Goal: Task Accomplishment & Management: Manage account settings

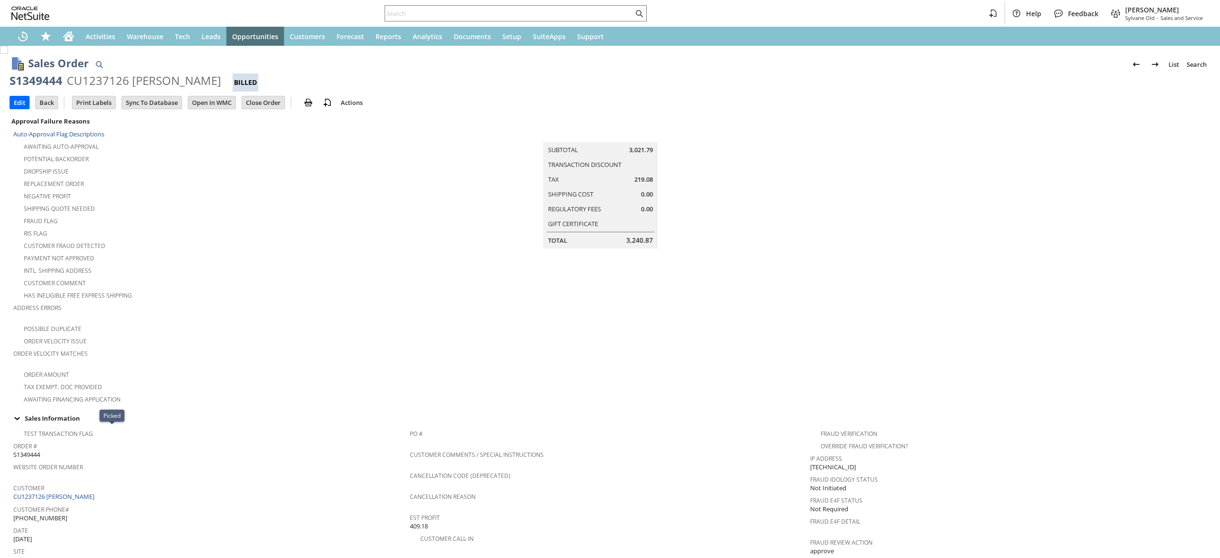
scroll to position [630, 0]
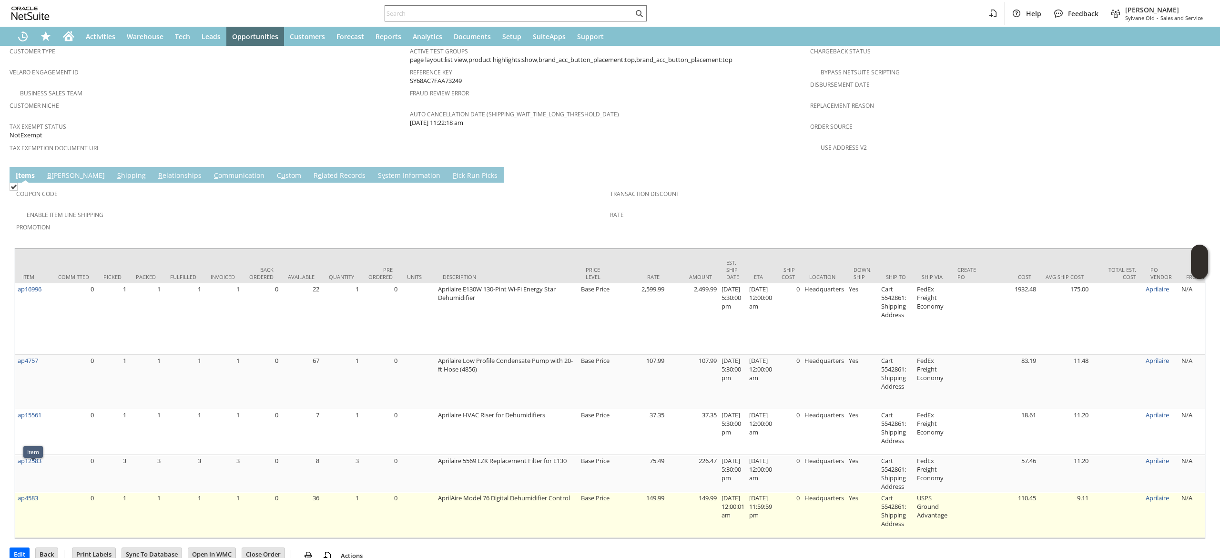
click at [46, 492] on td "ap4583" at bounding box center [33, 515] width 36 height 46
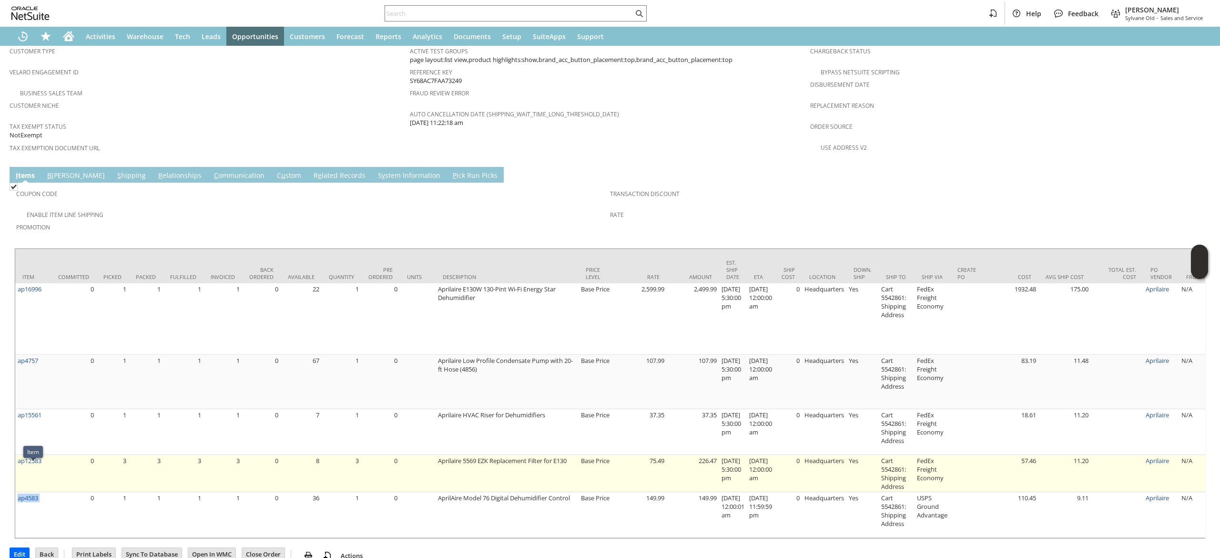
copy tr "ap4583"
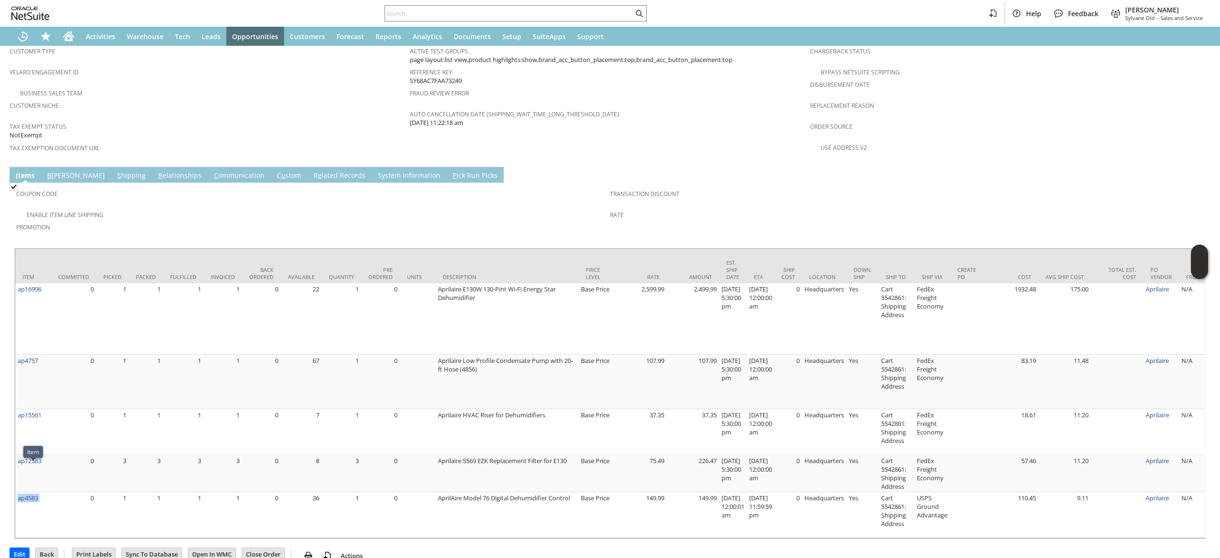
click at [311, 171] on link "R e lated Records" at bounding box center [339, 176] width 57 height 10
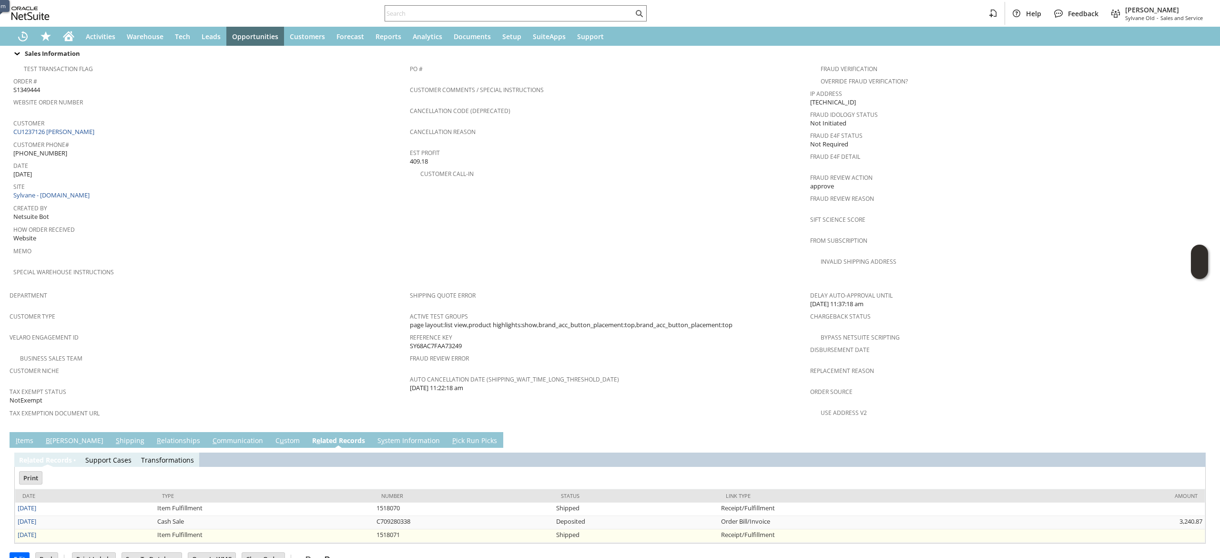
scroll to position [0, 0]
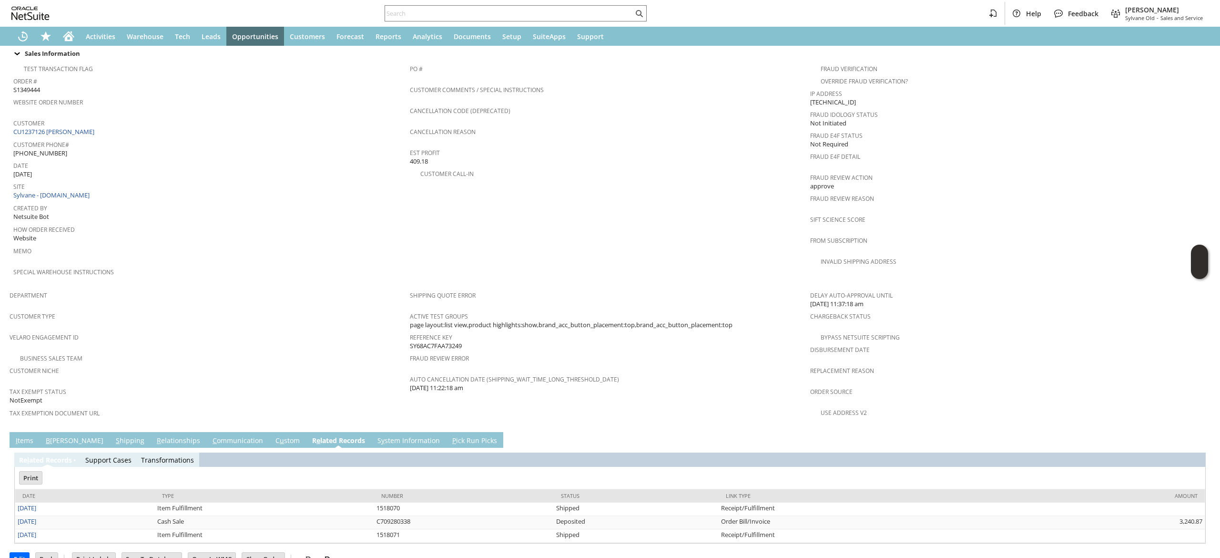
click at [31, 432] on td "I tems" at bounding box center [25, 440] width 30 height 16
click at [28, 436] on link "I tems" at bounding box center [24, 441] width 22 height 10
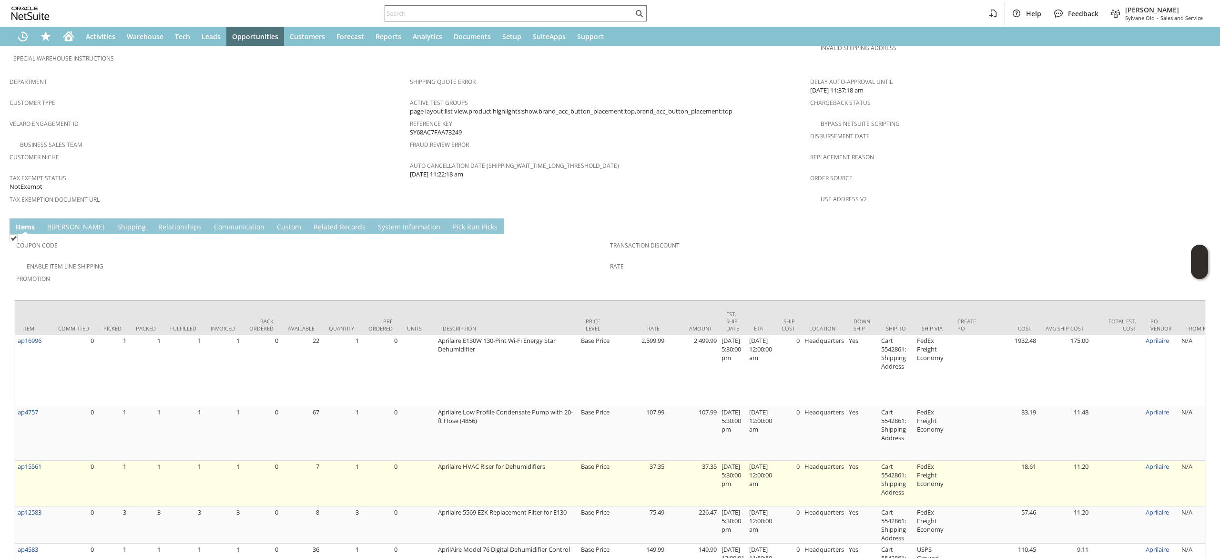
scroll to position [630, 0]
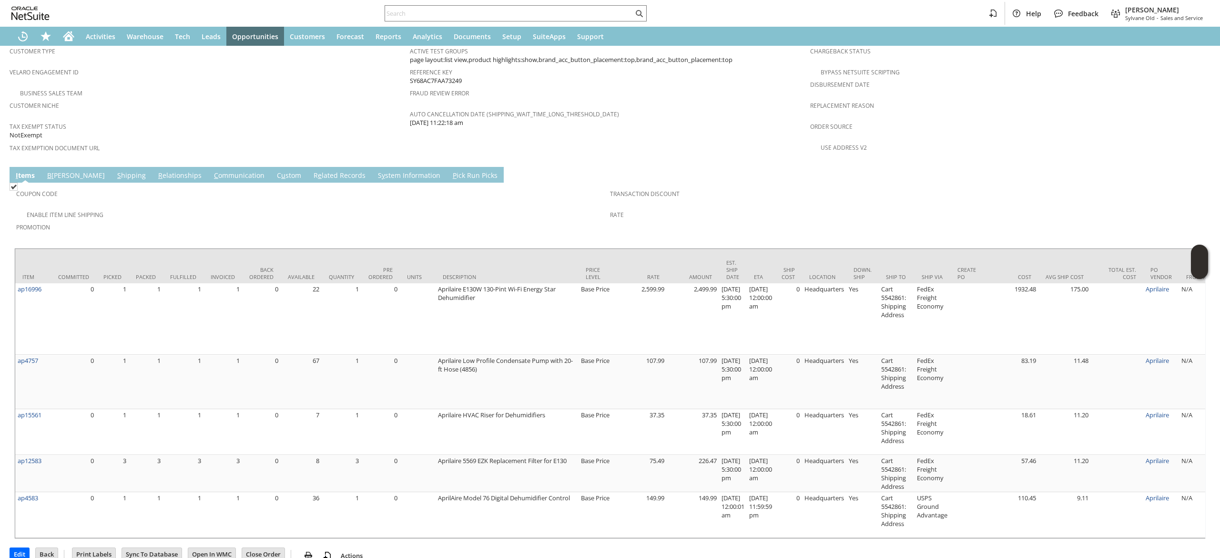
click at [311, 171] on link "R e lated Records" at bounding box center [339, 176] width 57 height 10
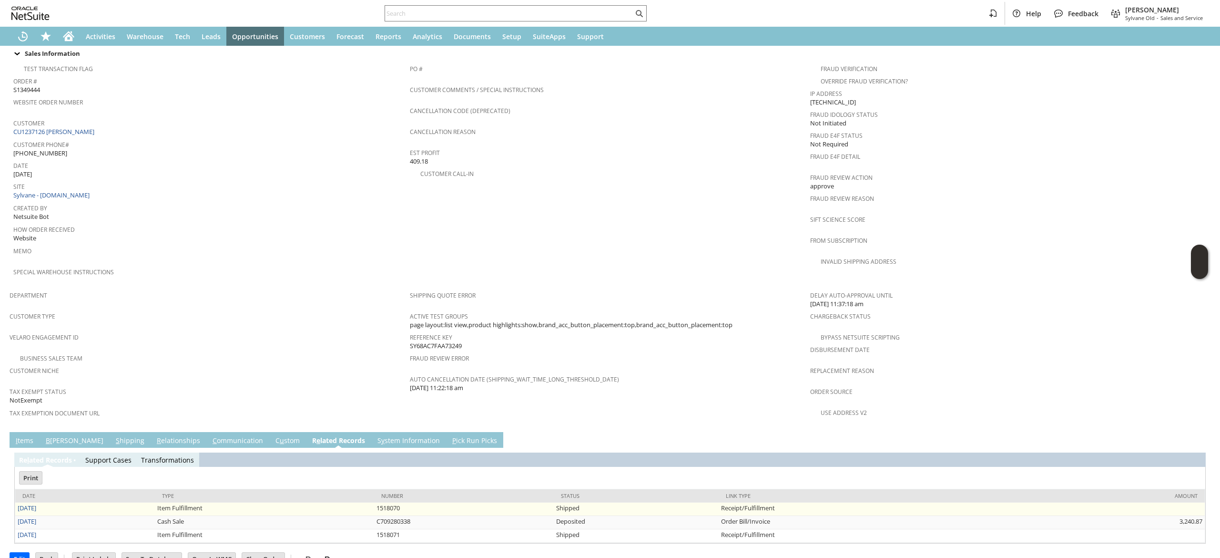
scroll to position [0, 0]
click at [36, 517] on link "8/25/2025" at bounding box center [27, 521] width 19 height 9
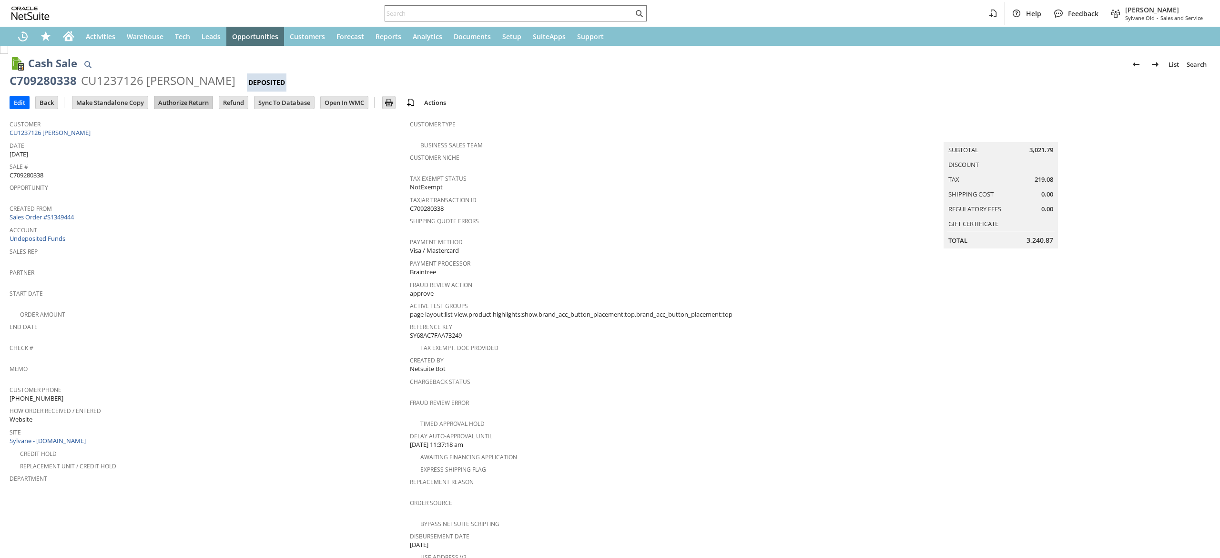
click at [199, 97] on input "Authorize Return" at bounding box center [183, 102] width 58 height 12
click at [183, 100] on input "Authorize Return" at bounding box center [183, 102] width 58 height 12
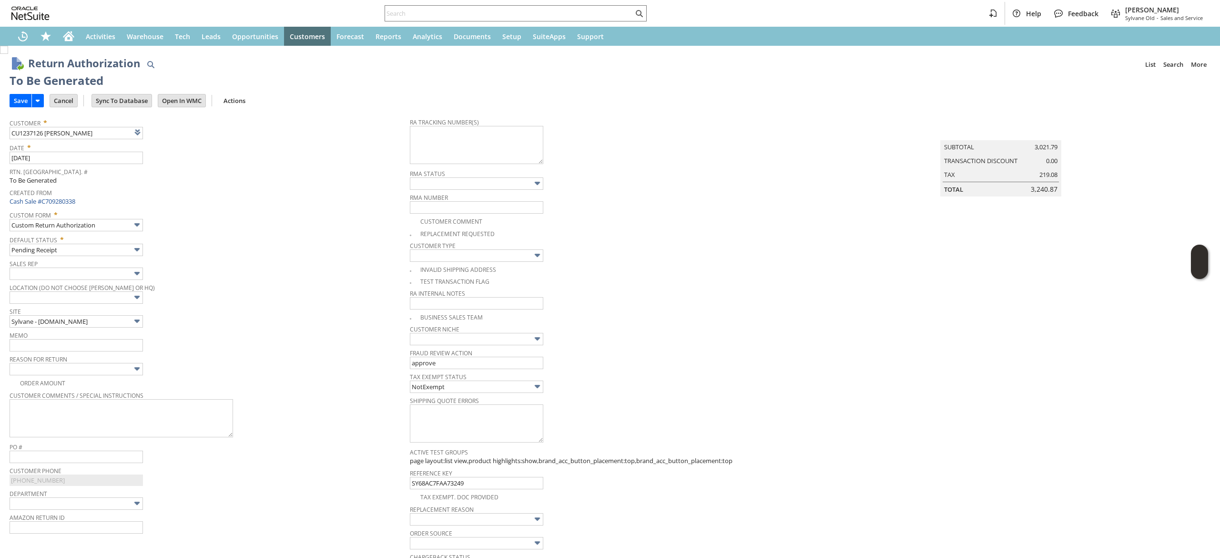
scroll to position [560, 0]
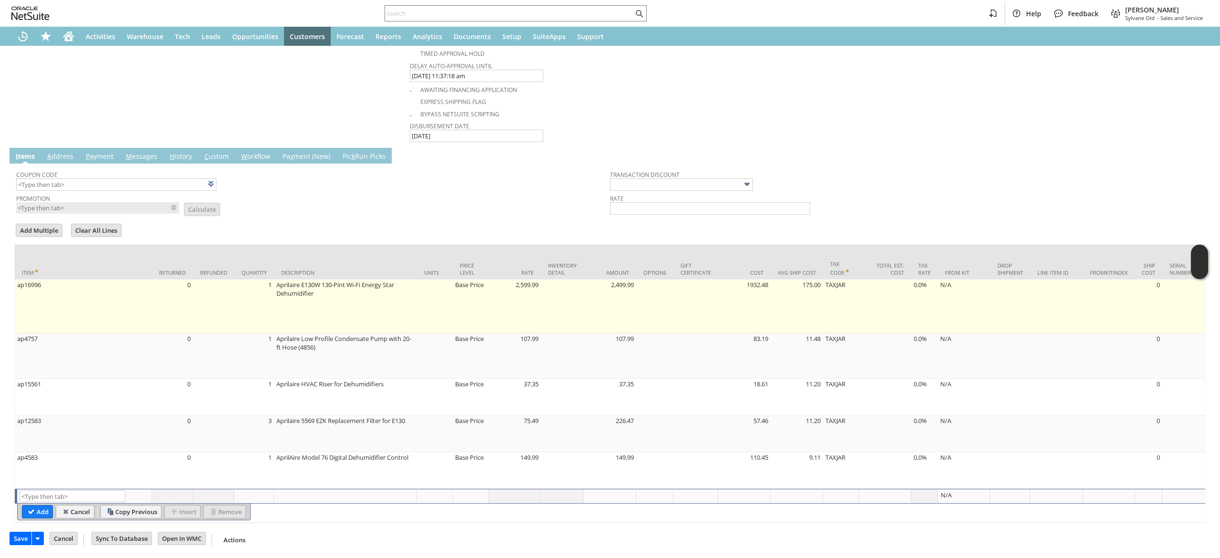
click at [183, 304] on td "0" at bounding box center [172, 306] width 41 height 54
type input "ap16996"
type input "OK"
type input "Make Copy"
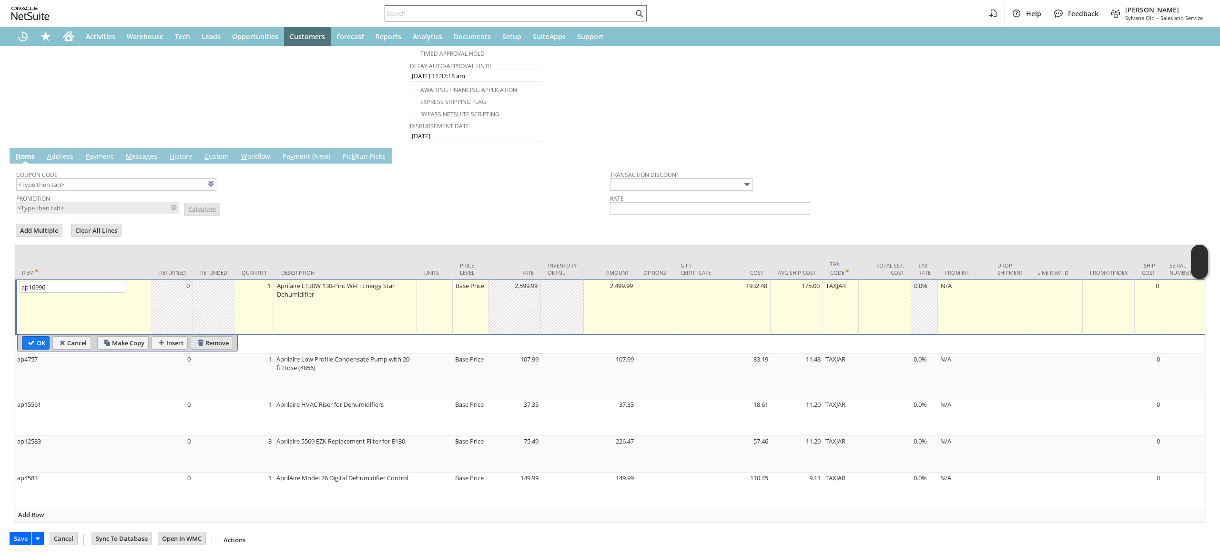
click at [218, 336] on input "Remove" at bounding box center [211, 342] width 41 height 12
type input "ap4757"
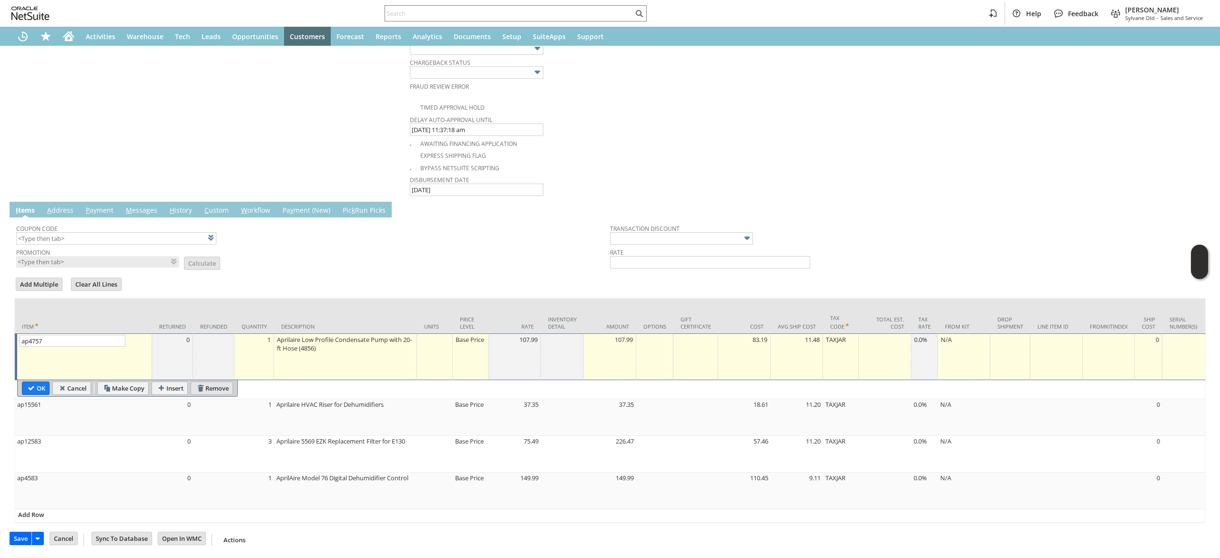
click at [212, 382] on input "Remove" at bounding box center [211, 388] width 41 height 12
type input "ap15561"
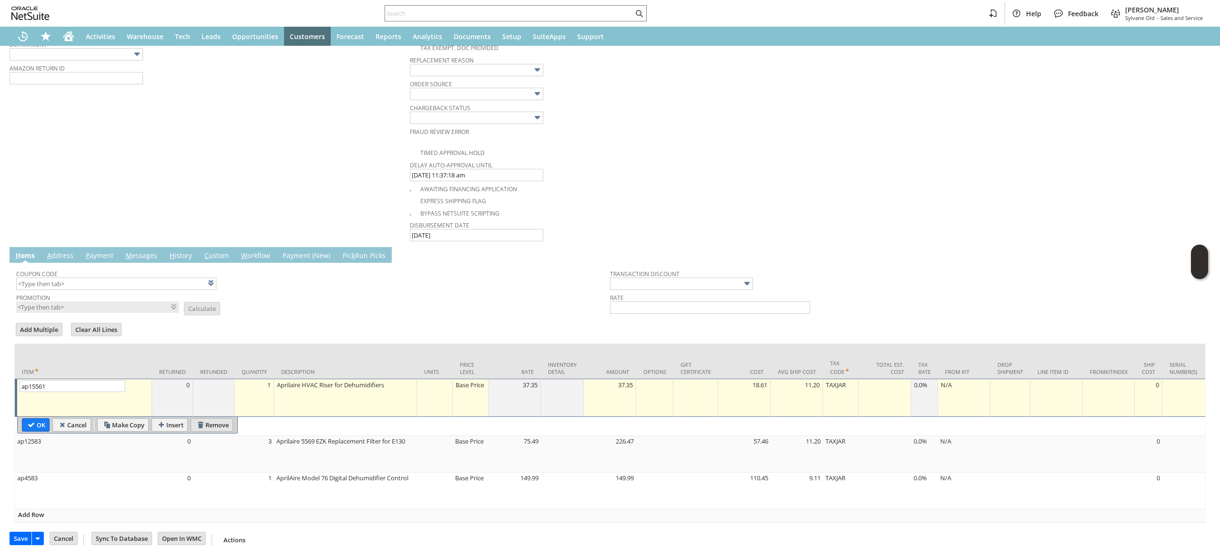
click at [210, 418] on input "Remove" at bounding box center [211, 424] width 41 height 12
type input "ap12583"
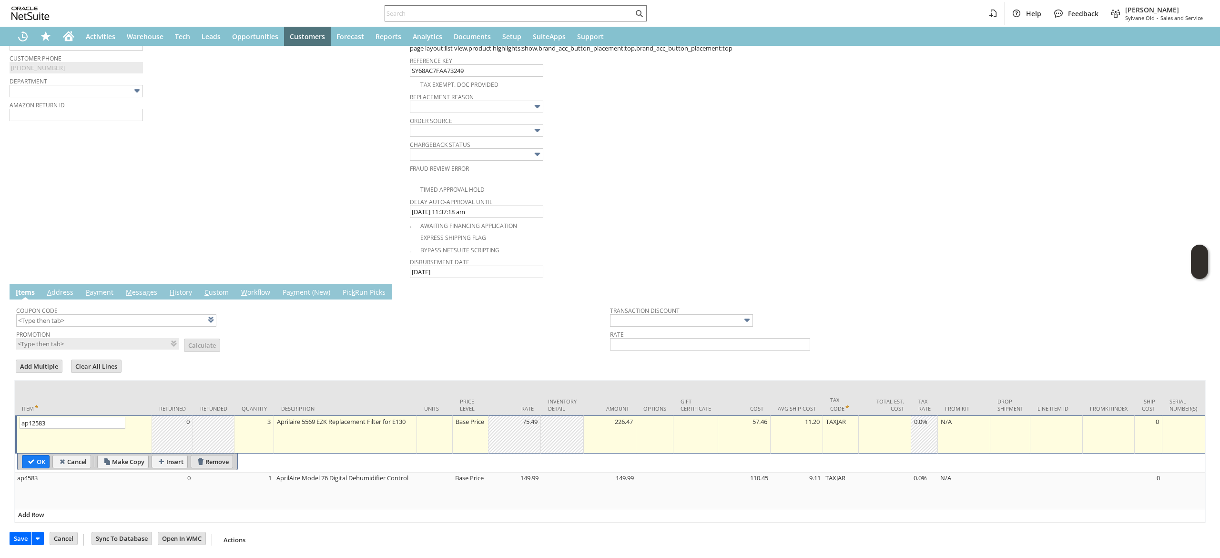
click at [209, 455] on input "Remove" at bounding box center [211, 461] width 41 height 12
type input "ap4583"
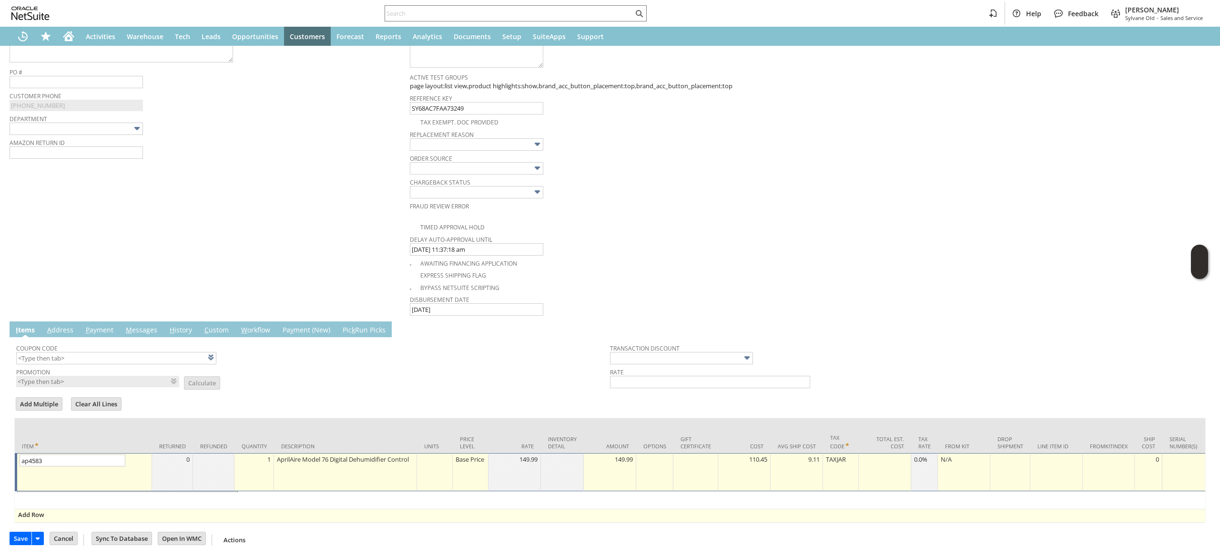
scroll to position [393, 0]
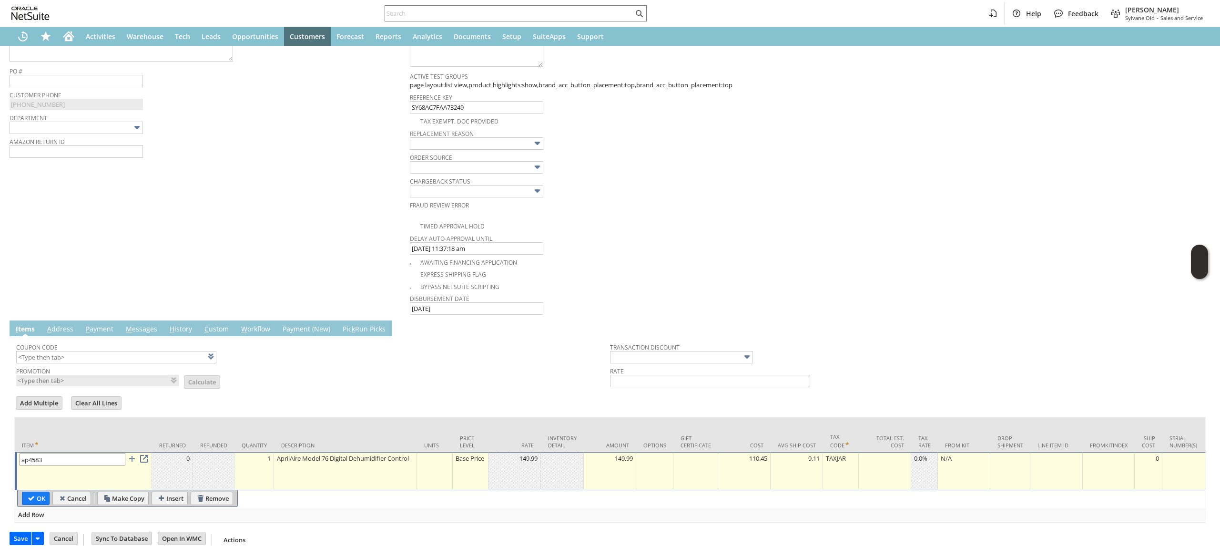
drag, startPoint x: 41, startPoint y: 484, endPoint x: 43, endPoint y: 478, distance: 6.2
click at [41, 492] on input "OK" at bounding box center [35, 498] width 27 height 12
type input "Add"
type input "Copy Previous"
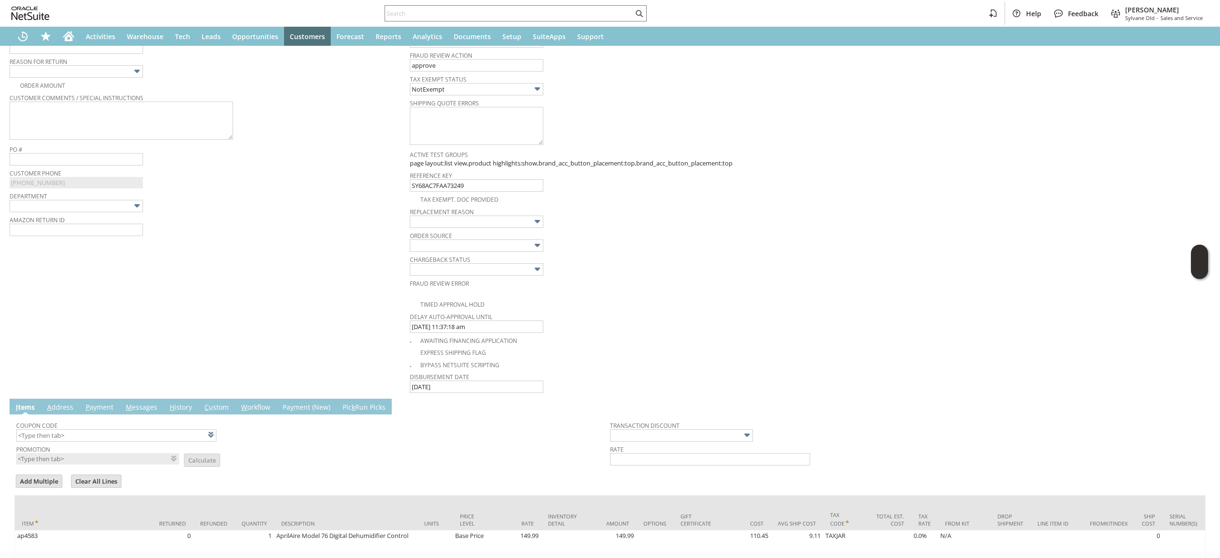
scroll to position [202, 0]
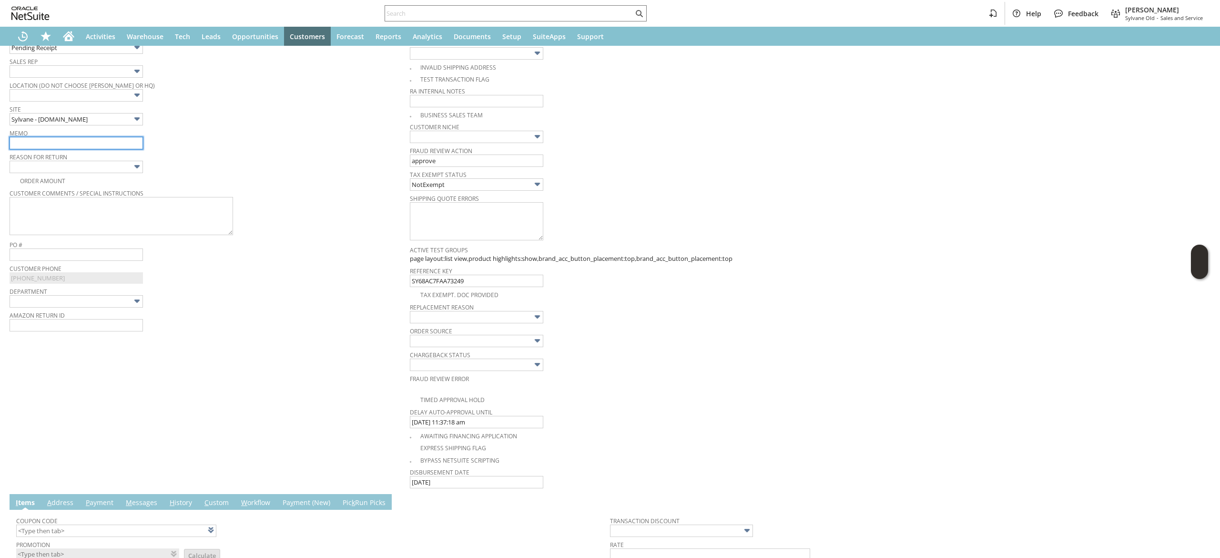
click at [123, 141] on input "text" at bounding box center [76, 143] width 133 height 12
type input "no longer needed. Returning"
click at [77, 176] on div "Order Amount" at bounding box center [210, 179] width 400 height 11
click at [86, 171] on input "text" at bounding box center [76, 167] width 133 height 12
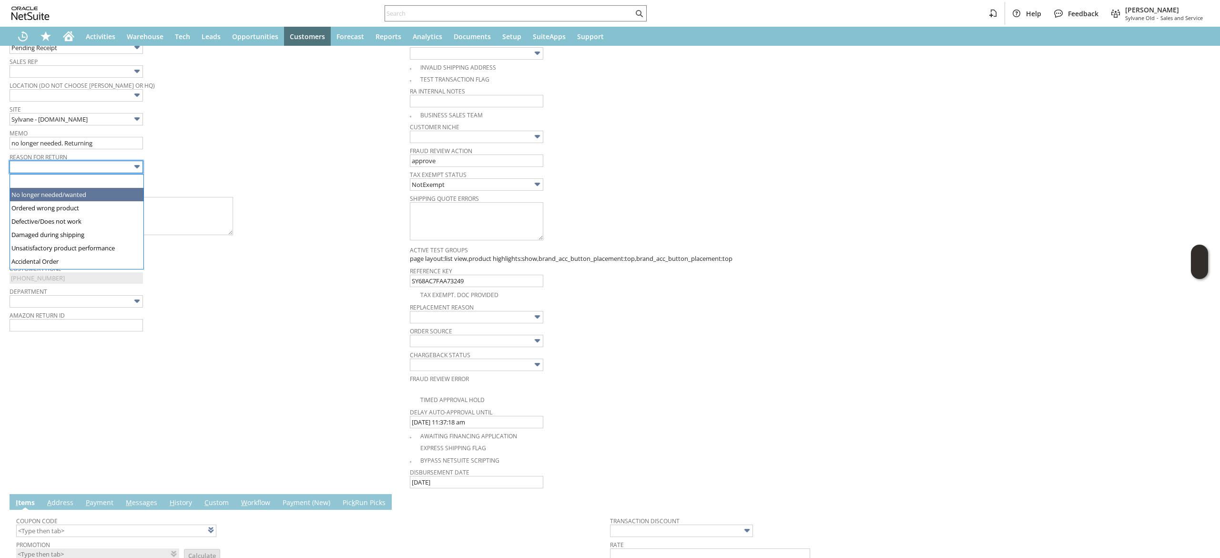
type input "No longer needed/wanted"
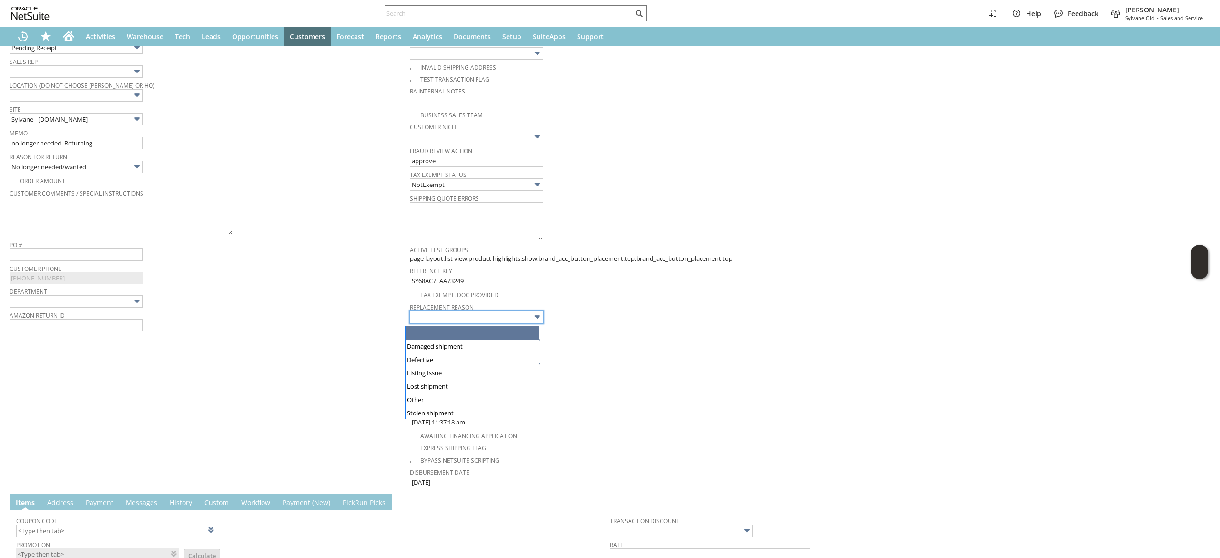
click at [479, 322] on input "text" at bounding box center [476, 317] width 133 height 12
click at [295, 275] on div "Customer Phone (919) 971-6979" at bounding box center [208, 273] width 396 height 22
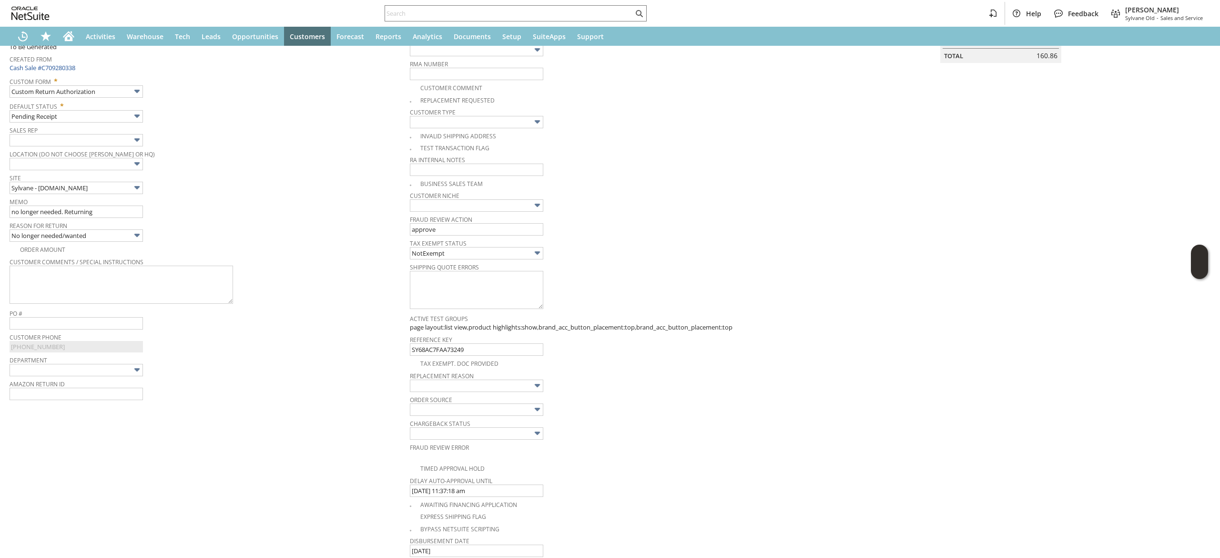
scroll to position [0, 0]
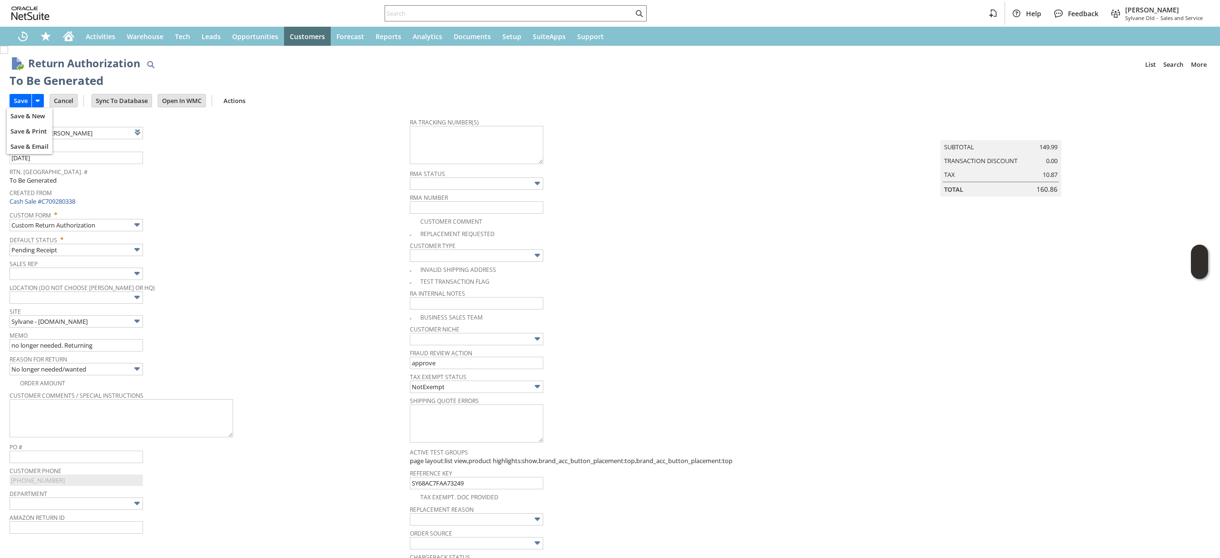
drag, startPoint x: 22, startPoint y: 99, endPoint x: 416, endPoint y: 75, distance: 394.8
click at [21, 99] on input "Save" at bounding box center [20, 100] width 21 height 12
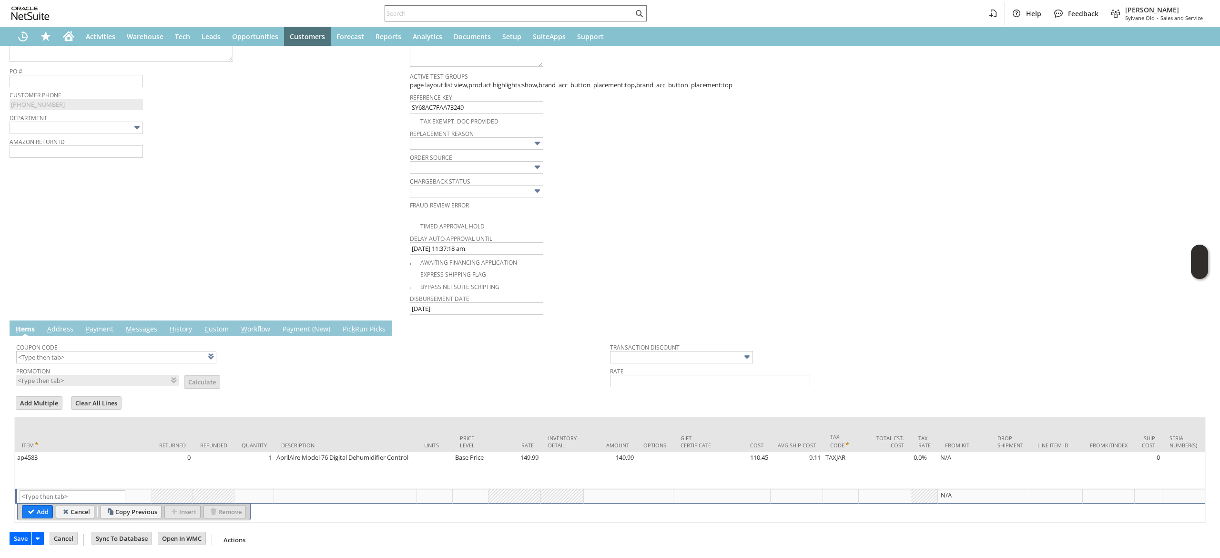
click at [140, 324] on link "M essages" at bounding box center [141, 329] width 36 height 10
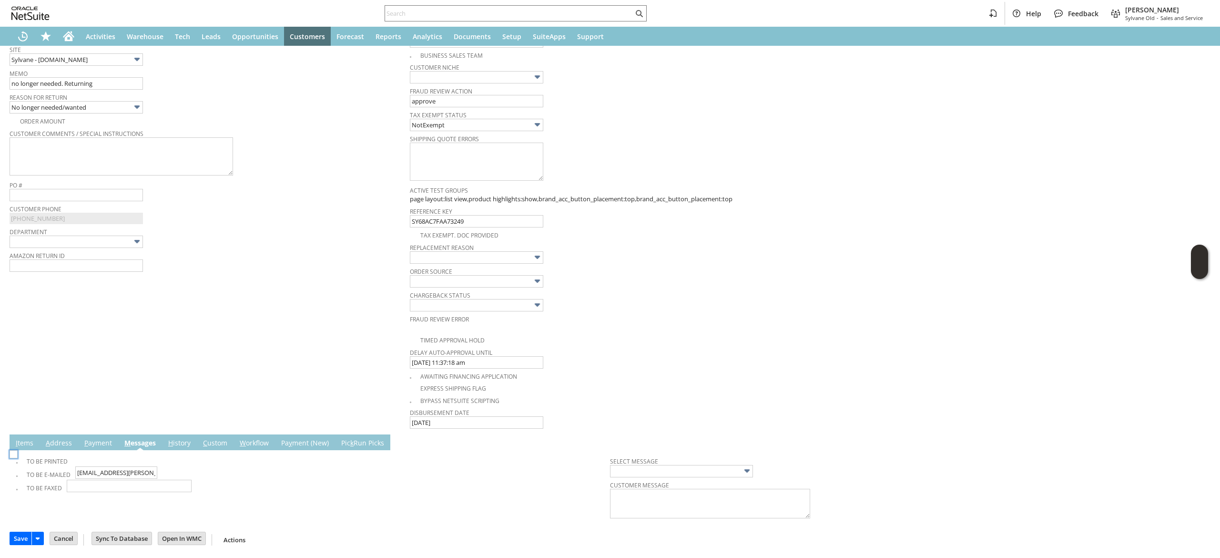
scroll to position [265, 0]
click at [151, 470] on td "To Be E-mailed jsd.royster@gmail.com" at bounding box center [313, 472] width 594 height 13
click at [143, 469] on input "[EMAIL_ADDRESS][PERSON_NAME][DOMAIN_NAME]" at bounding box center [116, 472] width 82 height 12
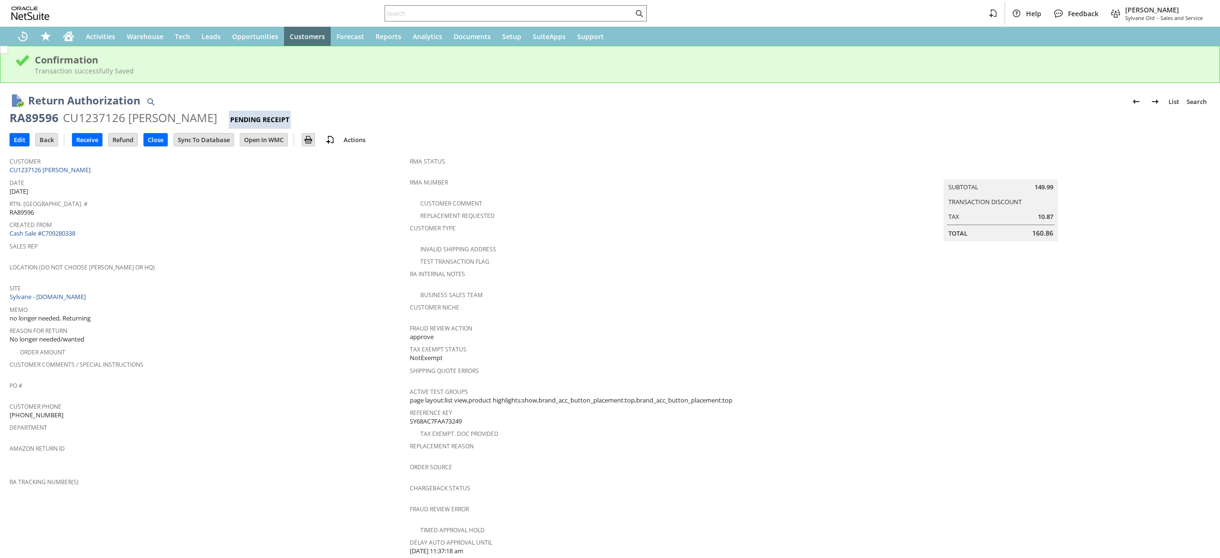
click at [102, 173] on div "Customer CU1237126 Julia D Royster" at bounding box center [208, 164] width 396 height 20
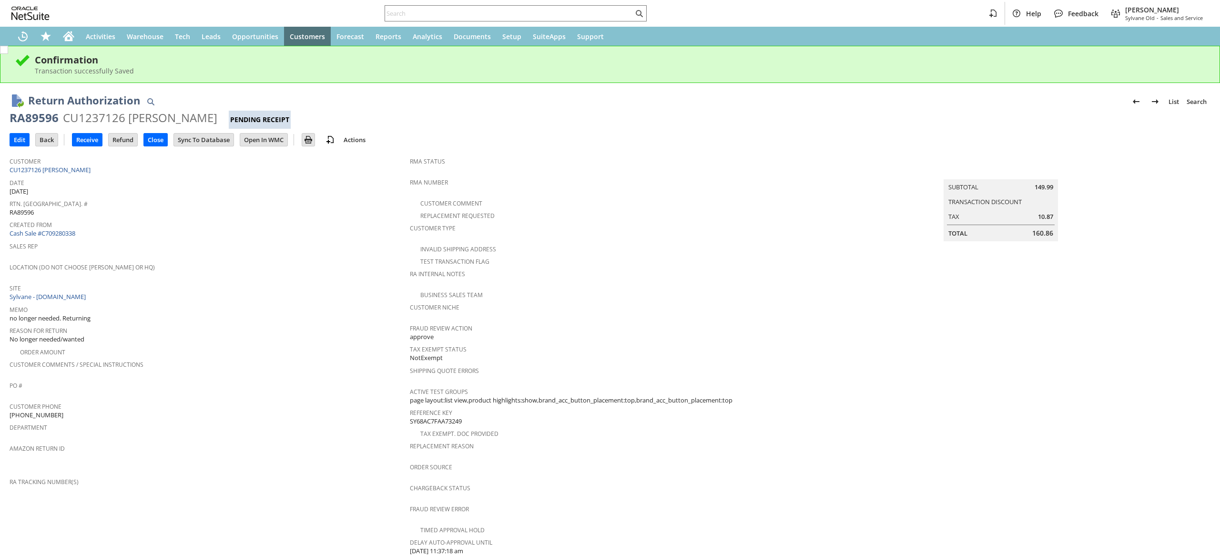
click at [102, 173] on div "Customer CU1237126 Julia D Royster" at bounding box center [208, 164] width 396 height 20
copy tbody "CU1237126 [PERSON_NAME]"
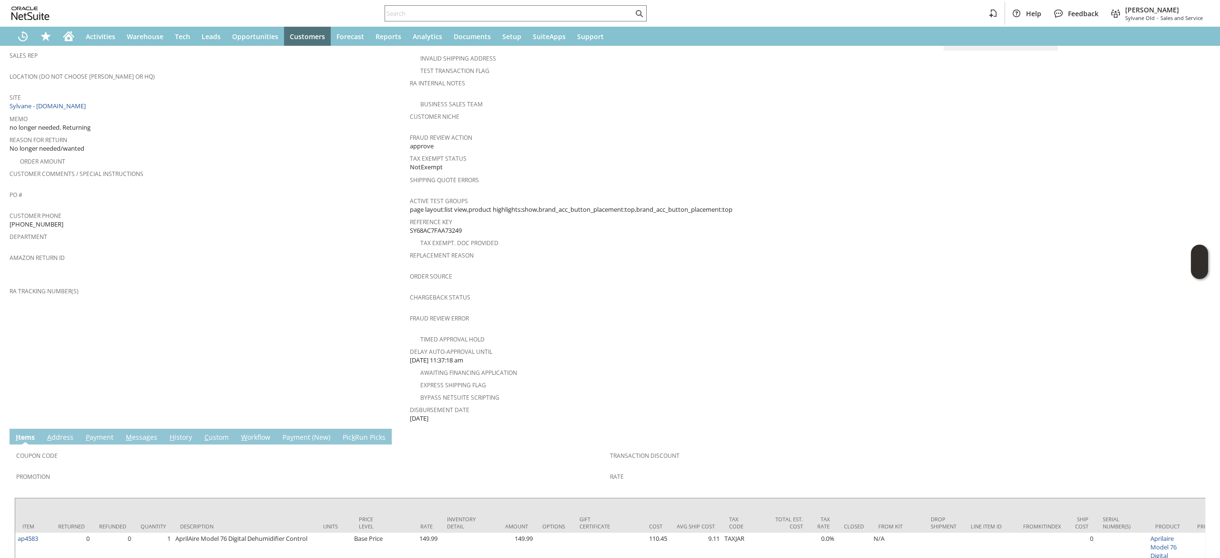
click at [60, 444] on td "Coupon Code Promotion Transaction Discount Rate" at bounding box center [609, 468] width 1191 height 48
click at [60, 432] on link "A ddress" at bounding box center [60, 437] width 31 height 10
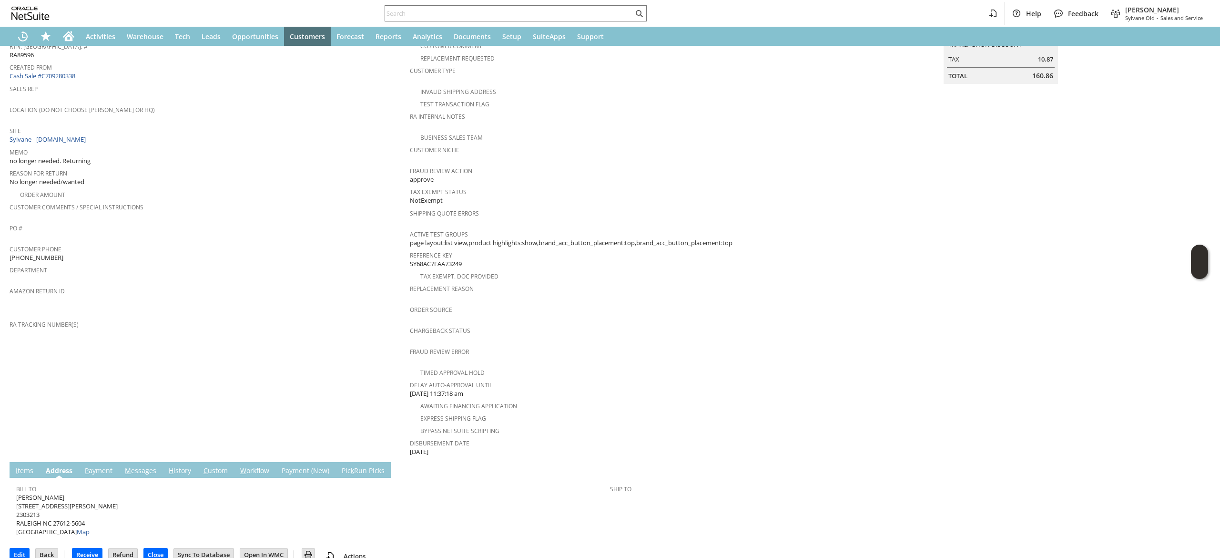
click at [33, 497] on span "Julia D Royster 4706 Connell Drive 2303213 RALEIGH NC 27612-5604 United States …" at bounding box center [67, 514] width 102 height 43
click at [34, 493] on span "Julia D Royster 4706 Connell Drive 2303213 RALEIGH NC 27612-5604 United States …" at bounding box center [67, 514] width 102 height 43
click at [35, 493] on span "Julia D Royster 4706 Connell Drive 2303213 RALEIGH NC 27612-5604 United States …" at bounding box center [67, 514] width 102 height 43
copy span "[STREET_ADDRESS][PERSON_NAME]"
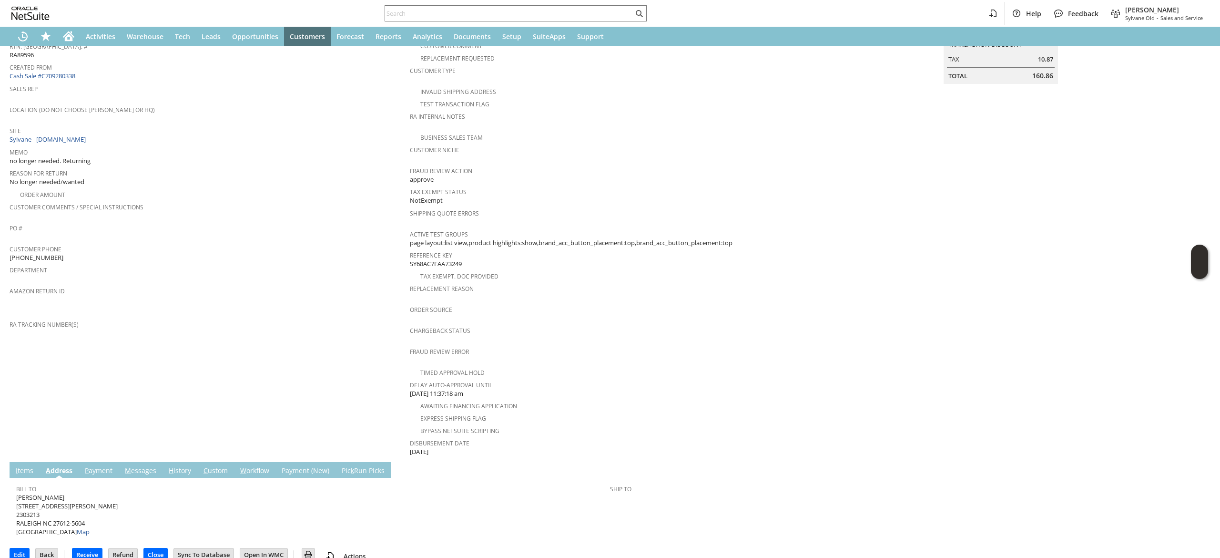
click at [61, 507] on span "Julia D Royster 4706 Connell Drive 2303213 RALEIGH NC 27612-5604 United States …" at bounding box center [67, 514] width 102 height 43
copy span "27612"
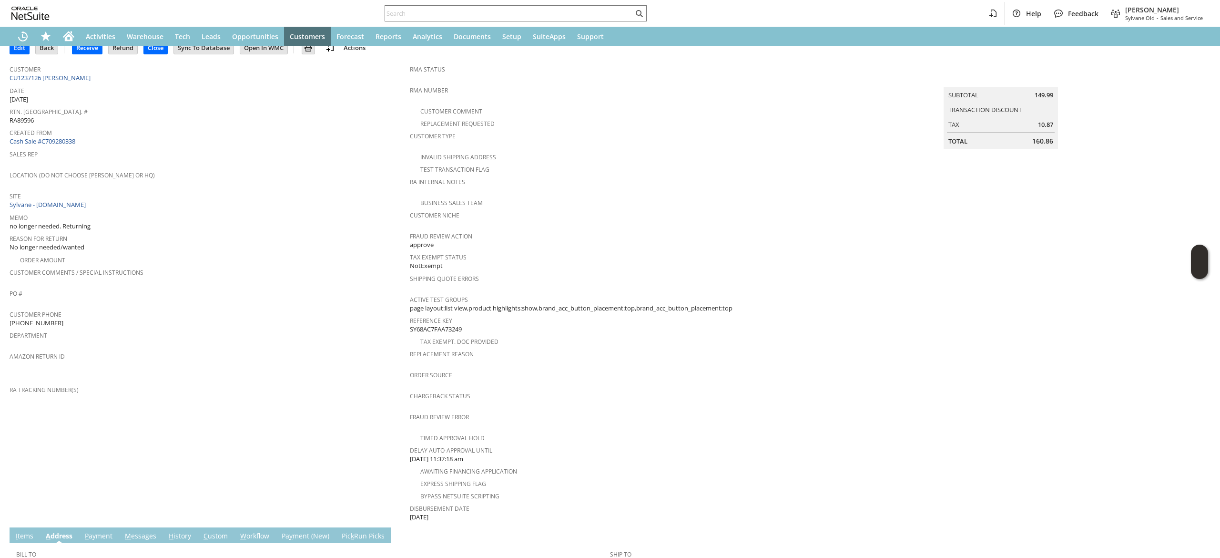
scroll to position [62, 0]
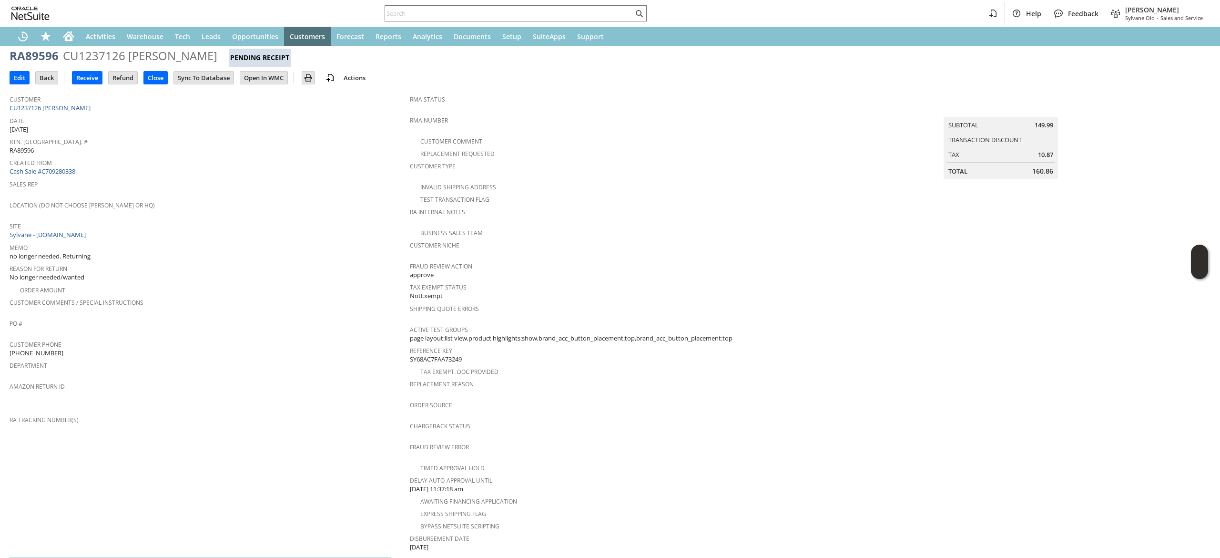
click at [40, 557] on td "A ddress" at bounding box center [59, 565] width 39 height 16
click at [29, 557] on link "I tems" at bounding box center [24, 566] width 22 height 10
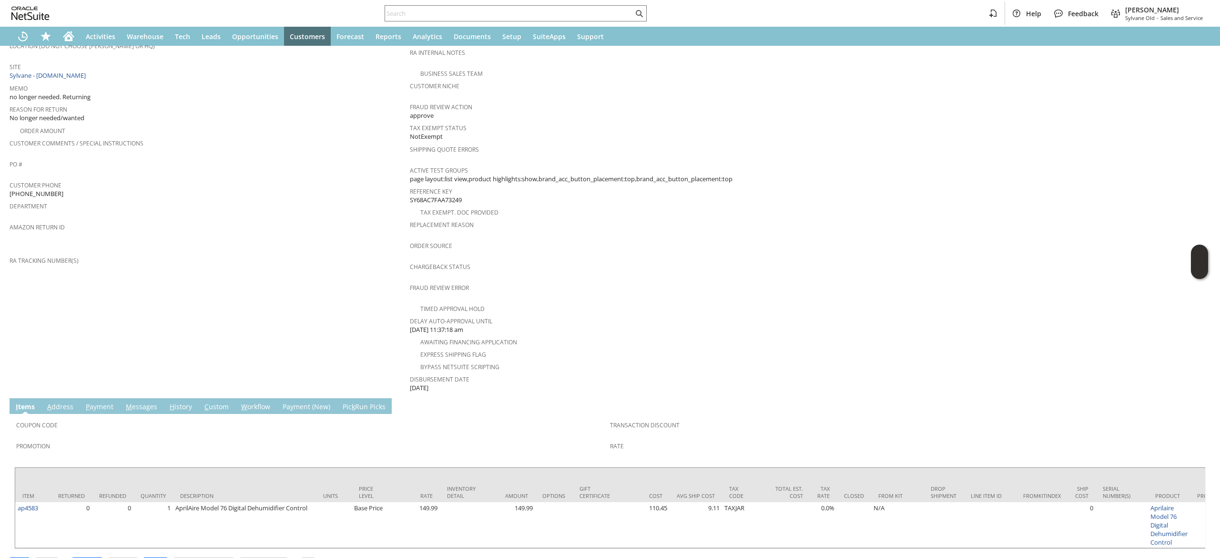
scroll to position [245, 0]
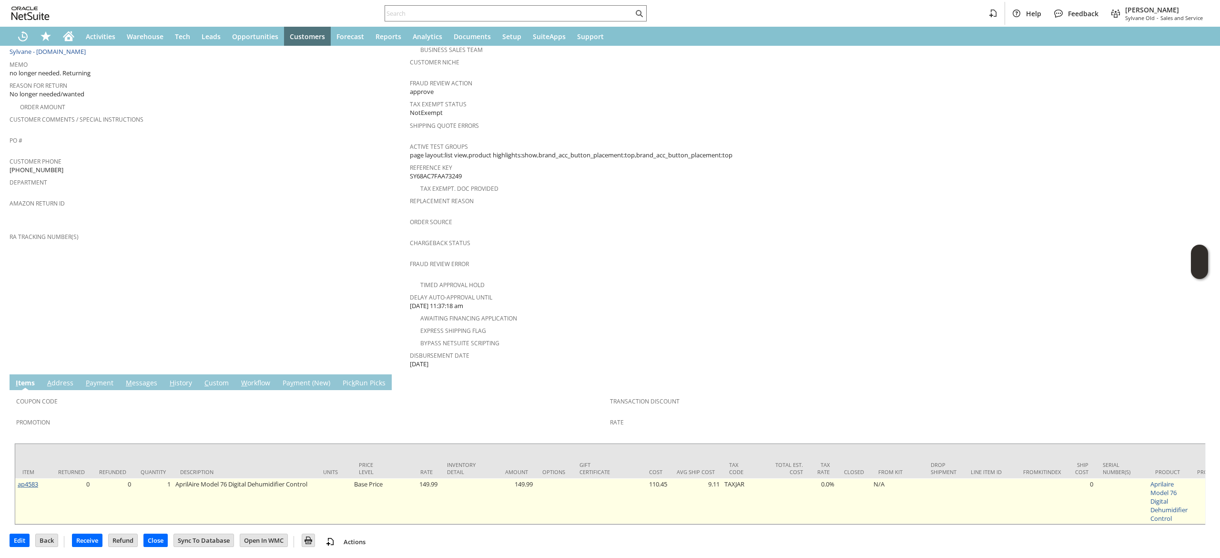
click at [29, 479] on link "ap4583" at bounding box center [28, 483] width 20 height 9
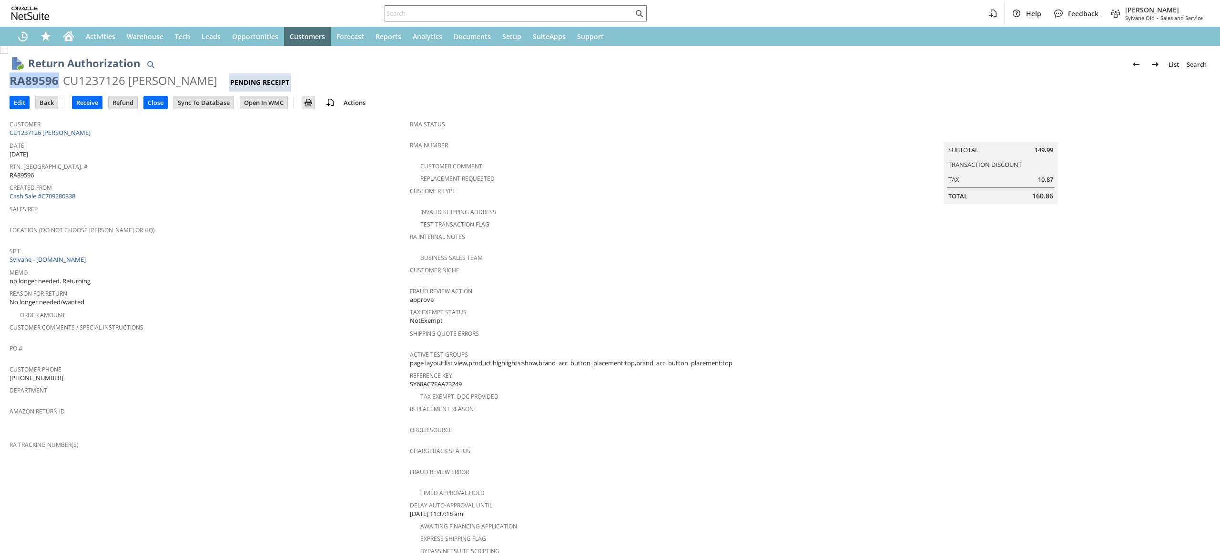
click at [35, 87] on div "RA89596" at bounding box center [34, 80] width 49 height 15
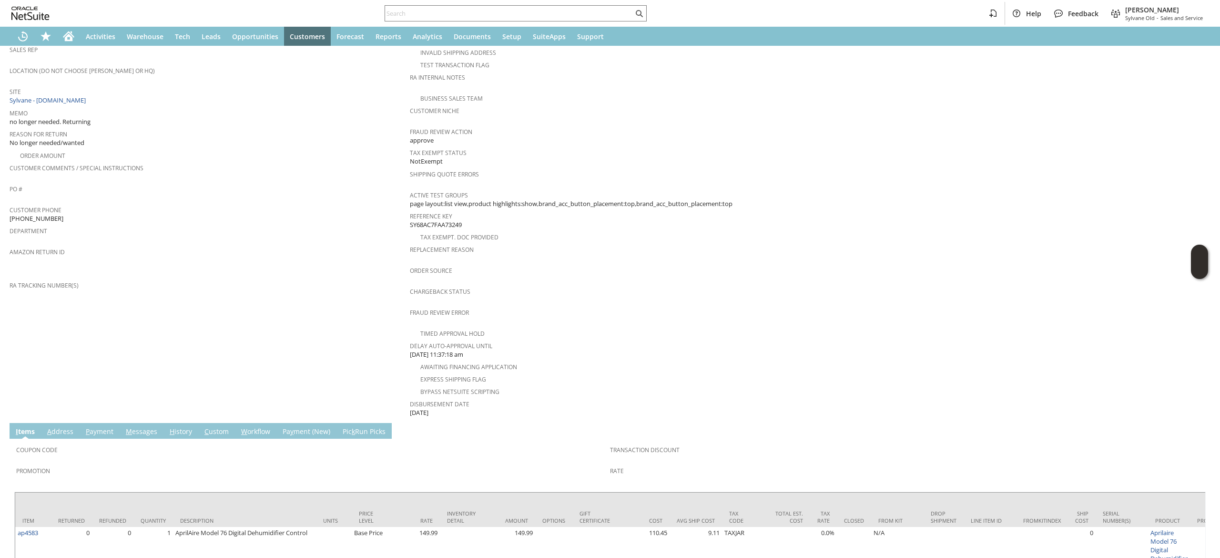
scroll to position [208, 0]
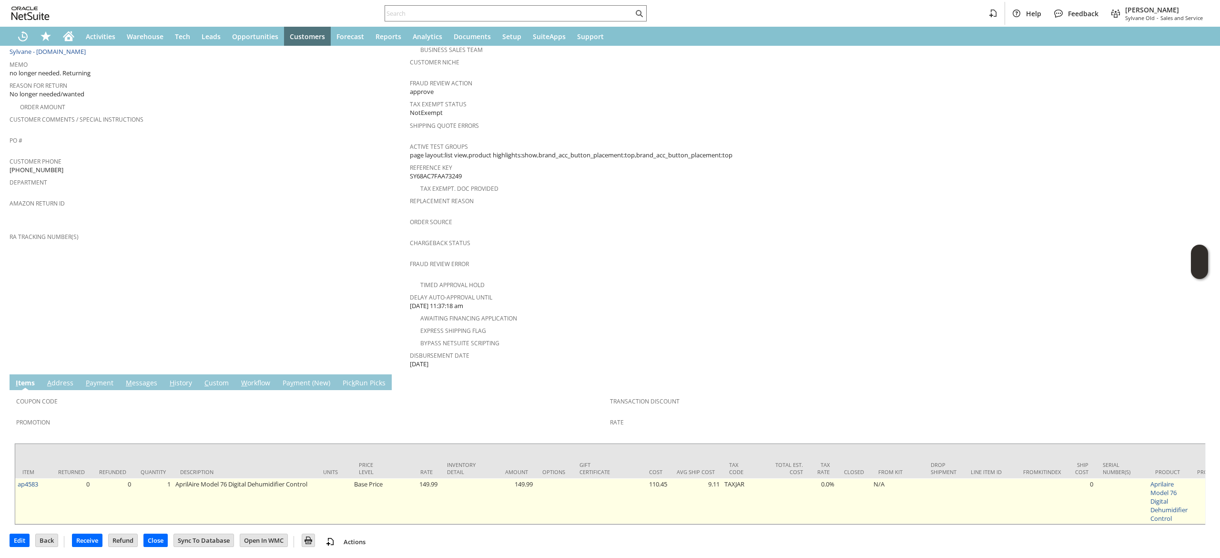
click at [43, 478] on td "ap4583" at bounding box center [33, 501] width 36 height 46
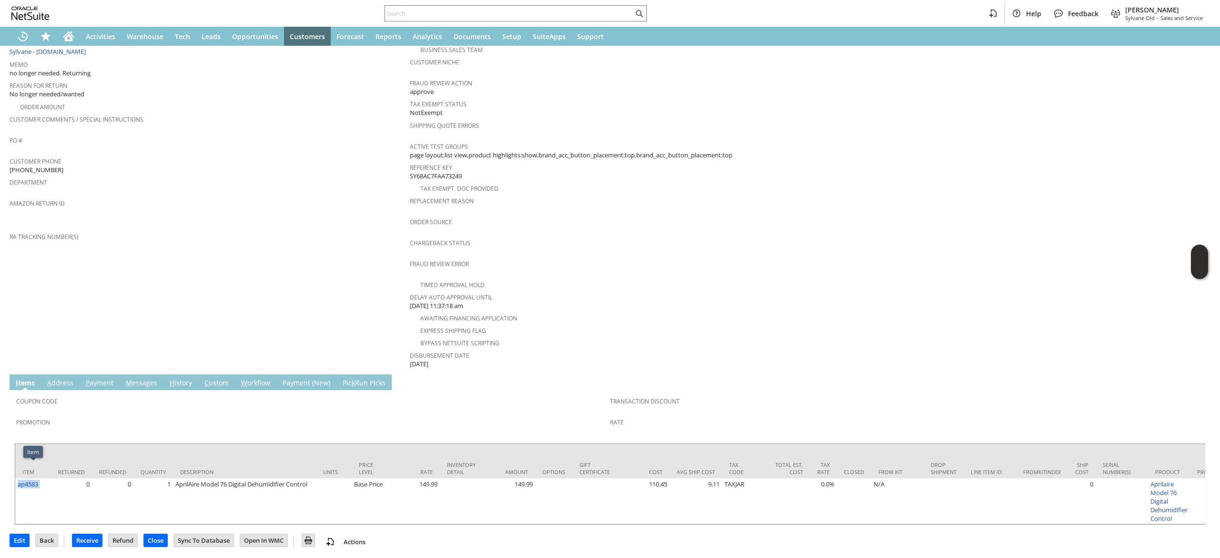
copy tr "ap4583"
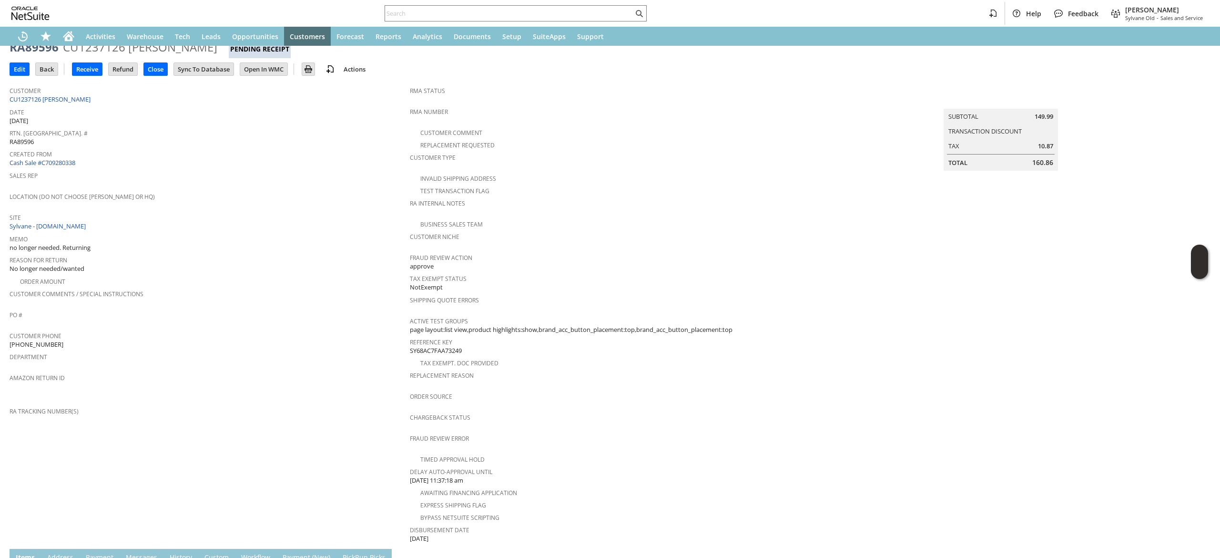
scroll to position [0, 0]
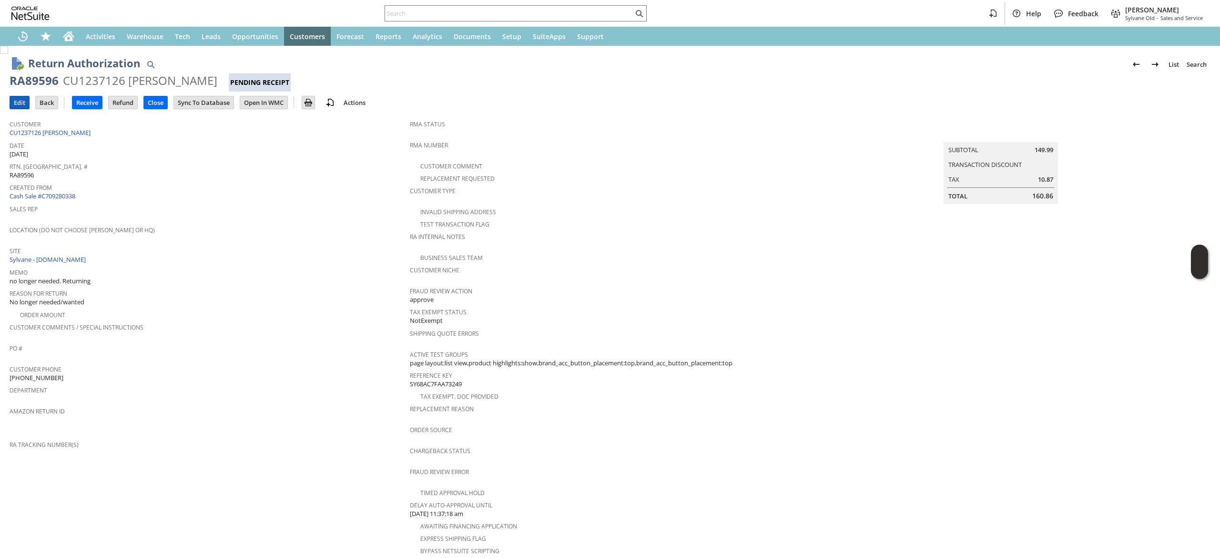
click at [17, 101] on input "Edit" at bounding box center [19, 102] width 19 height 12
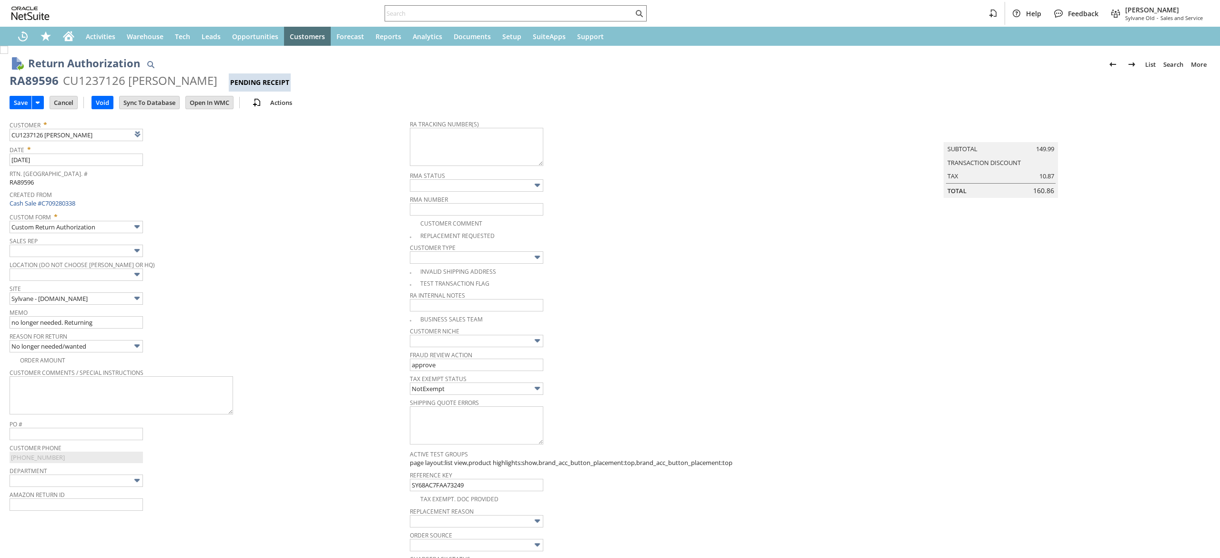
type input "Add"
type input "Copy Previous"
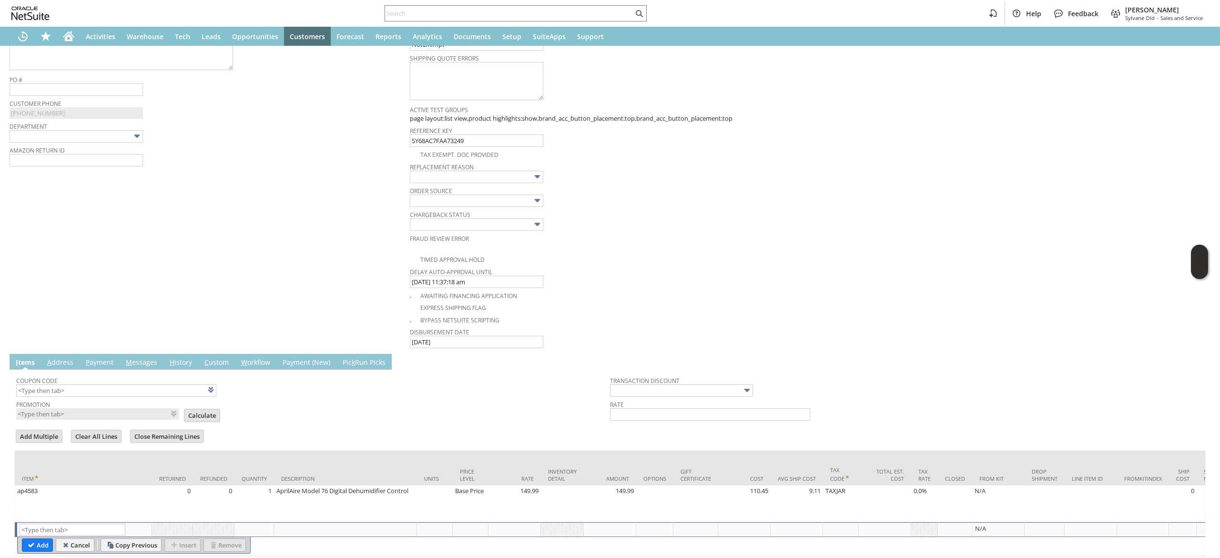
scroll to position [396, 0]
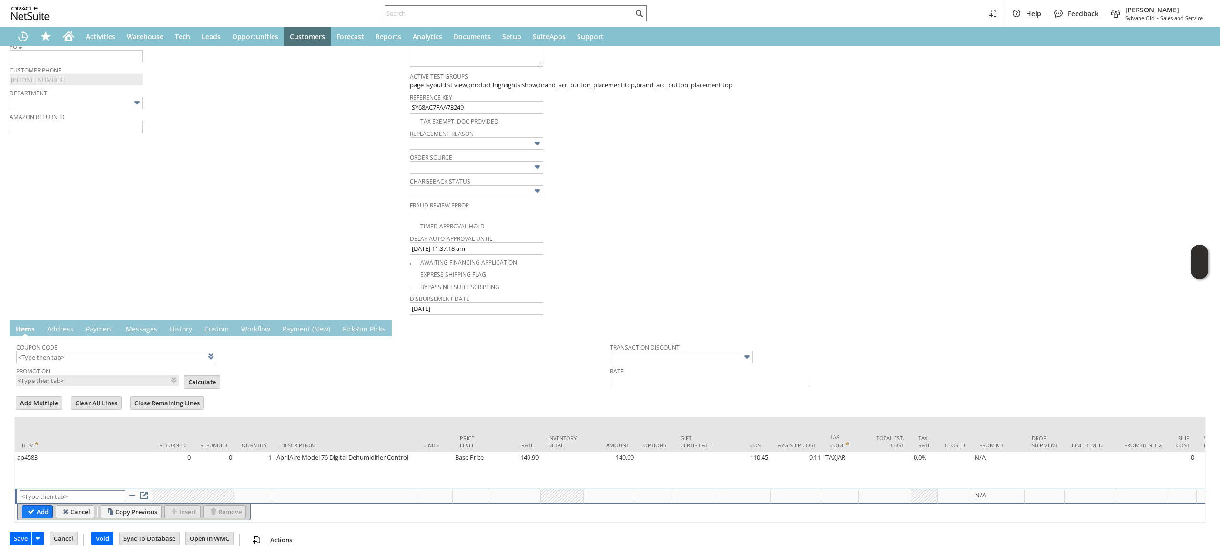
type textarea "791934783995 Email Label"
click at [73, 490] on input "text" at bounding box center [73, 496] width 106 height 12
type input "RSC1"
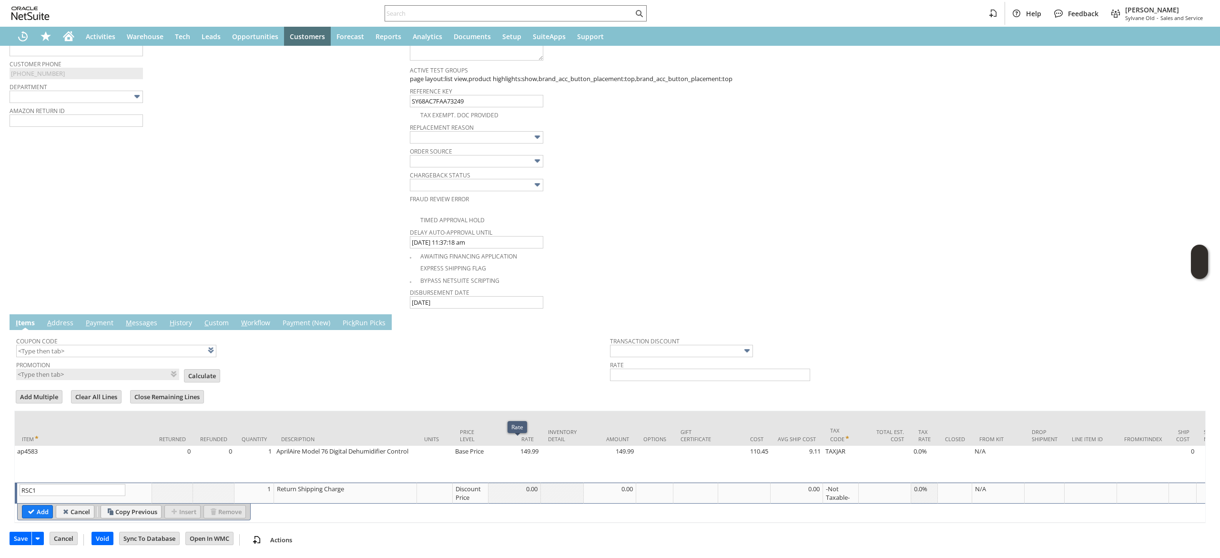
click at [485, 485] on div "Discount Price" at bounding box center [470, 493] width 30 height 18
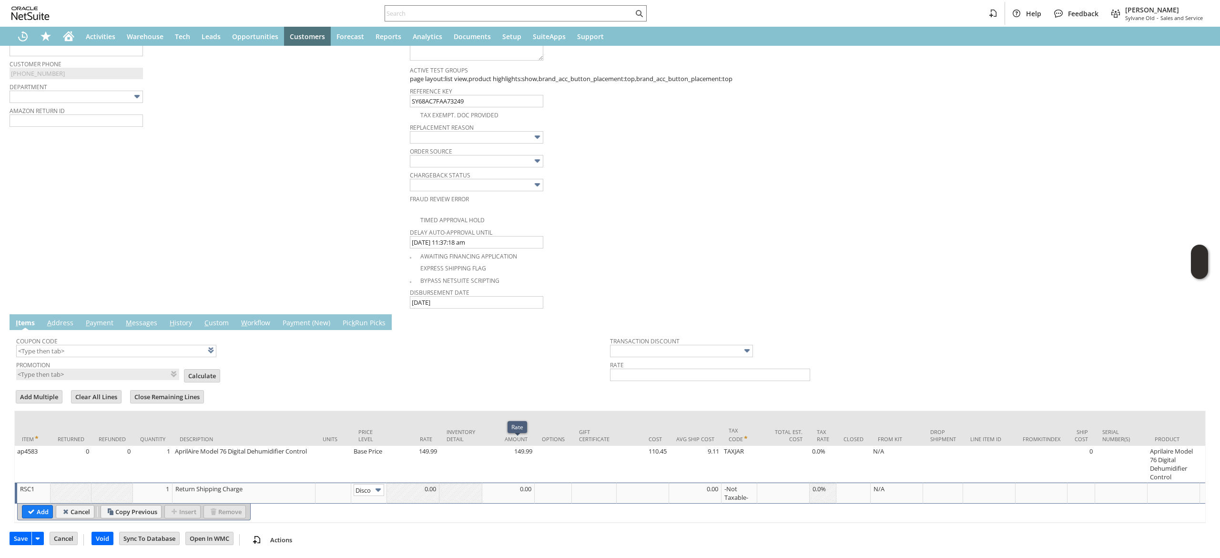
scroll to position [0, 16]
click at [384, 484] on input "Disco...rice" at bounding box center [369, 490] width 30 height 12
type input "Custom"
click at [431, 488] on td at bounding box center [413, 492] width 52 height 21
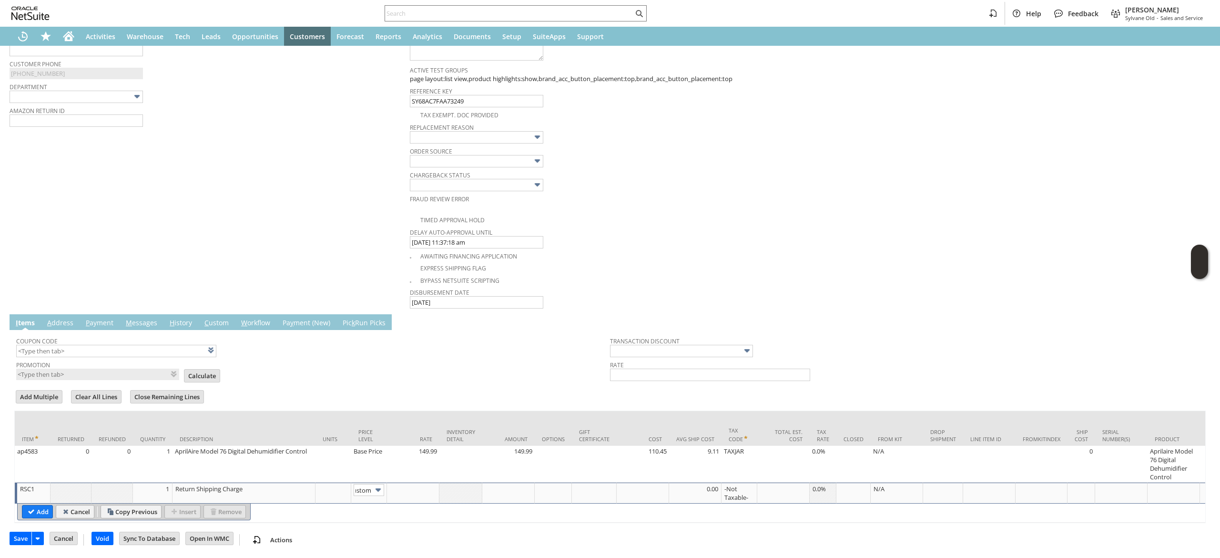
scroll to position [0, 0]
type input "-10.37"
click at [34, 505] on input "Add" at bounding box center [37, 511] width 30 height 12
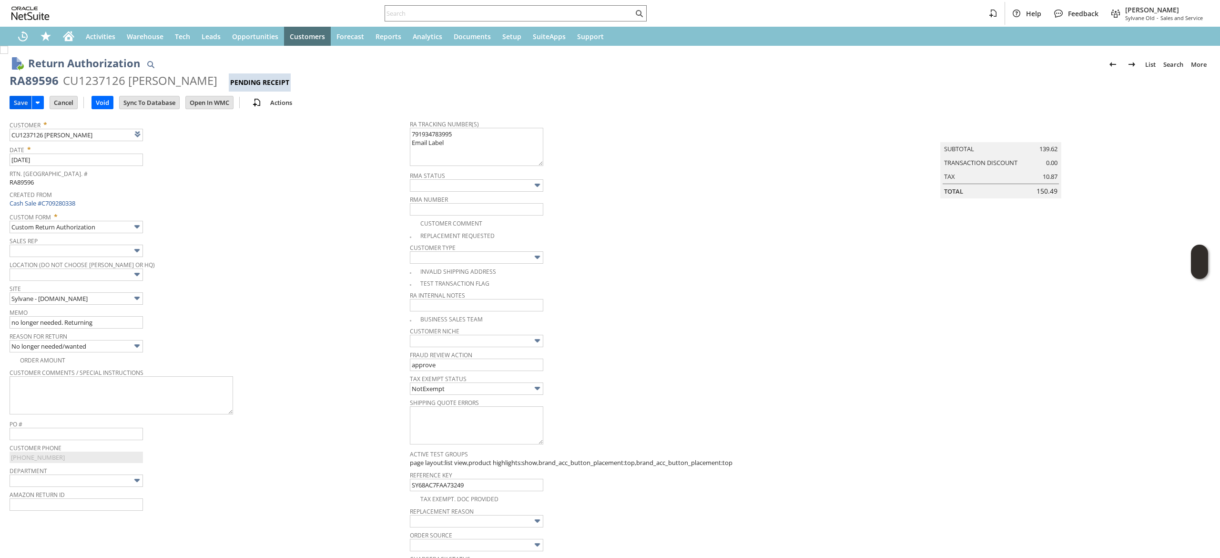
click at [21, 107] on input "Save" at bounding box center [20, 102] width 21 height 12
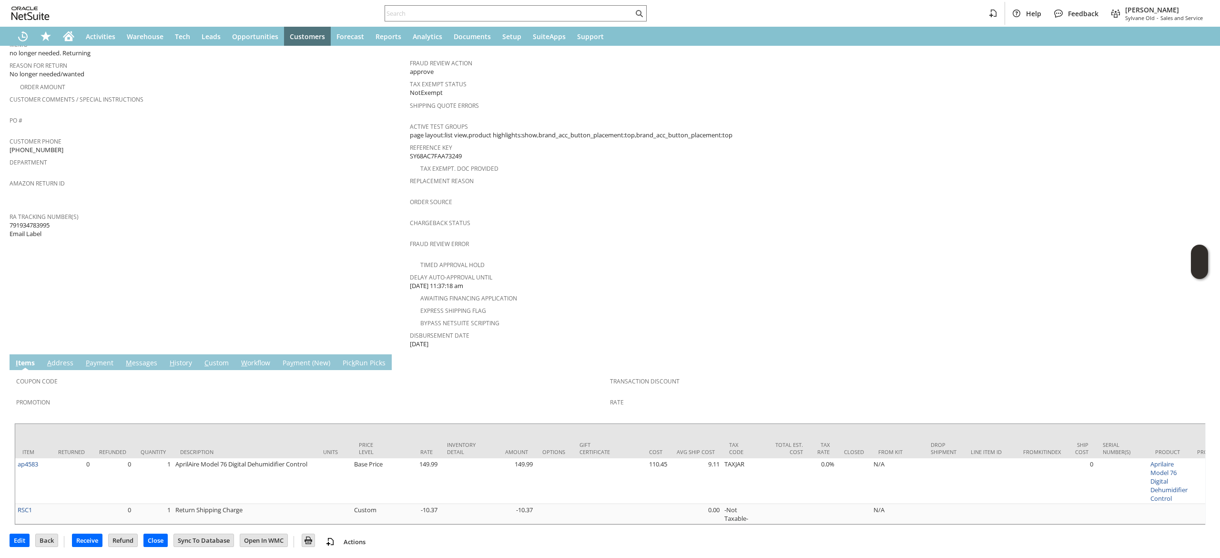
scroll to position [170, 0]
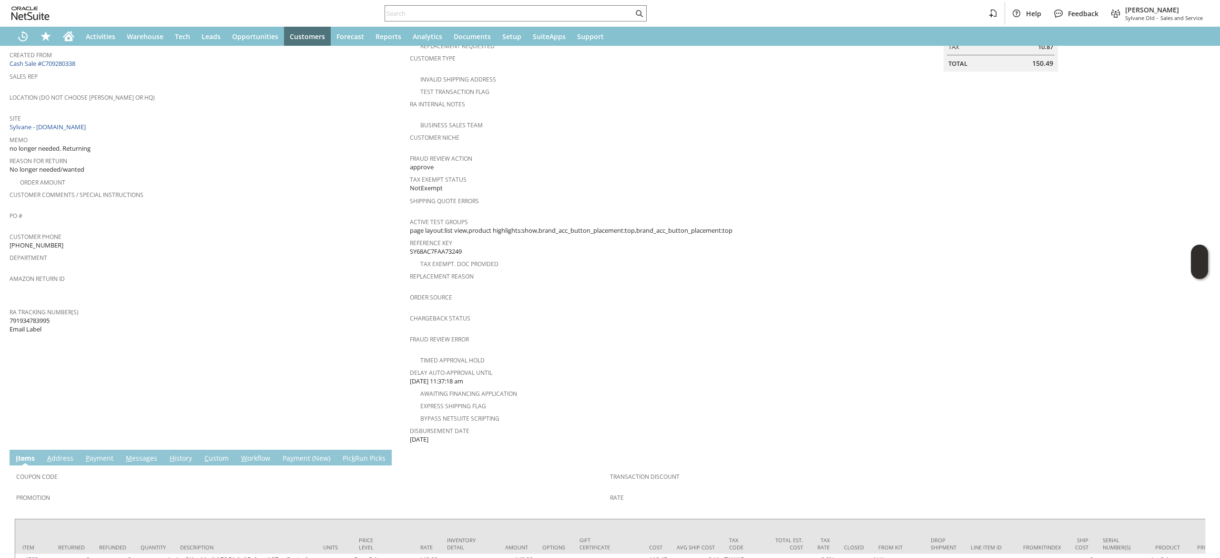
click at [142, 453] on link "M essages" at bounding box center [141, 458] width 36 height 10
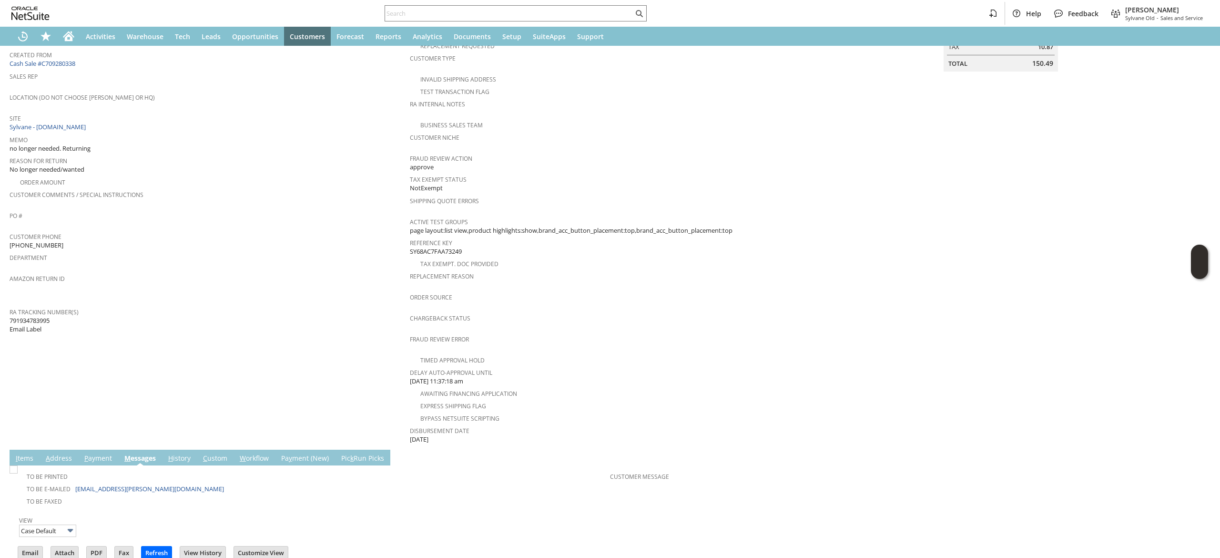
scroll to position [0, 0]
drag, startPoint x: 159, startPoint y: 479, endPoint x: 147, endPoint y: 478, distance: 12.4
click at [75, 472] on tbody "To Be Printed To Be E-mailed [EMAIL_ADDRESS][PERSON_NAME][DOMAIN_NAME] To Be Fa…" at bounding box center [313, 487] width 594 height 40
copy link "[EMAIL_ADDRESS][PERSON_NAME][DOMAIN_NAME]"
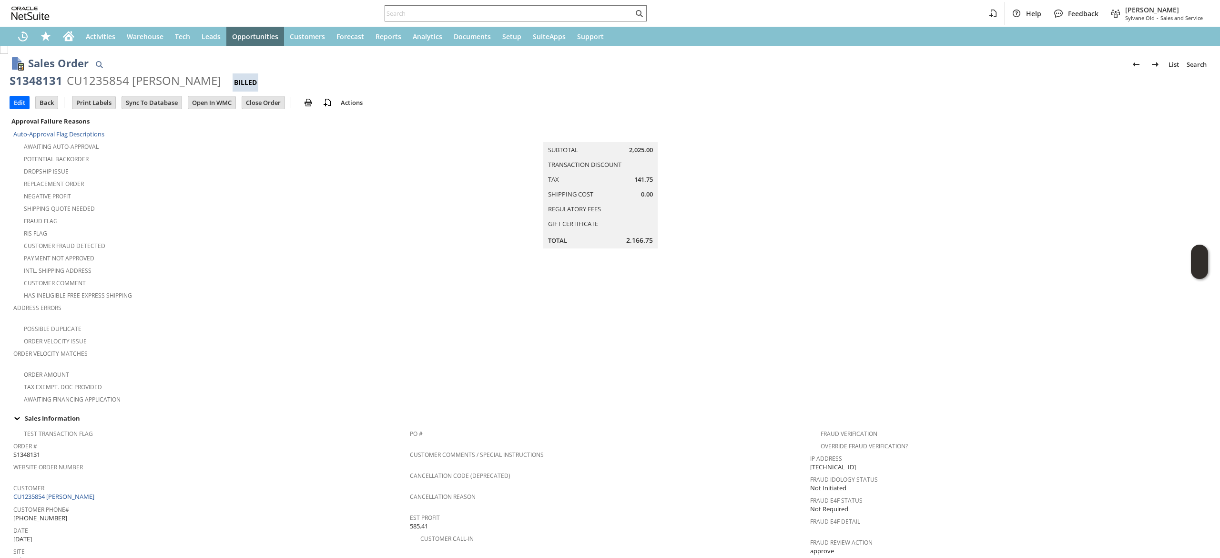
scroll to position [543, 0]
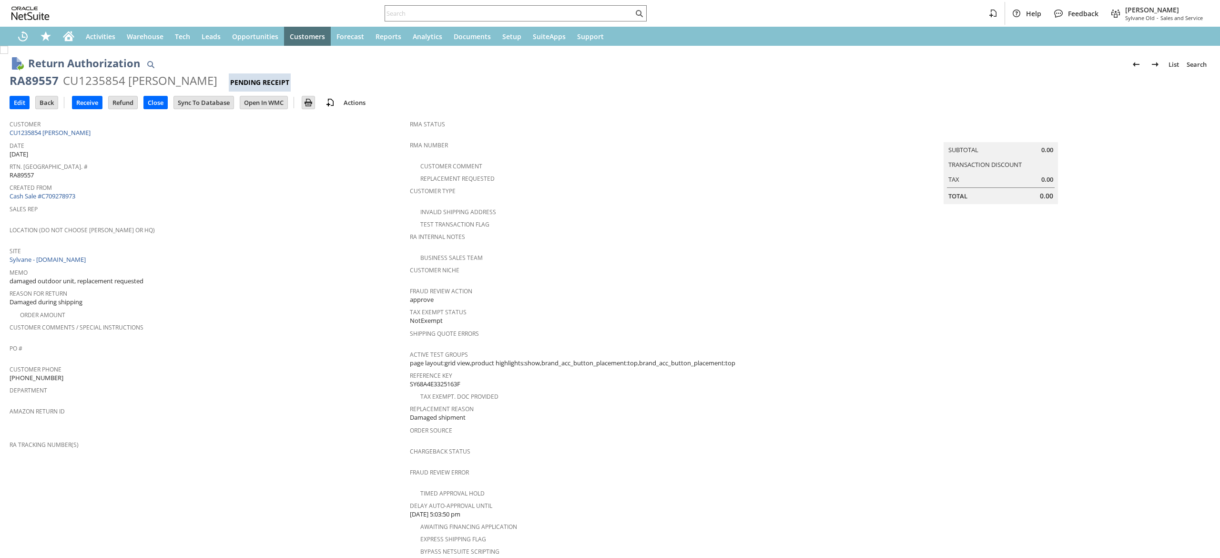
scroll to position [208, 0]
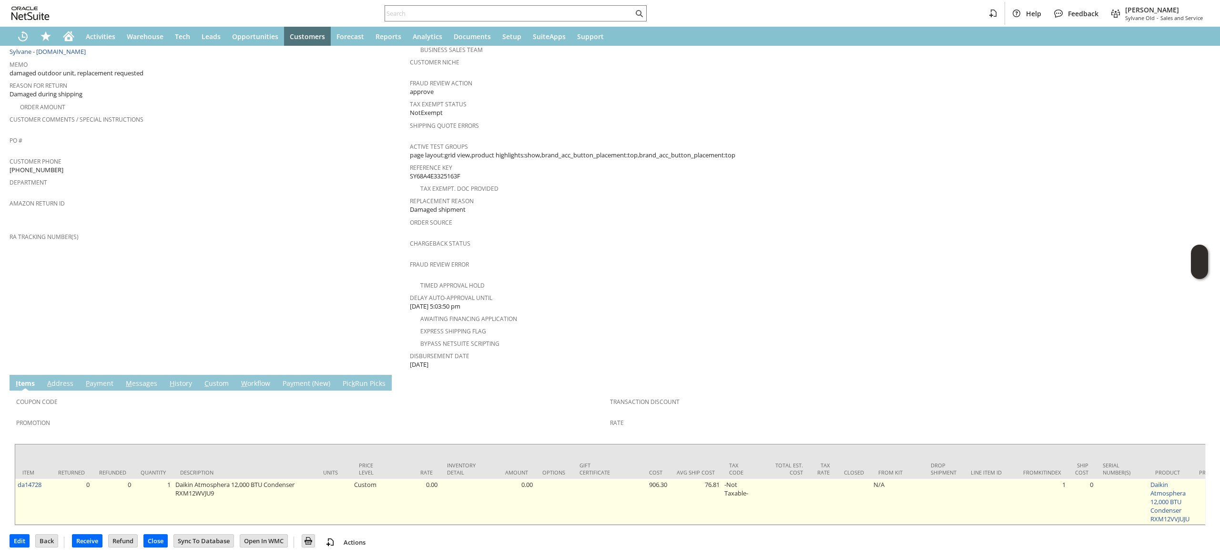
click at [50, 478] on td "da14728" at bounding box center [33, 501] width 36 height 46
copy tr "da14728"
click at [39, 480] on link "da14728" at bounding box center [30, 484] width 24 height 9
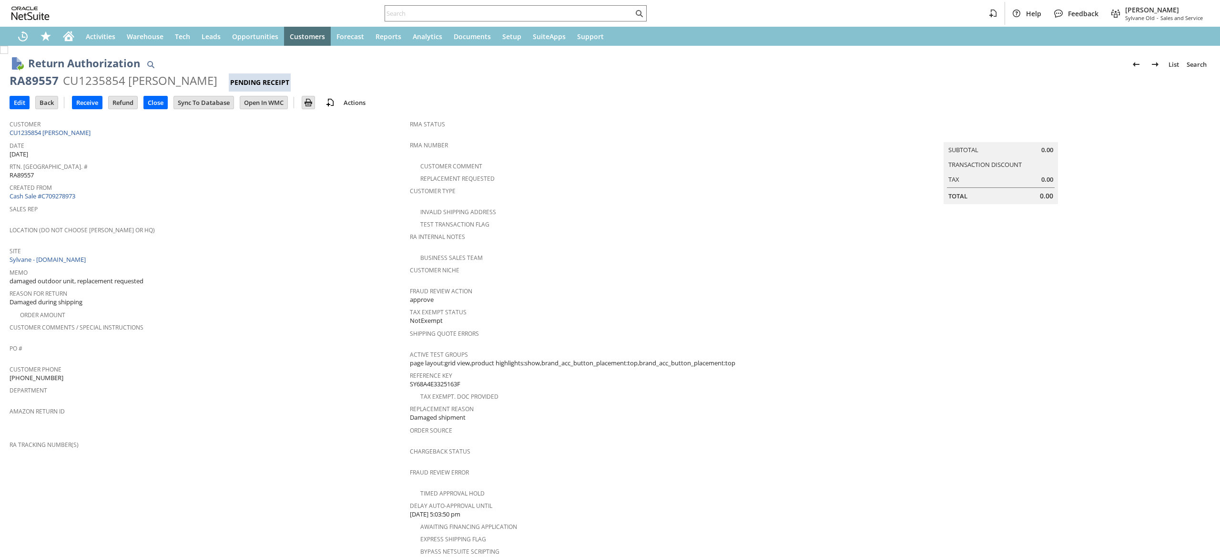
click at [33, 67] on h1 "Return Authorization" at bounding box center [84, 63] width 112 height 16
click at [33, 76] on div "RA89557" at bounding box center [34, 80] width 49 height 15
copy div "RA89557 CU1235854 James Moore Pending Receipt"
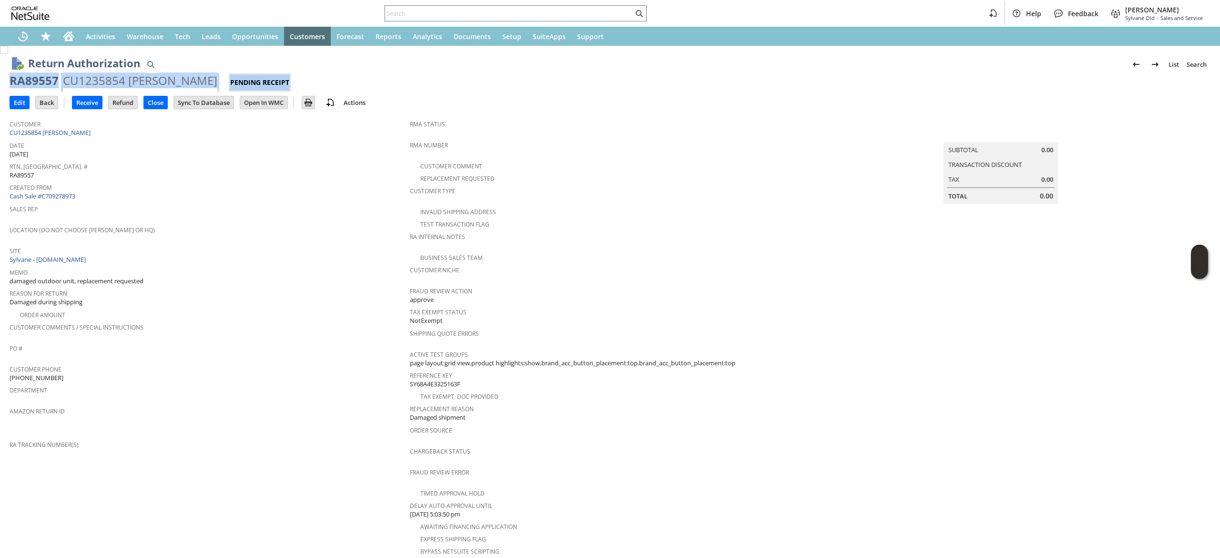
click at [54, 80] on div "RA89557" at bounding box center [34, 80] width 49 height 15
click at [6, 102] on div "Return Authorization List Search RA89557 CU1235854 James Moore Pending Receipt …" at bounding box center [610, 407] width 1220 height 722
click at [17, 101] on input "Edit" at bounding box center [19, 102] width 19 height 12
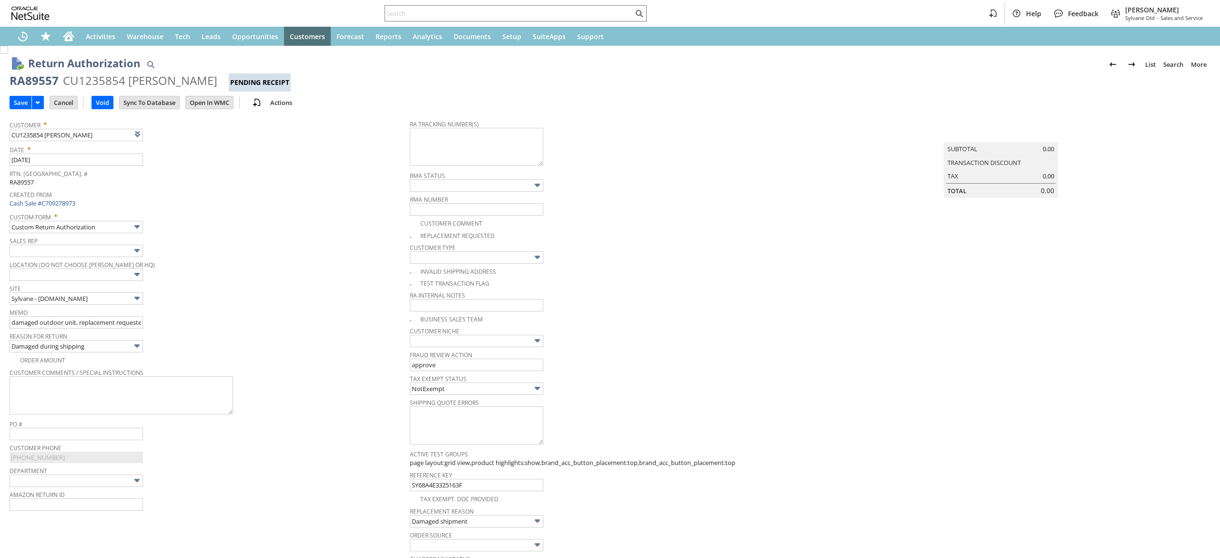
type textarea "997046201371812"
type input "Add"
type input "Copy Previous"
type textarea "997046201371812 Ground Call Tag 8AM-1PM 09.12.2025"
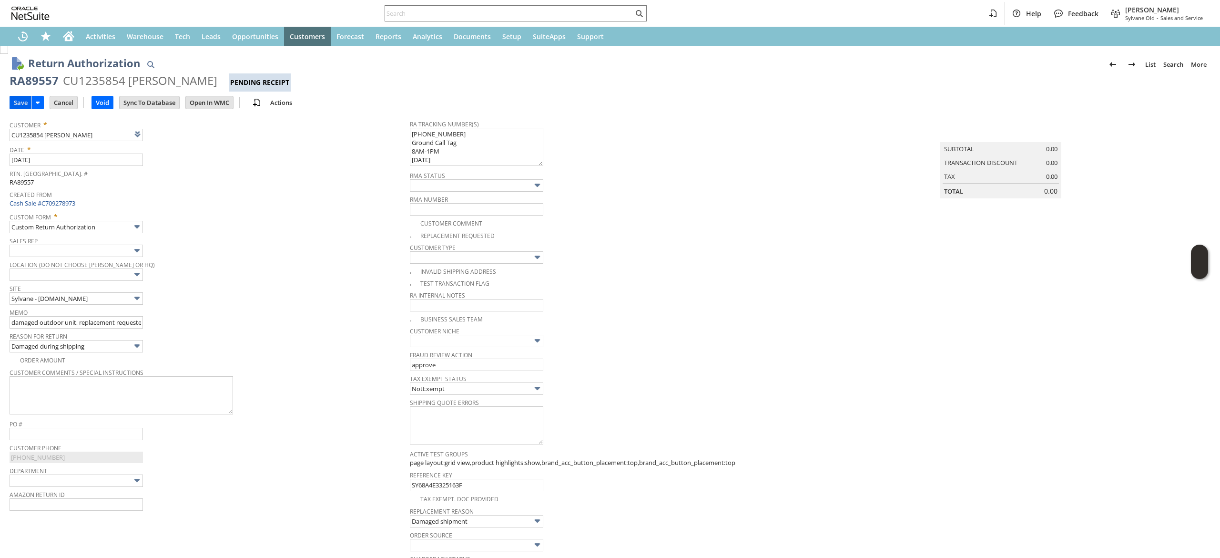
click at [11, 102] on input "Save" at bounding box center [20, 102] width 21 height 12
click at [12, 99] on input "Save" at bounding box center [20, 102] width 21 height 12
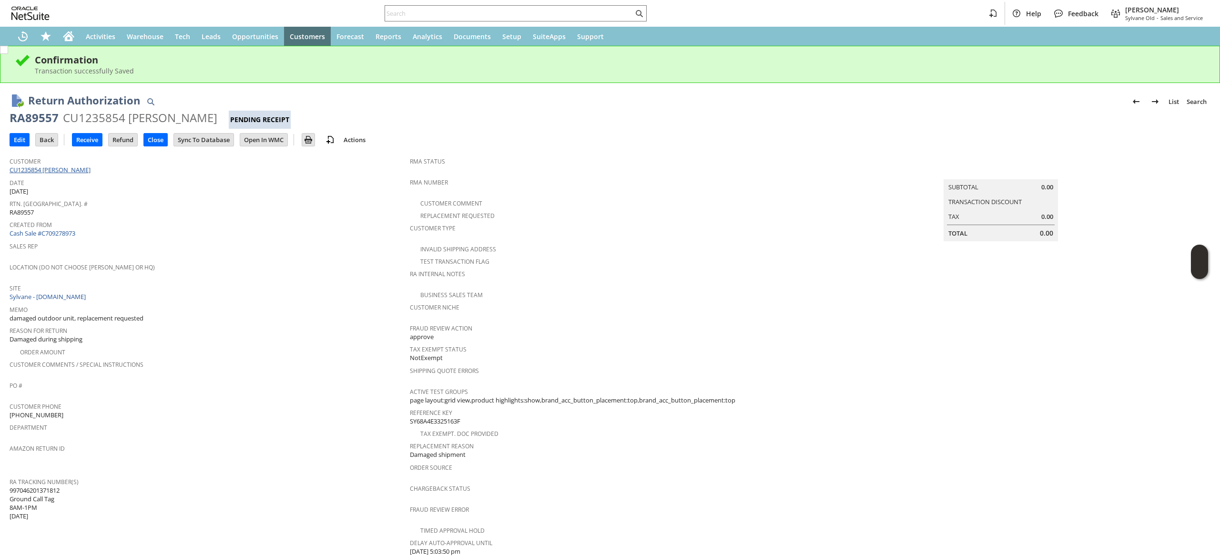
click at [67, 169] on link "CU1235854 [PERSON_NAME]" at bounding box center [51, 169] width 83 height 9
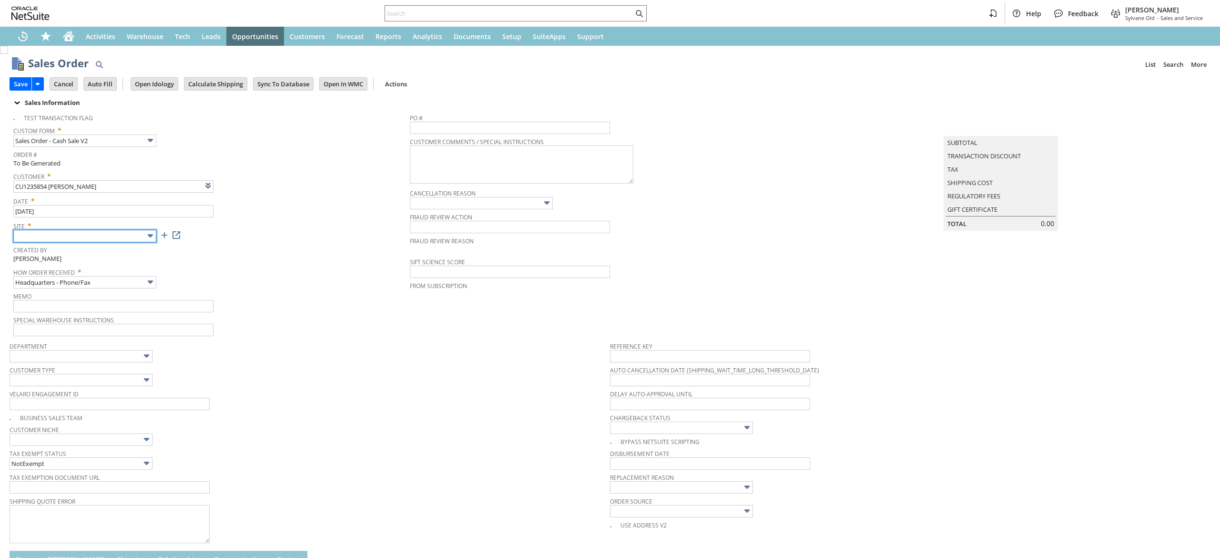
click at [118, 236] on input "text" at bounding box center [84, 236] width 143 height 12
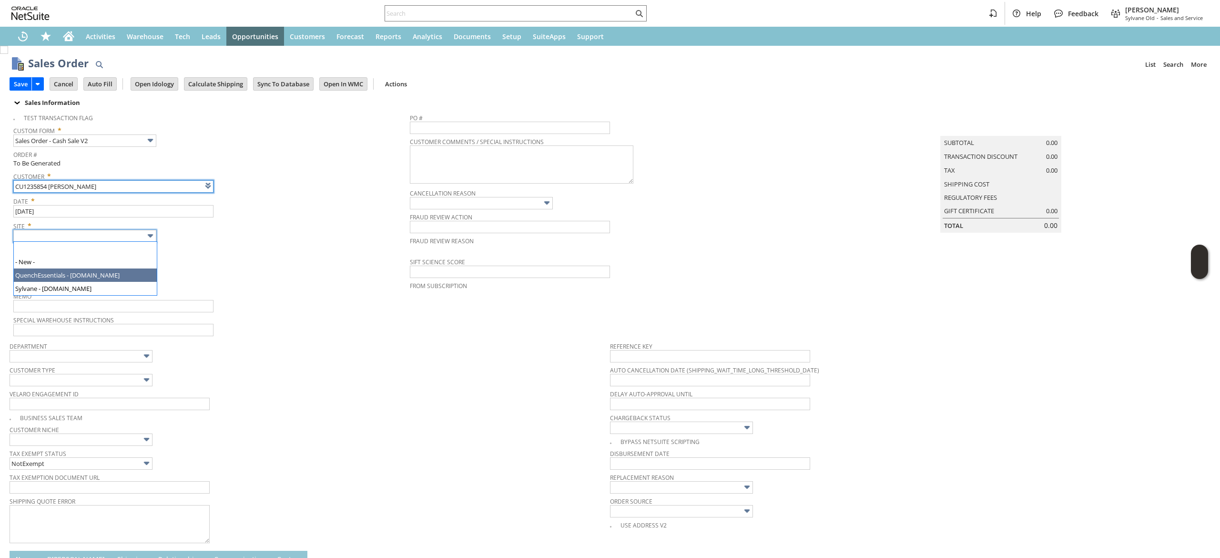
type input "Intelligent Recommendations ⁰"
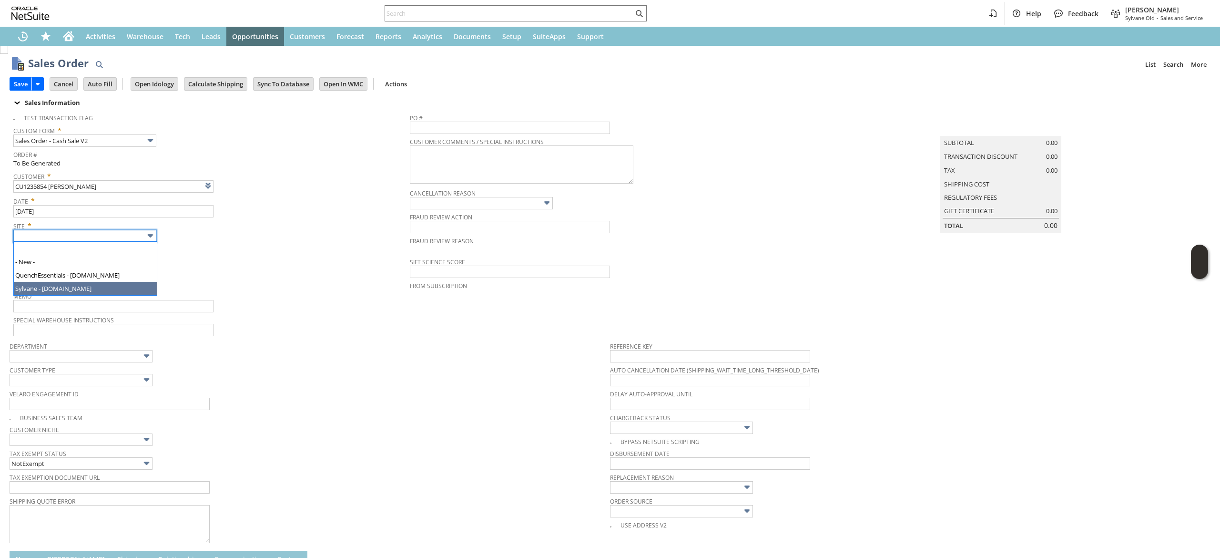
type input "Sylvane - [DOMAIN_NAME]"
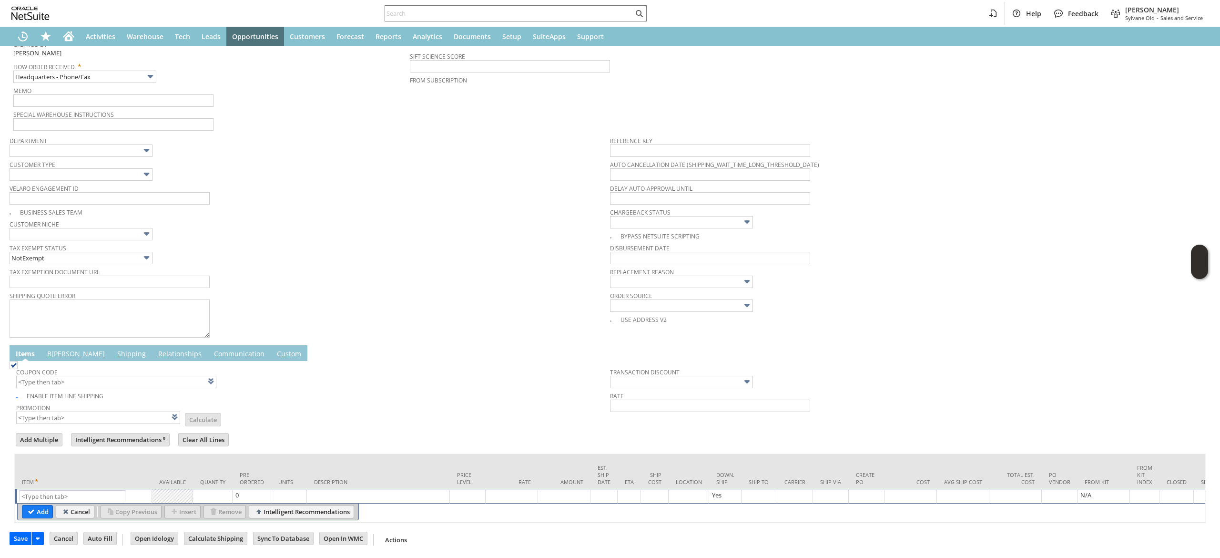
scroll to position [223, 0]
click at [73, 490] on input "text" at bounding box center [73, 496] width 106 height 12
paste input "da14728"
click at [73, 488] on td "da14728 List Search" at bounding box center [84, 496] width 138 height 16
type input "da14728"
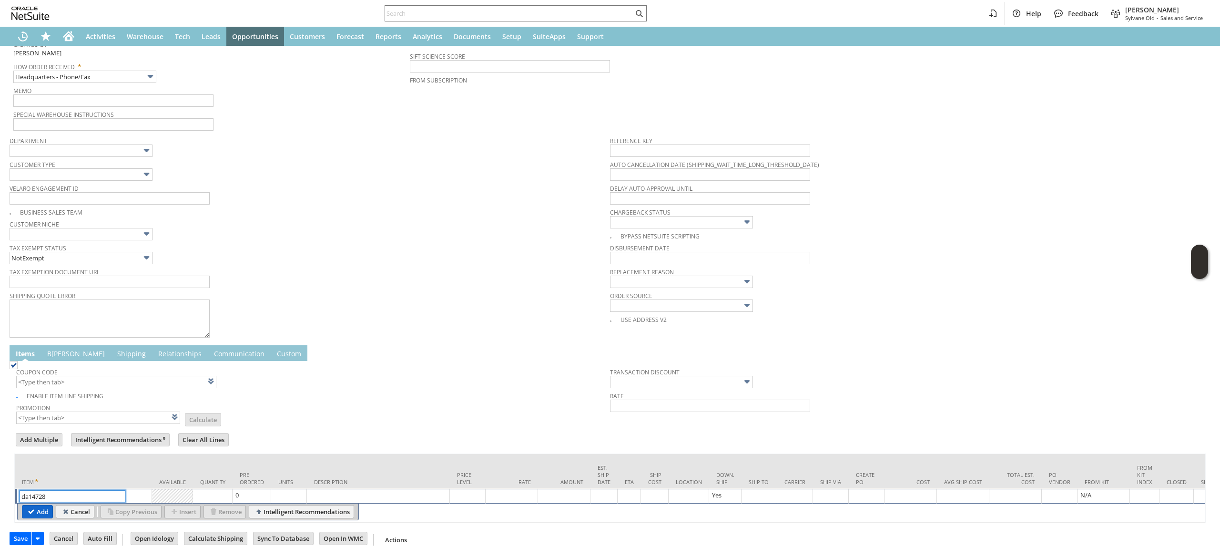
click at [29, 505] on input "Add" at bounding box center [37, 511] width 30 height 12
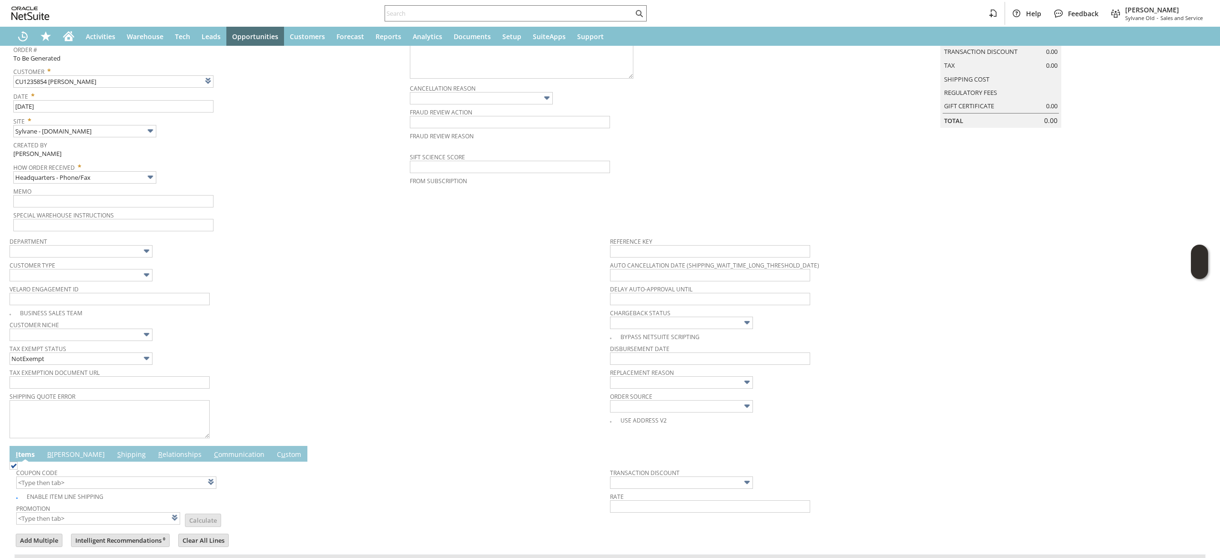
scroll to position [32, 0]
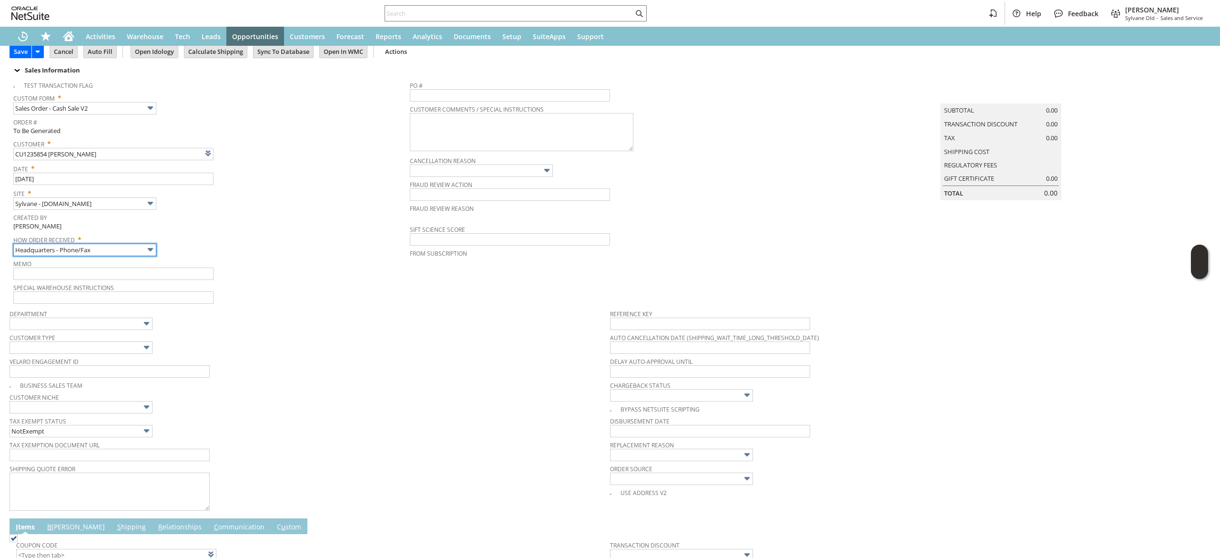
click at [113, 249] on input "Headquarters - Phone/Fax" at bounding box center [84, 250] width 143 height 12
type input "Admin / Replacement Unit"
type input "da14728"
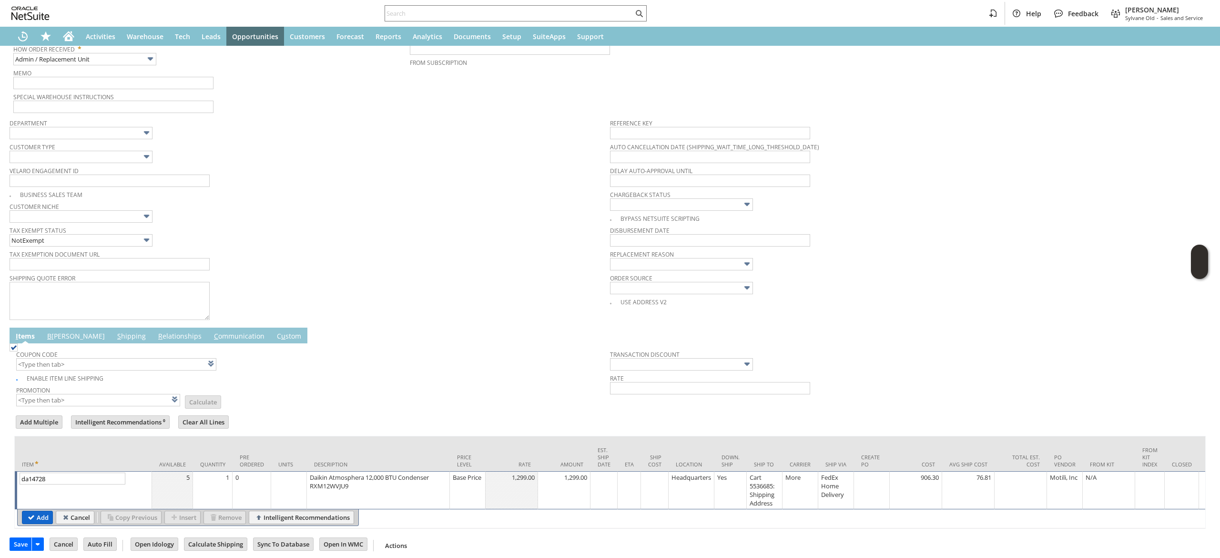
click at [32, 522] on input "Add" at bounding box center [37, 517] width 30 height 12
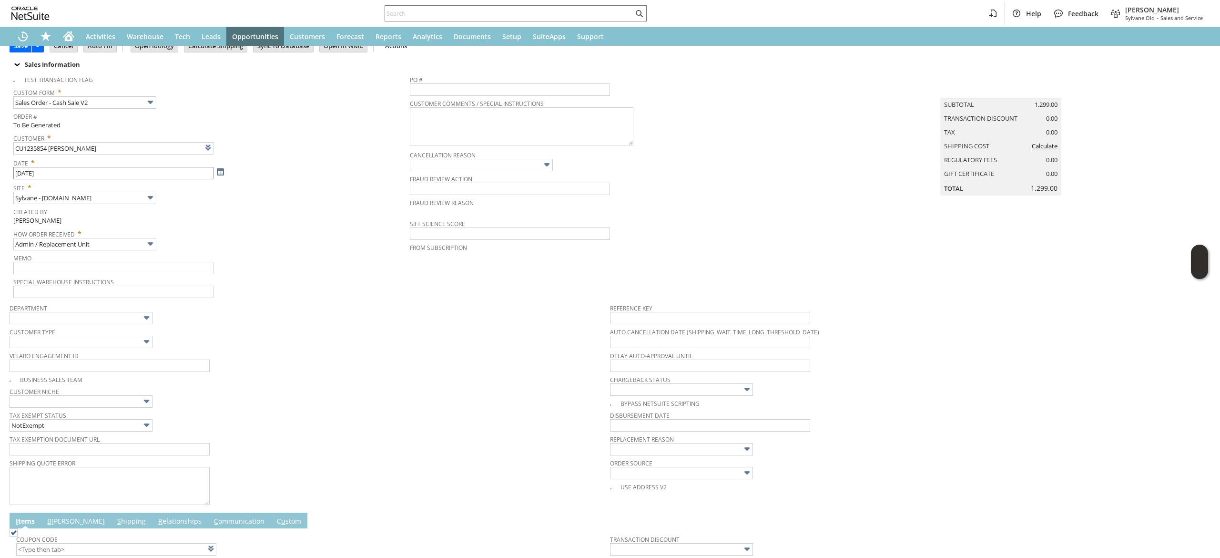
scroll to position [0, 0]
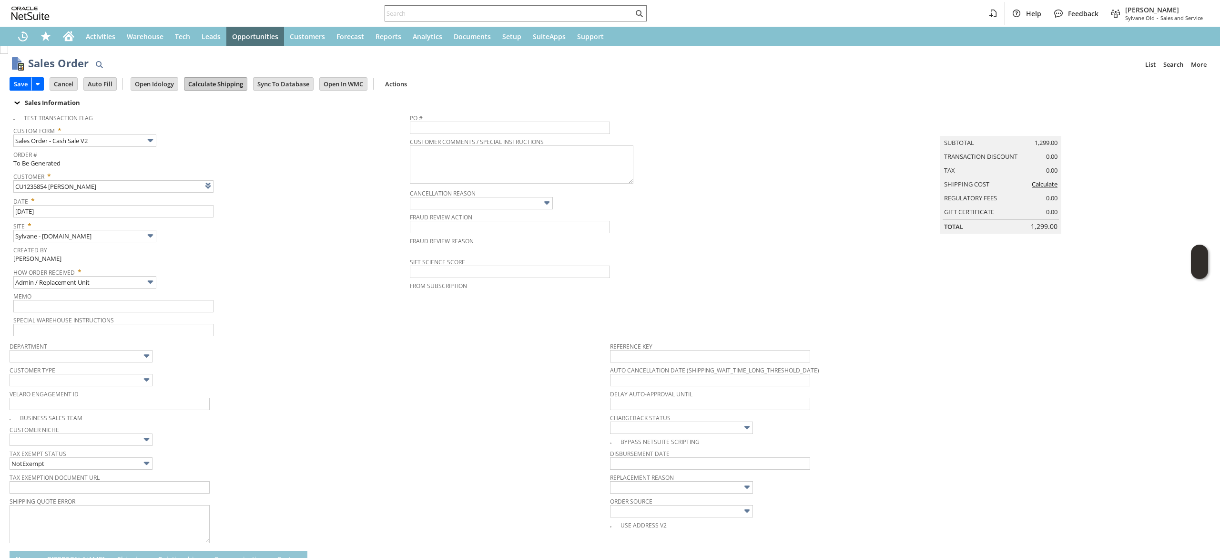
click at [233, 87] on input "Calculate Shipping" at bounding box center [215, 84] width 62 height 12
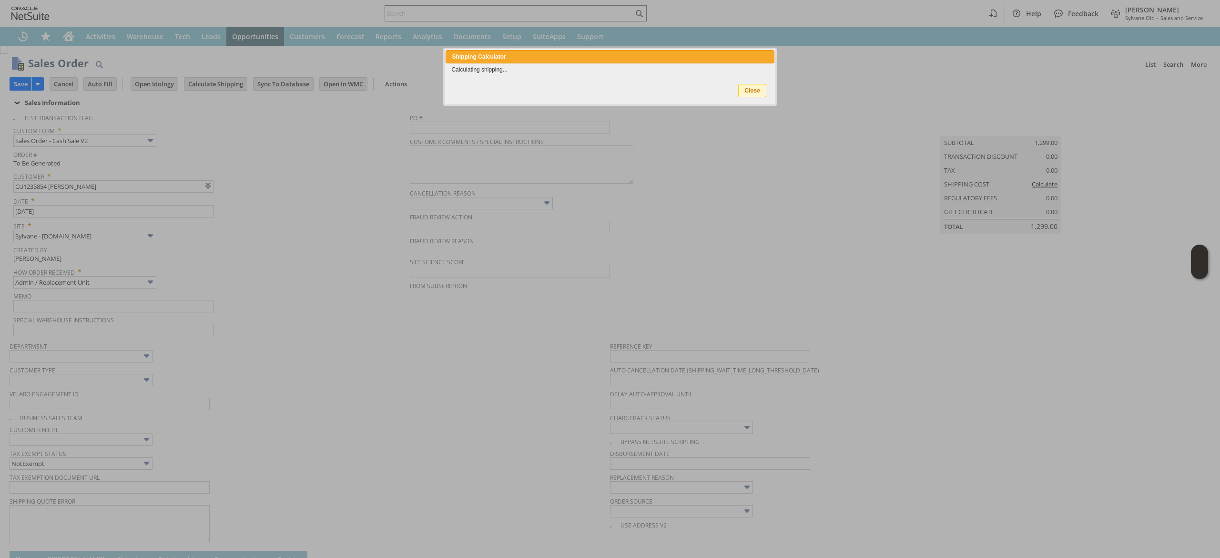
type input "Add"
type input "Copy Previous"
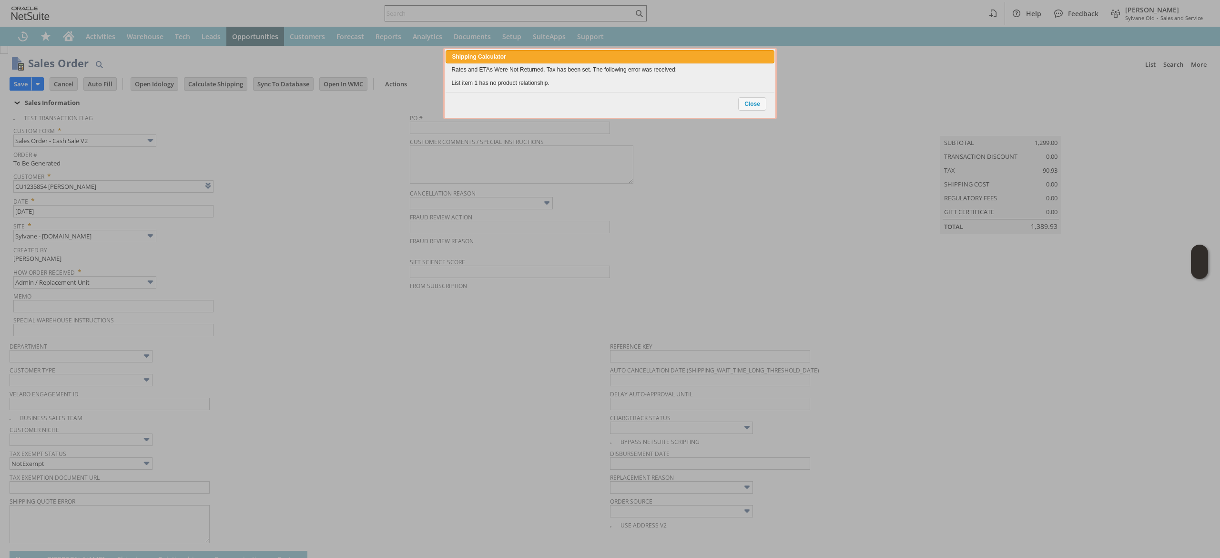
scroll to position [258, 0]
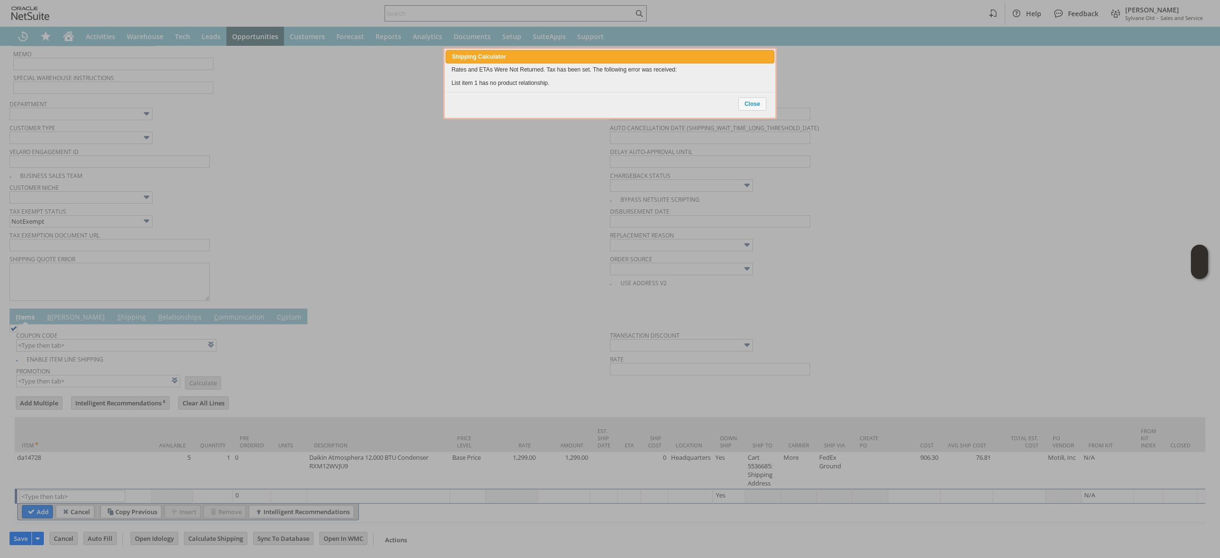
click at [738, 115] on div "Close" at bounding box center [610, 104] width 328 height 24
click at [742, 110] on div "Close" at bounding box center [753, 103] width 30 height 19
click at [750, 108] on span "Close" at bounding box center [752, 104] width 27 height 12
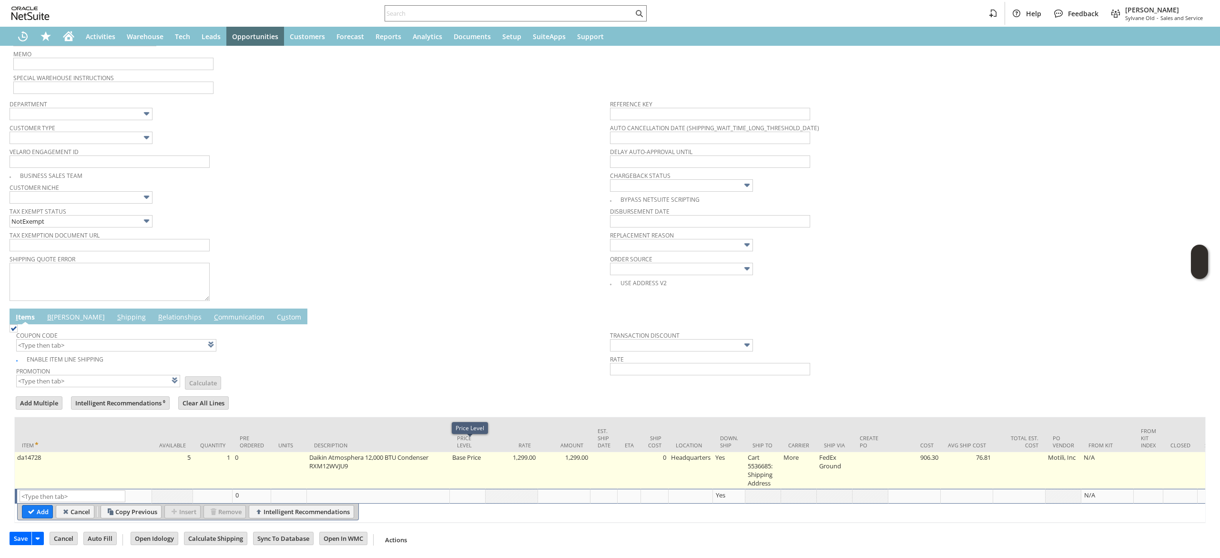
click at [467, 455] on td "Base Price" at bounding box center [468, 470] width 36 height 37
type input "Base Price"
type input "OK"
type input "Make Copy"
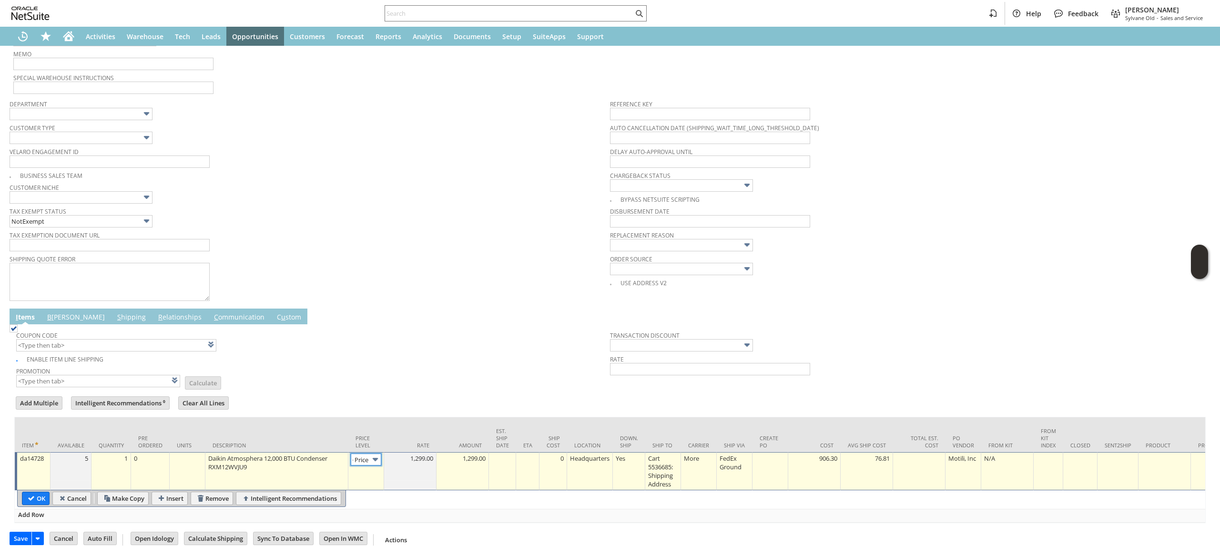
scroll to position [0, 14]
click at [367, 453] on input "Base Price" at bounding box center [366, 459] width 30 height 12
type input "Custom"
click at [386, 462] on td at bounding box center [410, 471] width 52 height 38
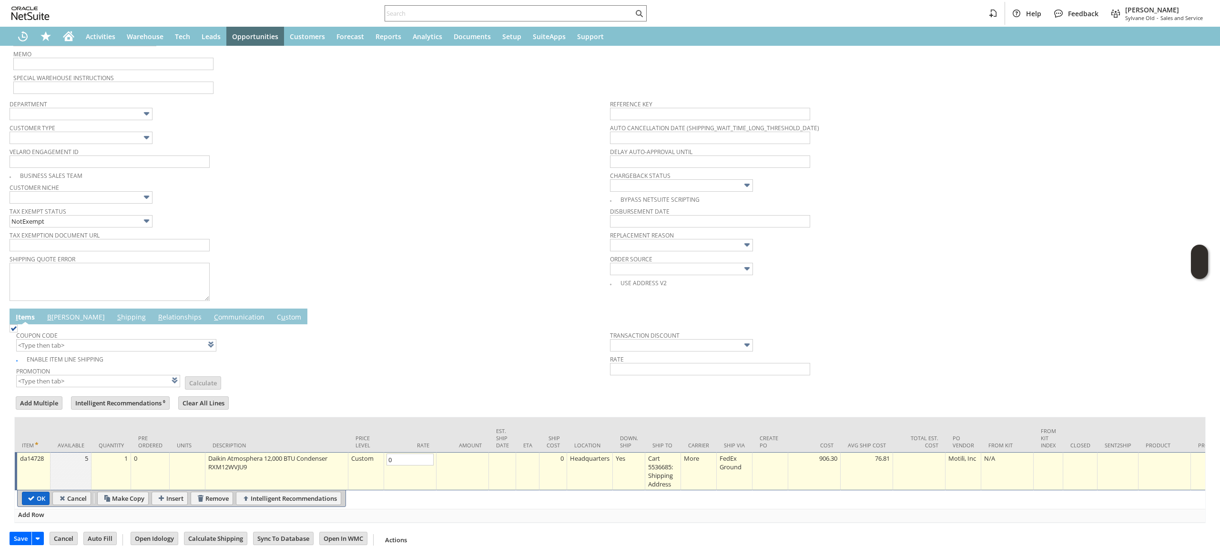
type input "0.00"
click at [28, 492] on input "OK" at bounding box center [35, 498] width 27 height 12
type input "Add"
type input "Copy Previous"
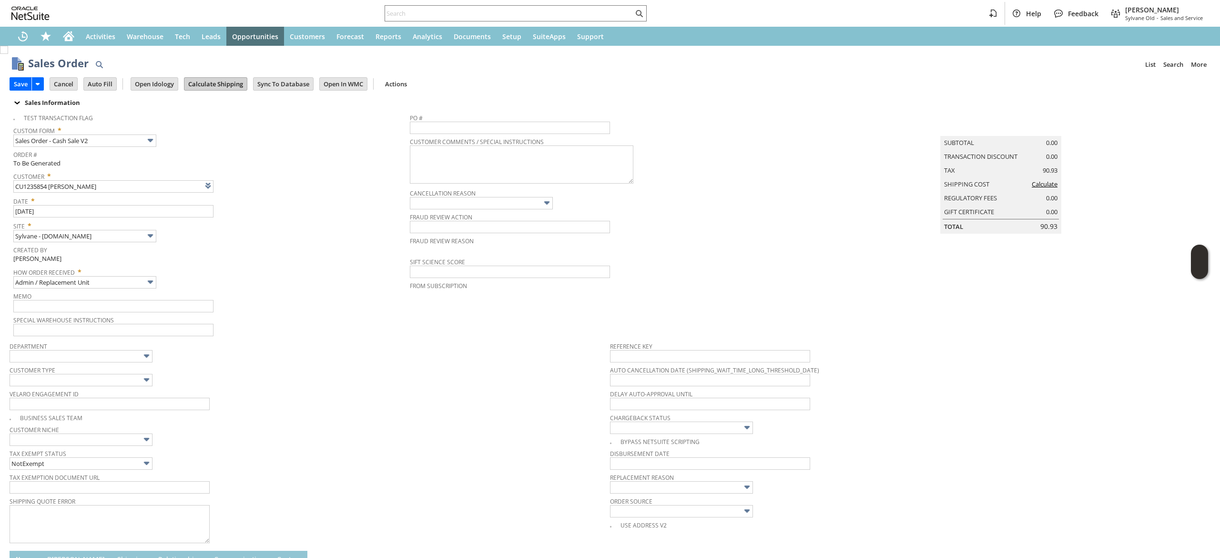
click at [228, 86] on input "Calculate Shipping" at bounding box center [215, 84] width 62 height 12
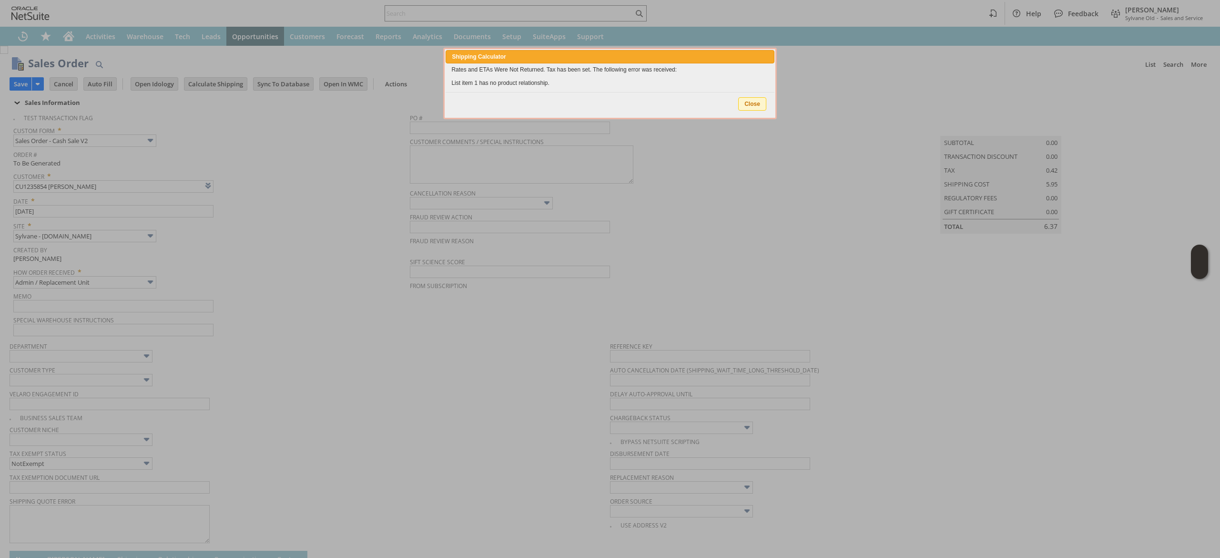
type input "Add"
type input "Copy Previous"
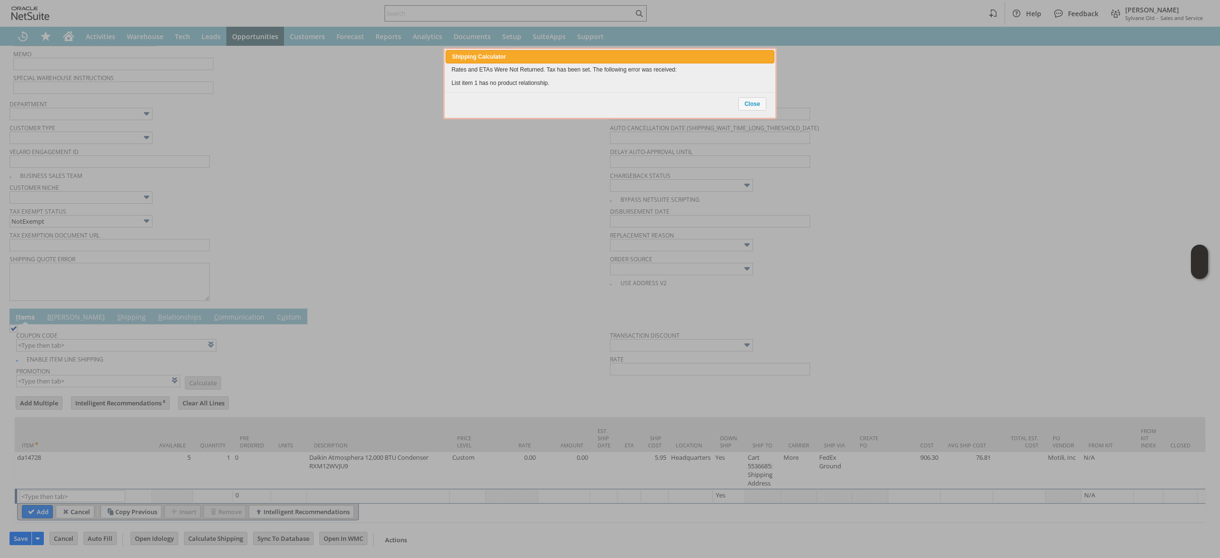
click at [766, 109] on div "Close" at bounding box center [753, 103] width 30 height 19
click at [767, 113] on div at bounding box center [770, 113] width 7 height 7
click at [765, 104] on span "Close" at bounding box center [752, 104] width 27 height 12
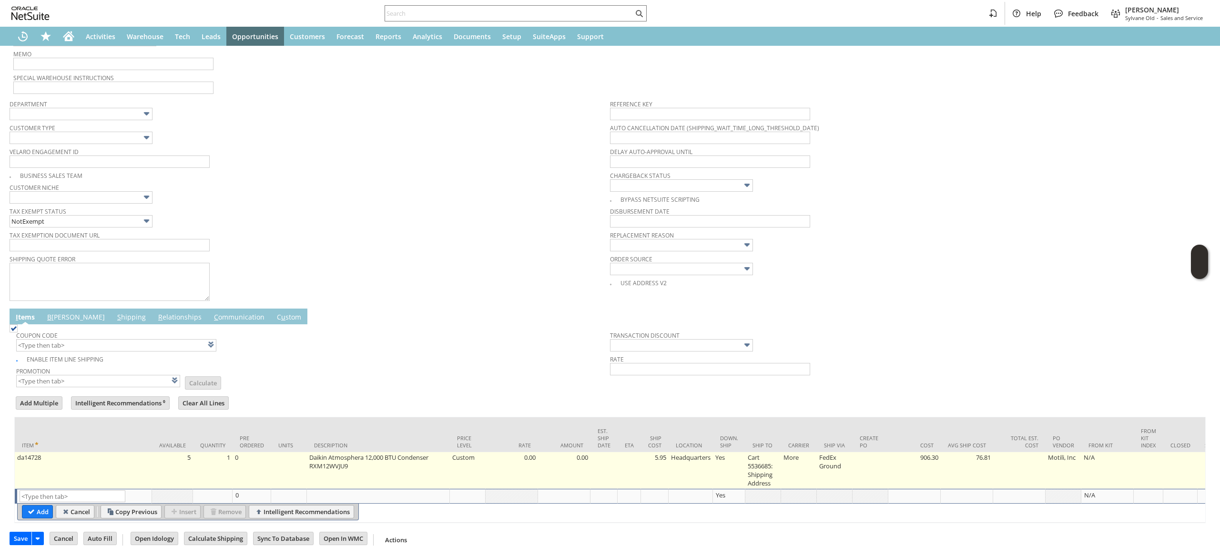
click at [655, 457] on td "5.95" at bounding box center [655, 470] width 28 height 37
type input "5.95"
type input "da14728"
type input "OK"
type input "Make Copy"
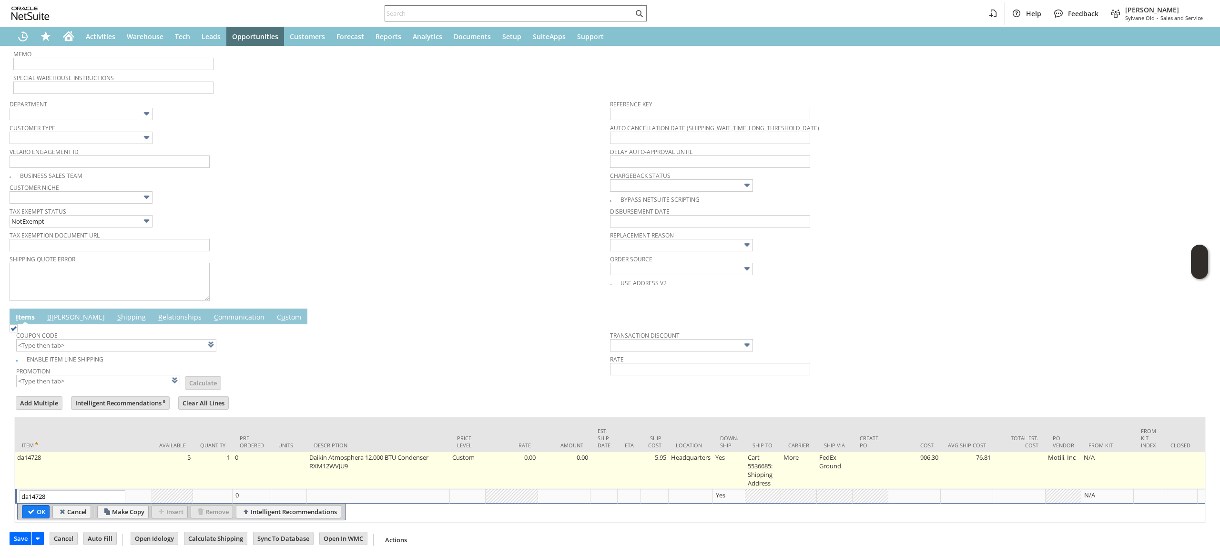
scroll to position [257, 0]
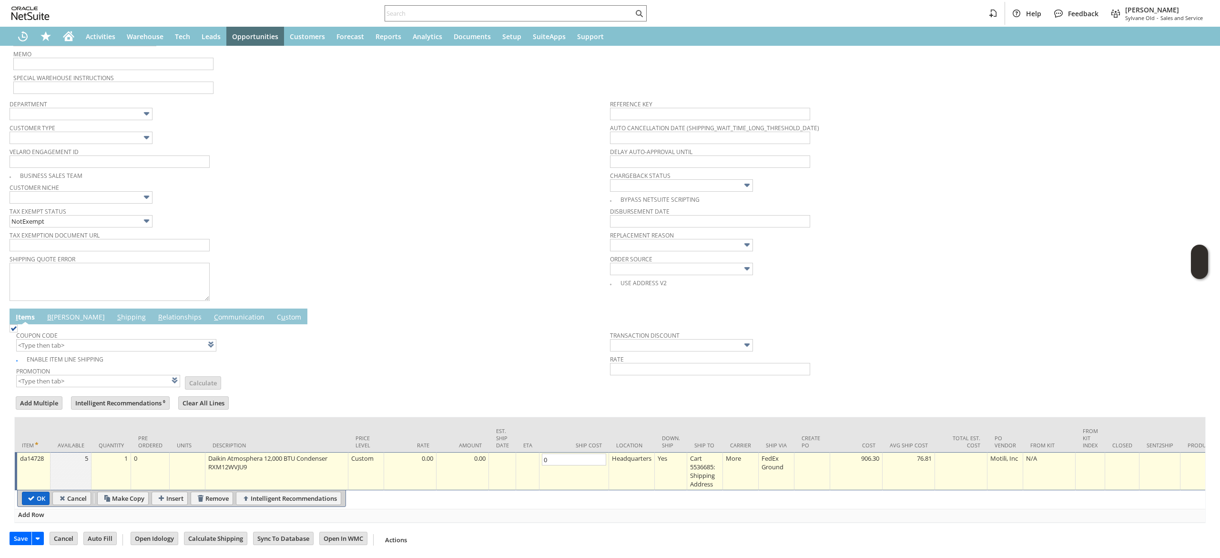
type input "0"
click at [44, 491] on td "OK" at bounding box center [36, 497] width 28 height 13
click at [37, 492] on input "OK" at bounding box center [35, 498] width 27 height 12
type input "Add"
type input "Copy Previous"
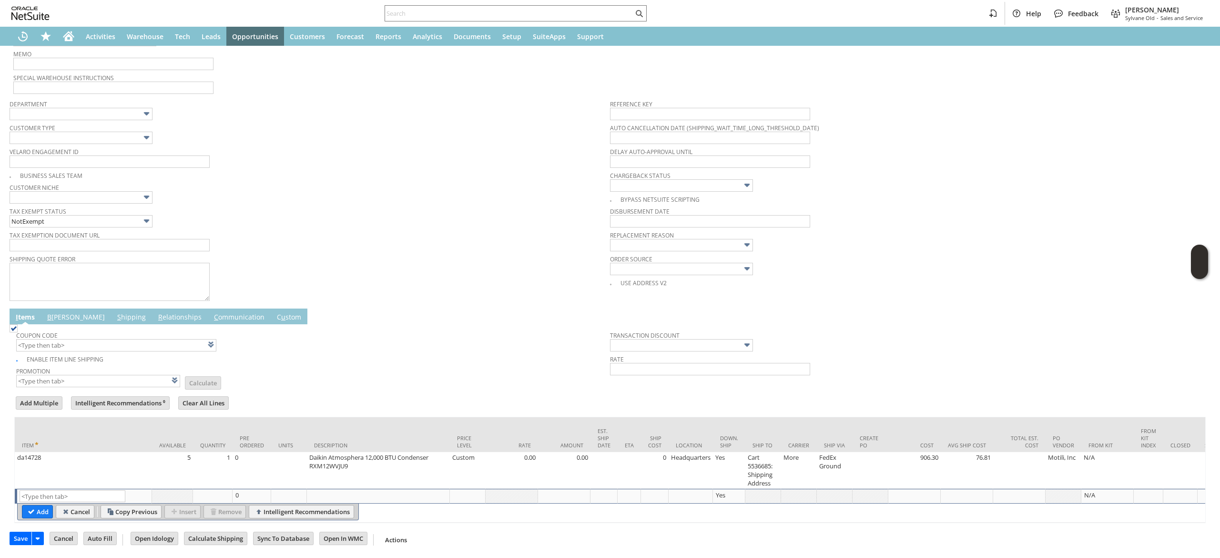
scroll to position [0, 0]
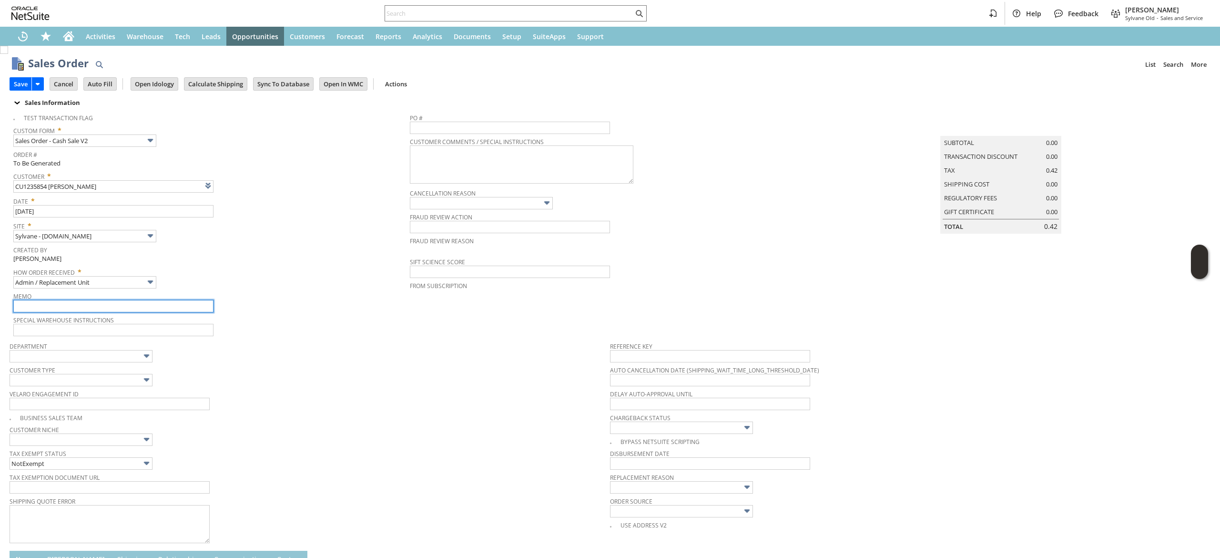
click at [144, 310] on input "text" at bounding box center [113, 306] width 200 height 12
type input "items damaged in transit req replacement"
click at [203, 375] on div "Customer Type" at bounding box center [308, 374] width 596 height 23
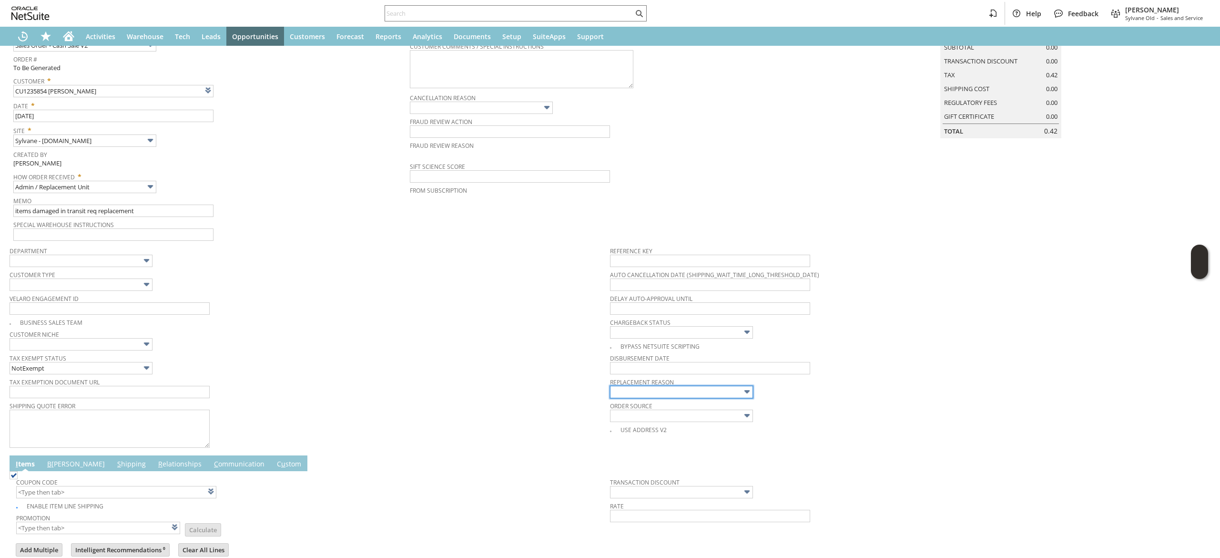
click at [691, 394] on input "text" at bounding box center [681, 392] width 143 height 12
type input "Damaged shipment"
click at [525, 457] on div "I tems B illing S hipping R elationships C ommunication C u stom" at bounding box center [600, 463] width 1180 height 16
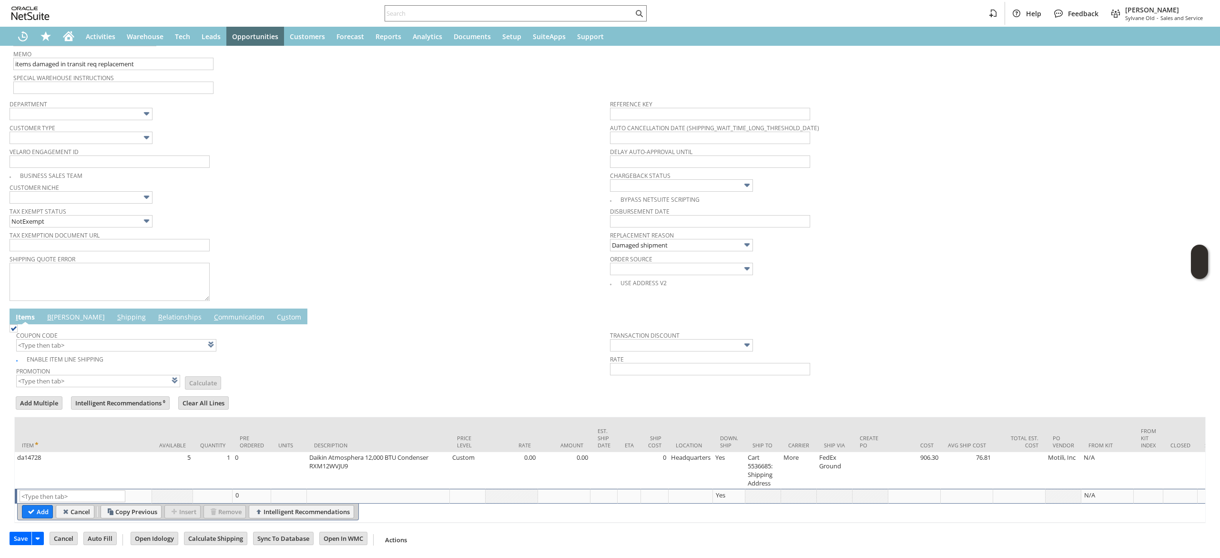
scroll to position [0, 1224]
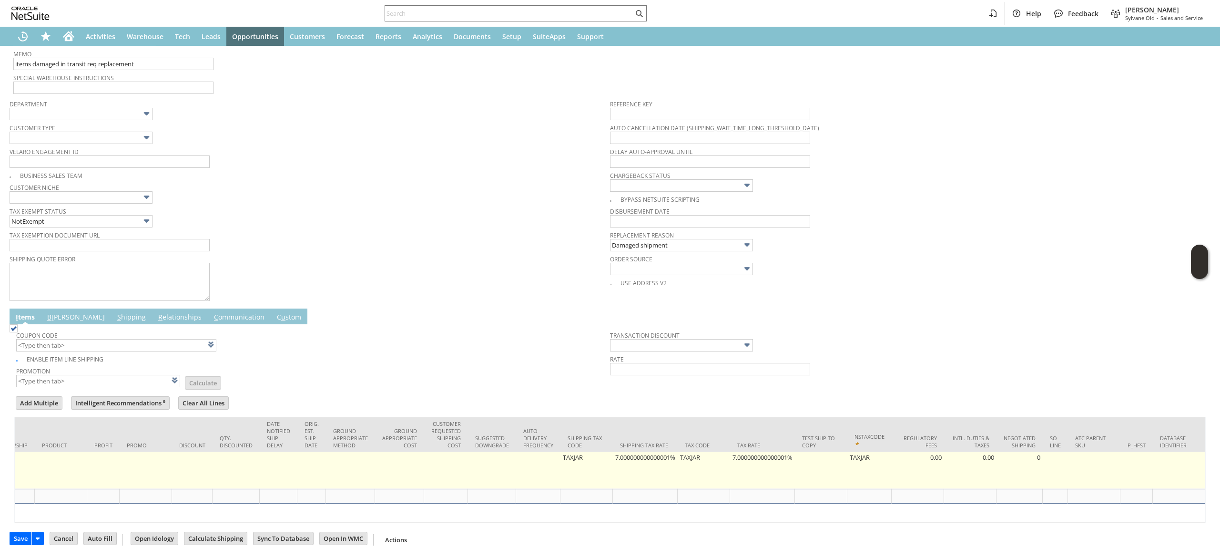
click at [635, 457] on td "7.000000000000001%" at bounding box center [645, 470] width 65 height 37
type input "7.000000000000001%"
type input "OK"
type input "Make Copy"
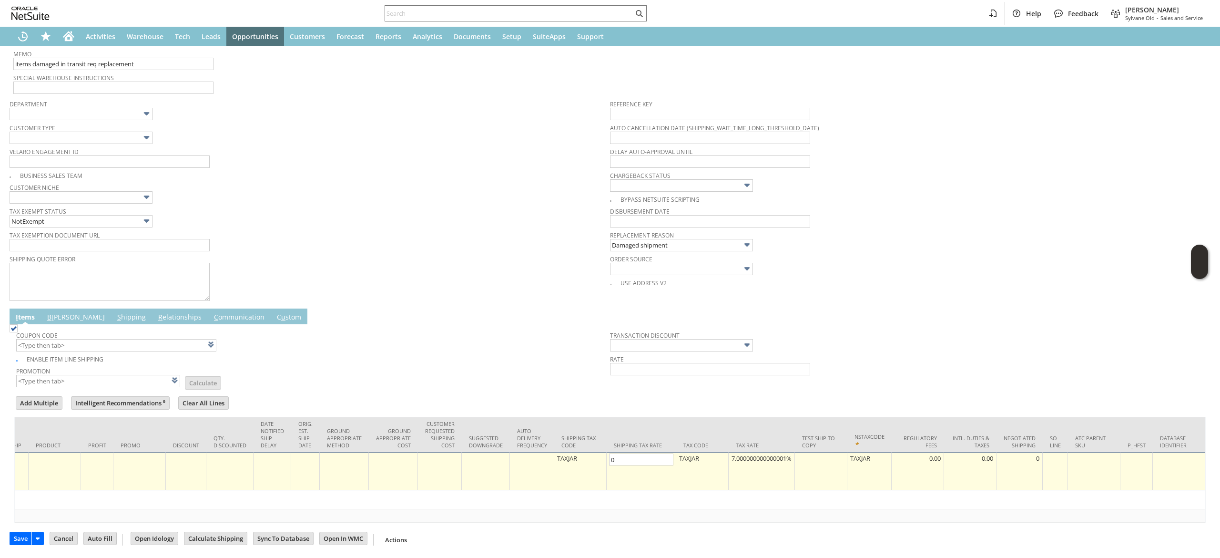
type input "0.0%"
click at [751, 452] on td "7.000000000000001%" at bounding box center [762, 471] width 66 height 38
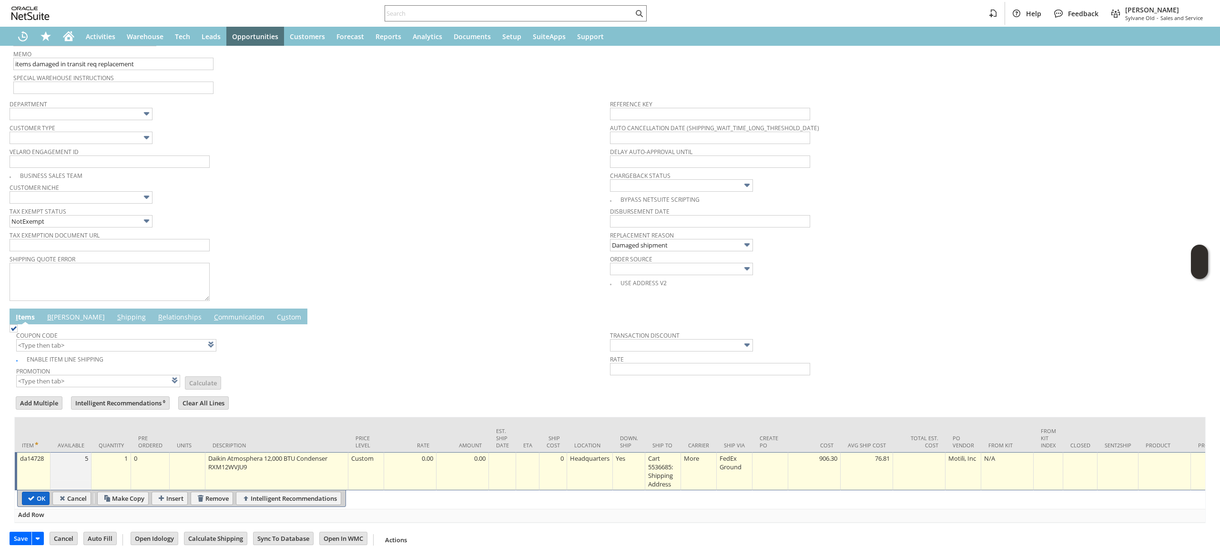
type input "0.0%"
click at [30, 492] on input "OK" at bounding box center [35, 498] width 27 height 12
type input "Add"
type input "Copy Previous"
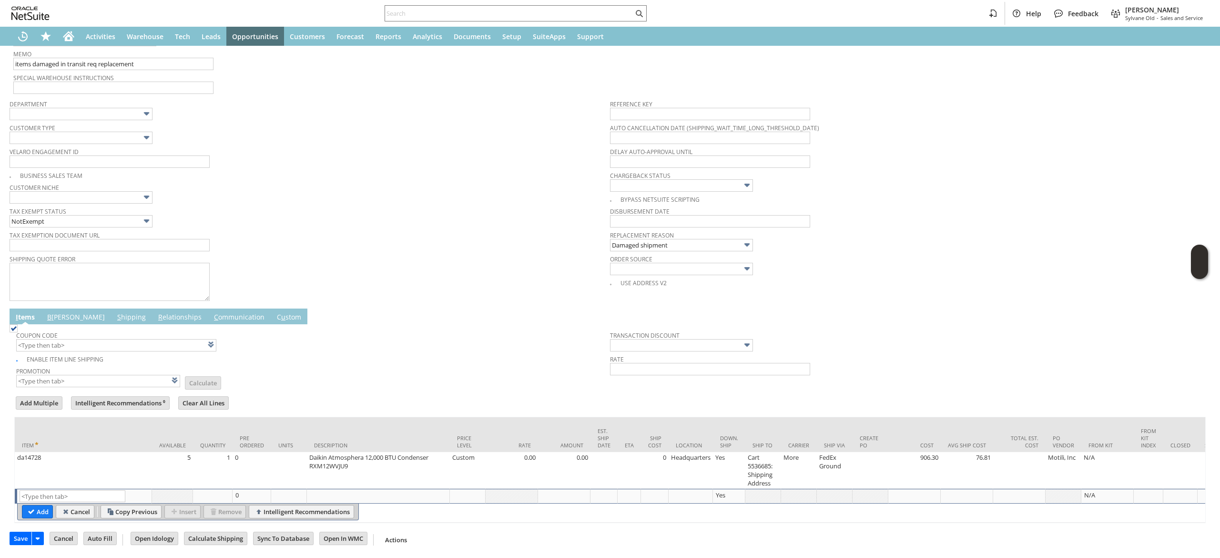
click at [53, 312] on link "B illing" at bounding box center [76, 317] width 62 height 10
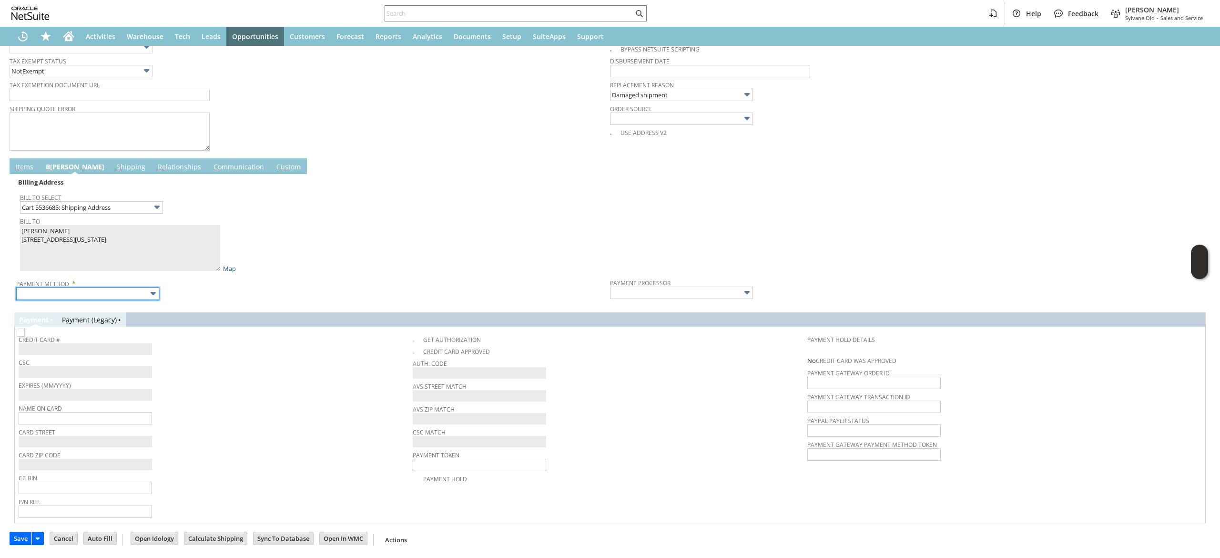
click at [119, 287] on input "text" at bounding box center [87, 293] width 143 height 12
type input "Visa / Mastercard"
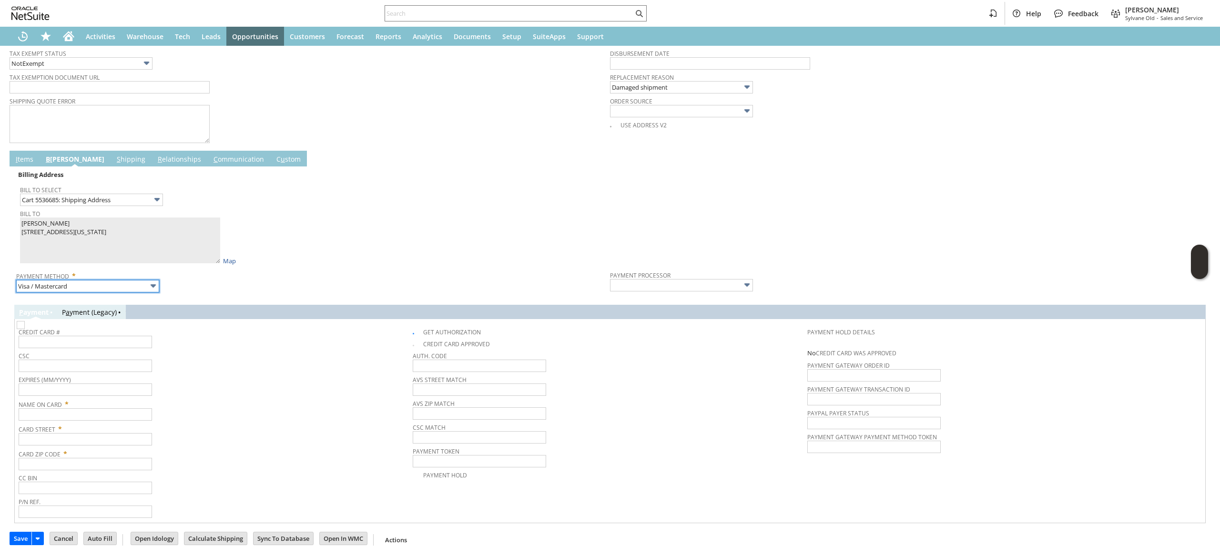
type input "Braintree"
click at [25, 329] on img at bounding box center [21, 325] width 8 height 8
checkbox input "false"
click at [118, 420] on input "text" at bounding box center [85, 414] width 133 height 12
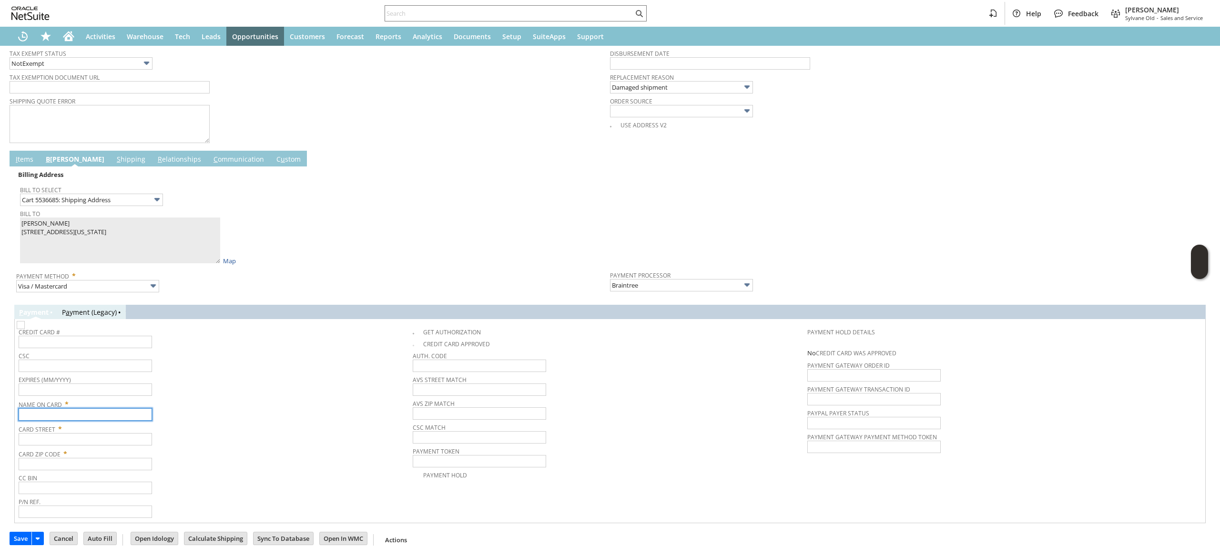
paste input "James Moore"
type input "James Moore"
click at [81, 436] on input "text" at bounding box center [85, 439] width 133 height 12
paste input "5117 N PENNSYLVANIA ST"
type input "5117 N PENNSYLVANIA ST"
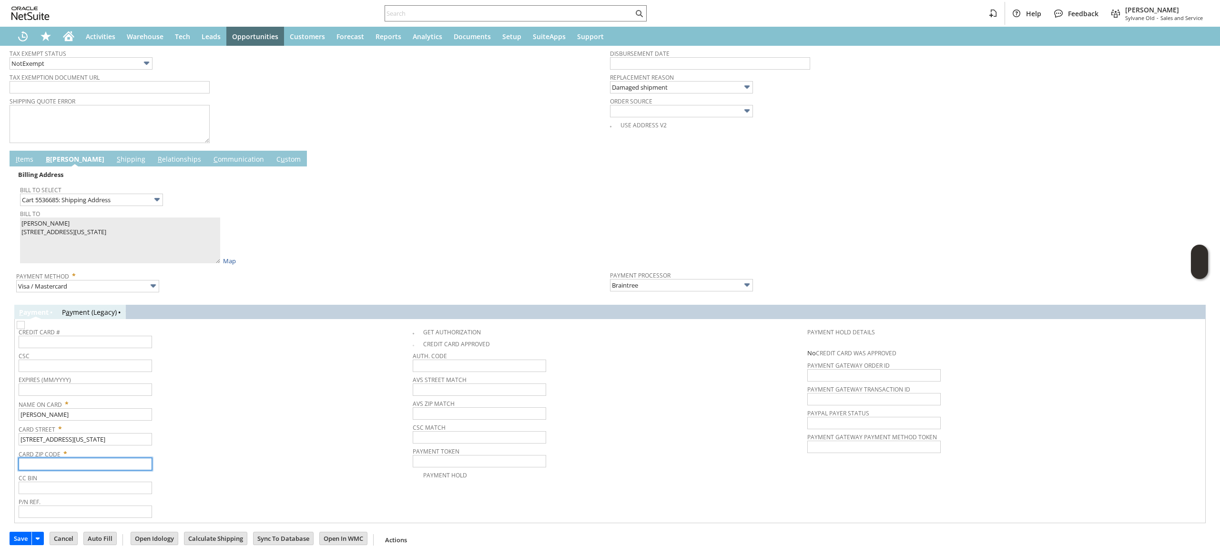
click at [112, 462] on input "text" at bounding box center [85, 463] width 133 height 12
paste input "46205"
type input "46205"
drag, startPoint x: 191, startPoint y: 479, endPoint x: 199, endPoint y: 475, distance: 9.8
click at [193, 479] on span "CC Bin" at bounding box center [213, 476] width 389 height 10
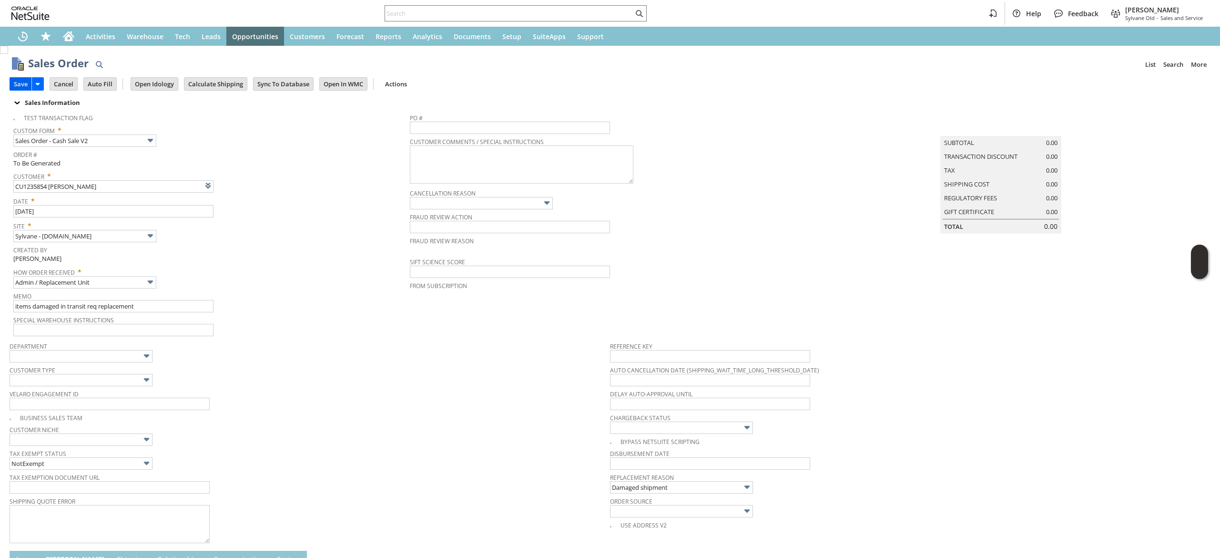
click at [17, 85] on input "Save" at bounding box center [20, 84] width 21 height 12
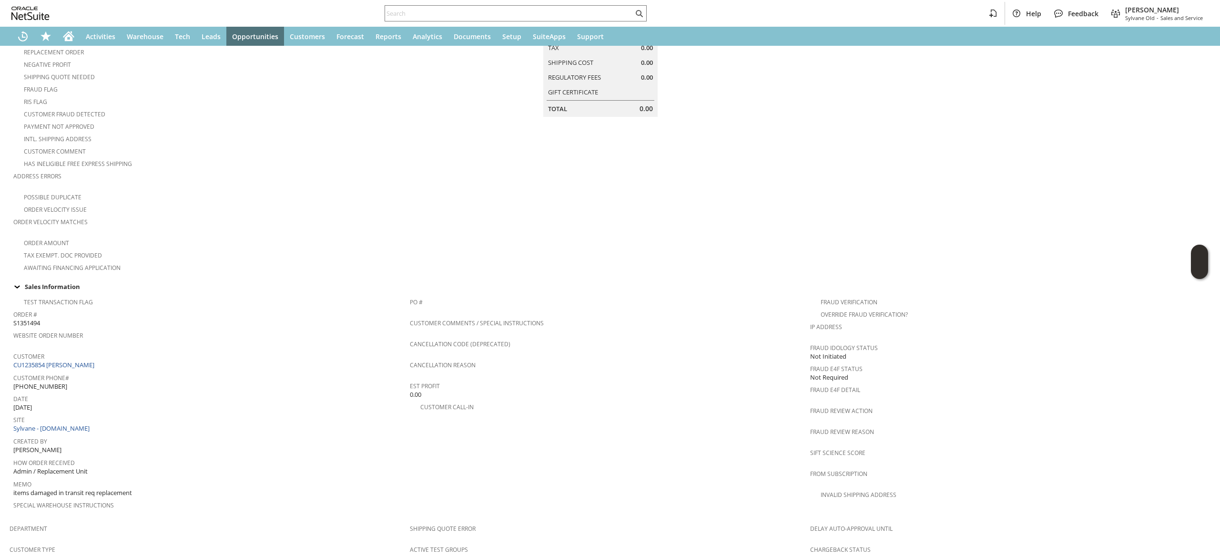
scroll to position [191, 0]
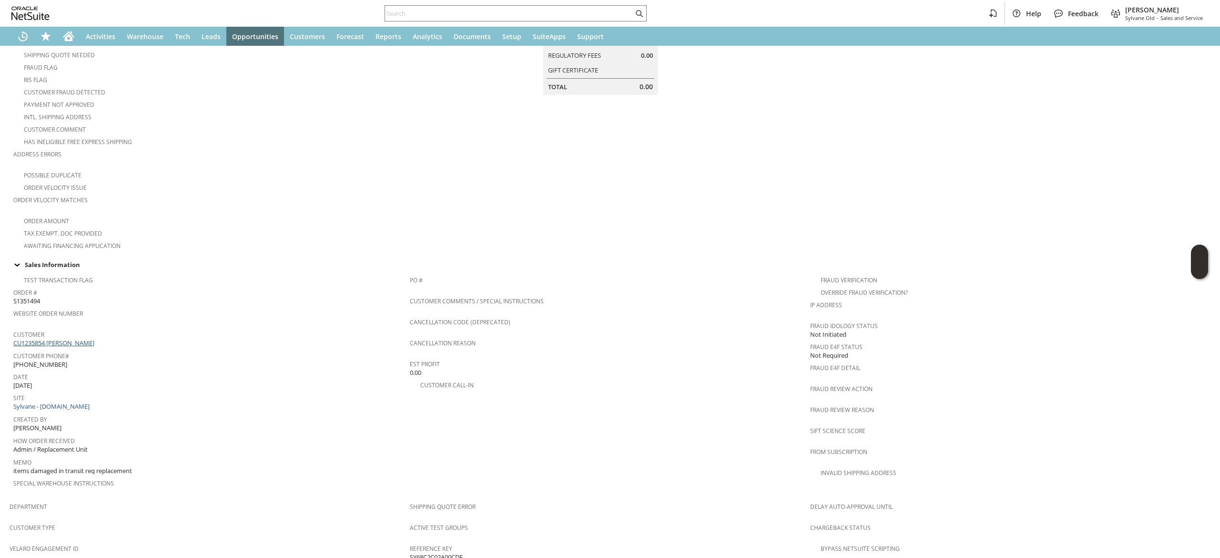
click at [71, 338] on link "CU1235854 [PERSON_NAME]" at bounding box center [54, 342] width 83 height 9
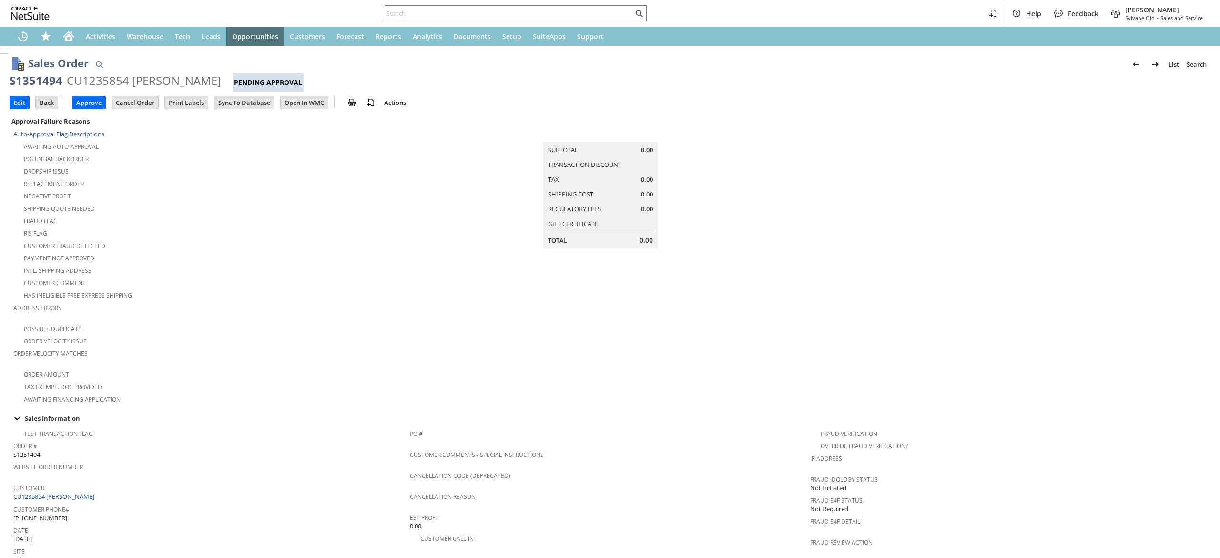
click at [75, 481] on span "Customer" at bounding box center [209, 486] width 392 height 11
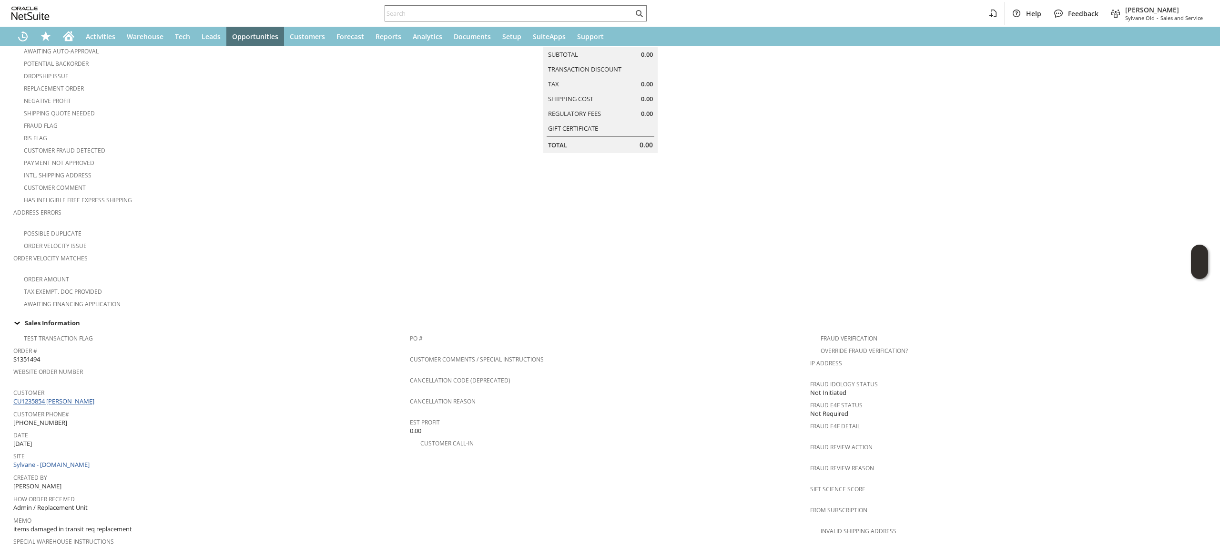
click at [71, 396] on link "CU1235854 [PERSON_NAME]" at bounding box center [54, 400] width 83 height 9
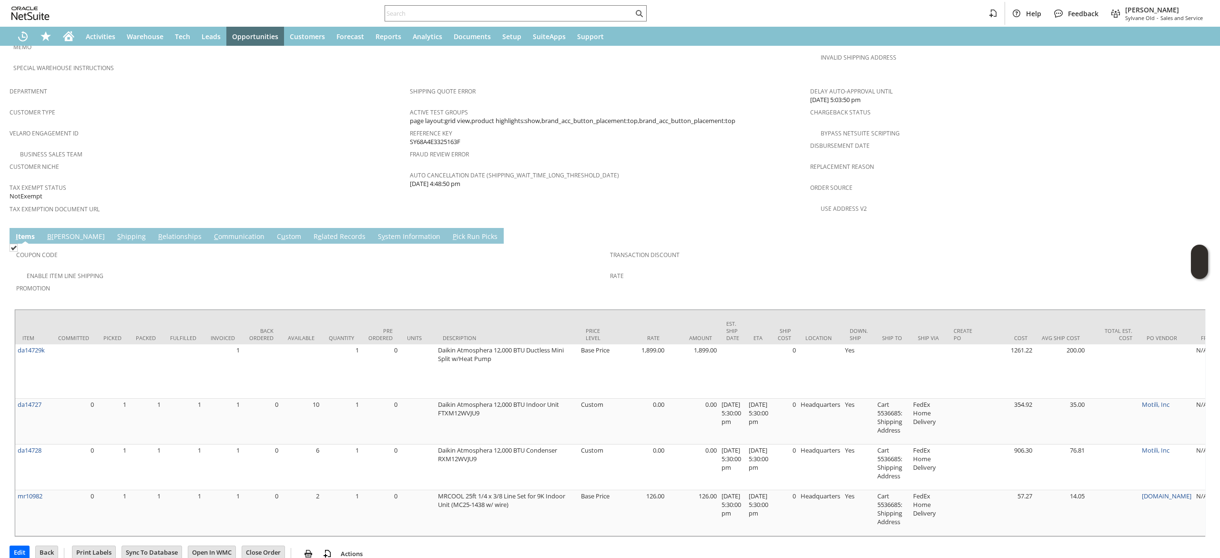
click at [115, 232] on link "S hipping" at bounding box center [131, 237] width 33 height 10
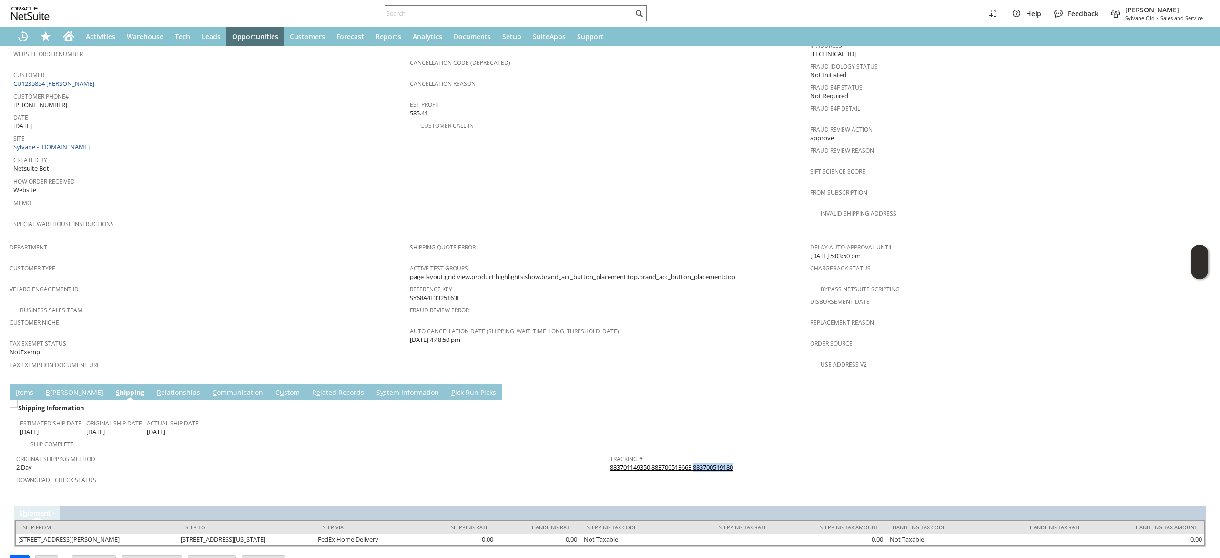
drag, startPoint x: 744, startPoint y: 442, endPoint x: 692, endPoint y: 444, distance: 52.0
click at [692, 452] on div "Tracking # 883701149350 883700513663 883700519180" at bounding box center [904, 462] width 589 height 20
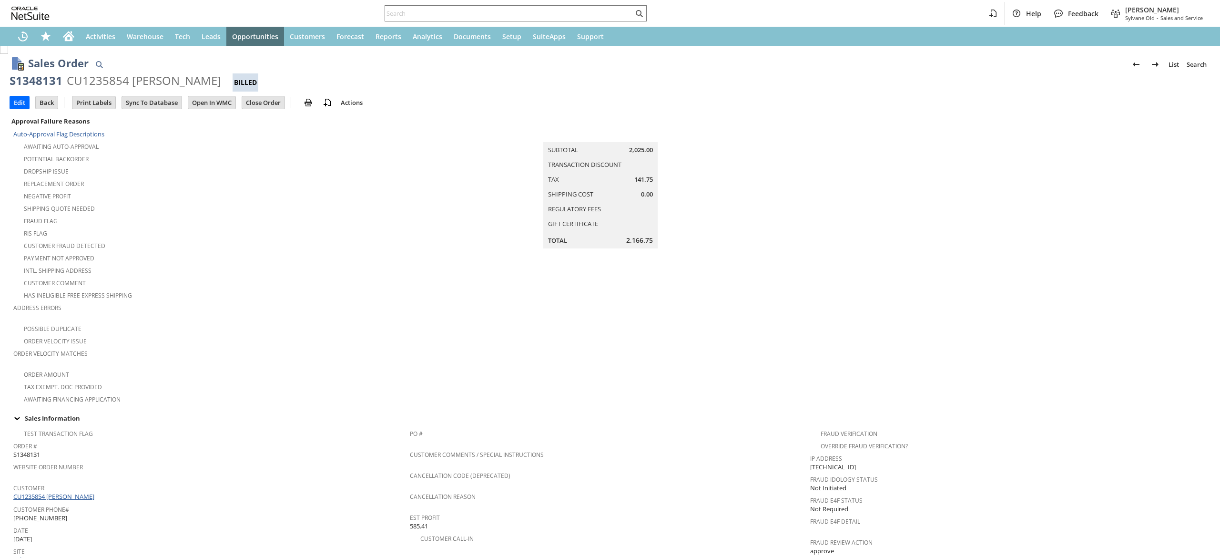
scroll to position [95, 0]
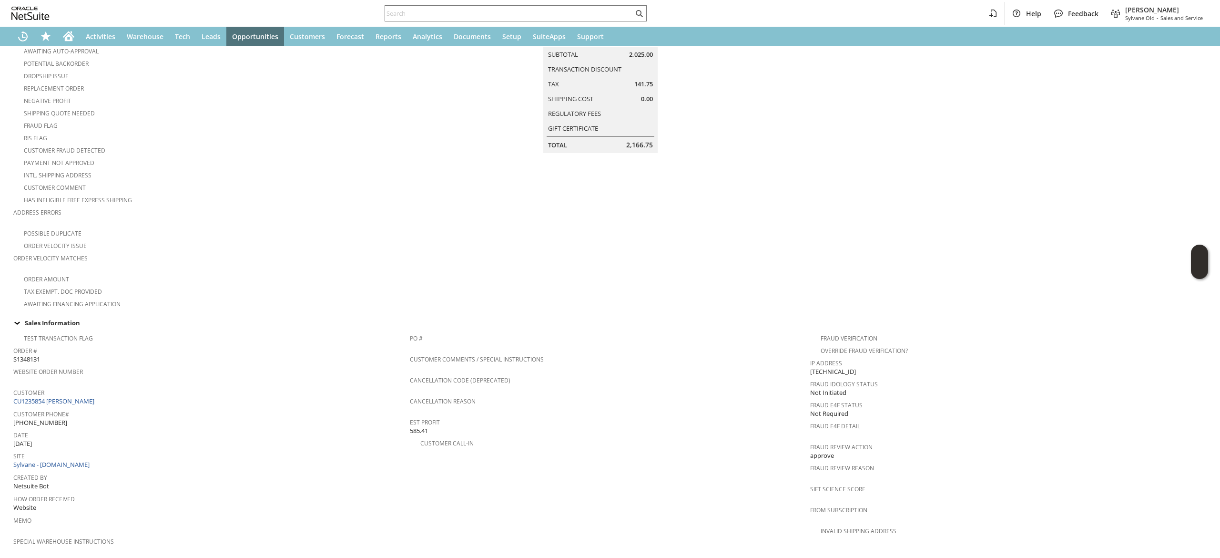
click at [69, 407] on span "Customer Phone#" at bounding box center [209, 412] width 392 height 11
drag, startPoint x: 101, startPoint y: 390, endPoint x: 93, endPoint y: 393, distance: 8.1
click at [100, 391] on div "Customer CU1235854 [PERSON_NAME]" at bounding box center [209, 396] width 392 height 20
click at [86, 407] on span "Customer Phone#" at bounding box center [209, 412] width 392 height 11
click at [75, 396] on link "CU1235854 [PERSON_NAME]" at bounding box center [54, 400] width 83 height 9
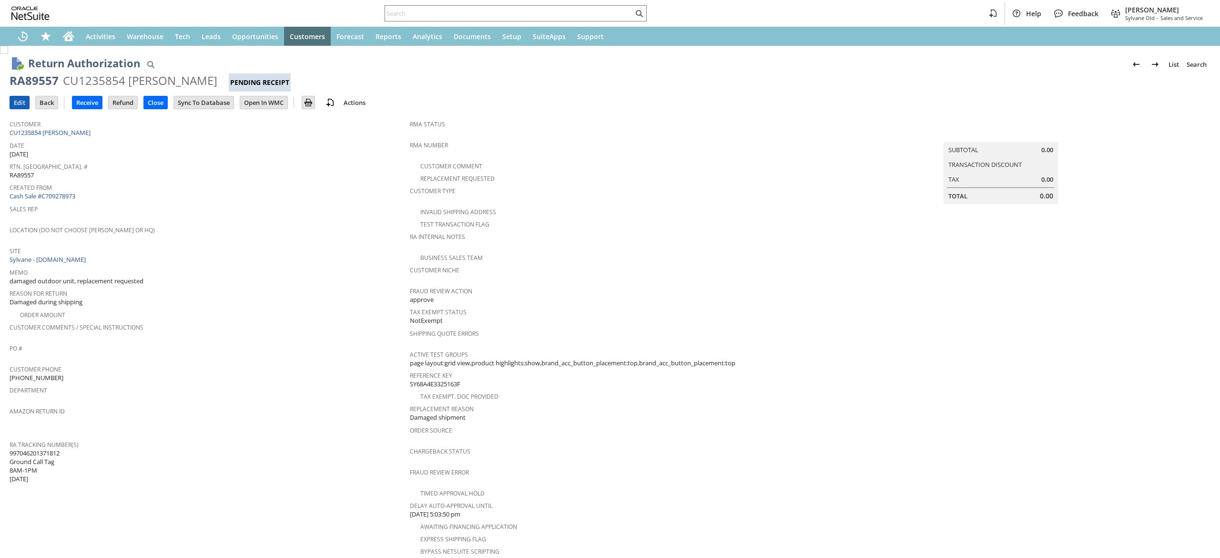
click at [24, 101] on input "Edit" at bounding box center [19, 102] width 19 height 12
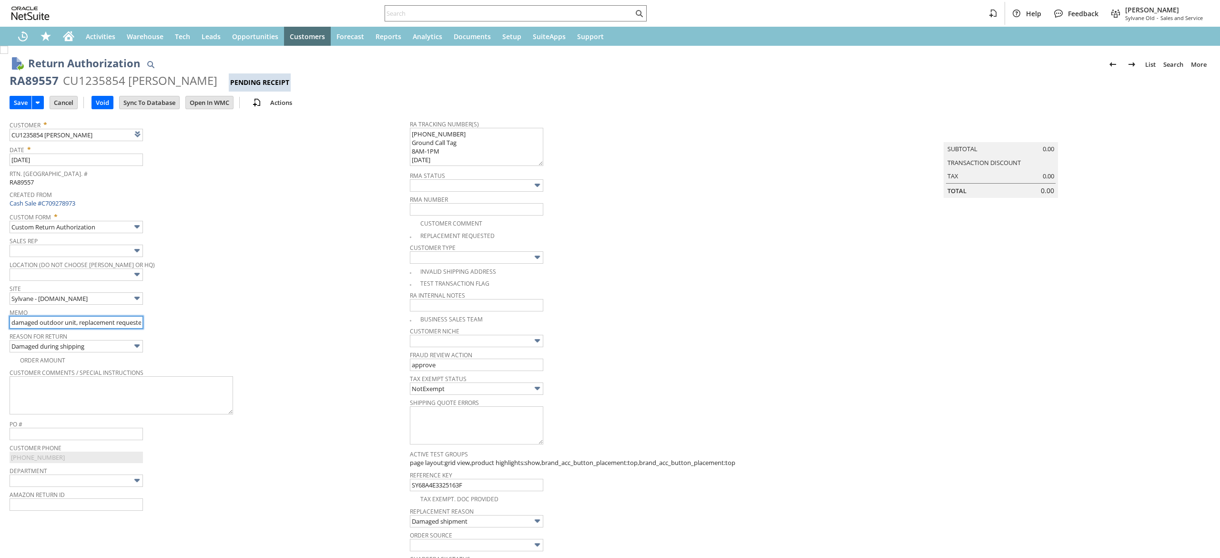
type input "Add"
type input "Copy Previous"
click at [132, 325] on input "damaged outdoor unit, replacement requested" at bounding box center [76, 322] width 133 height 12
drag, startPoint x: 128, startPoint y: 322, endPoint x: 161, endPoint y: 322, distance: 32.9
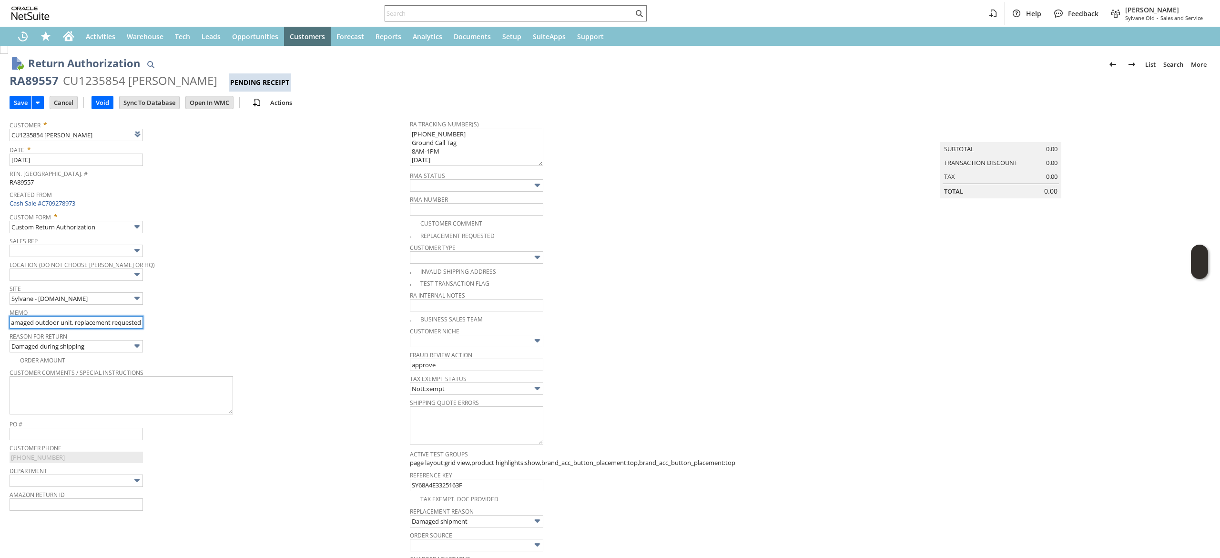
click at [161, 322] on div "Memo damaged outdoor unit, replacement requested" at bounding box center [208, 316] width 396 height 23
click at [143, 322] on div "Memo damaged outdoor unit, replacement requested" at bounding box center [208, 316] width 396 height 23
click at [136, 318] on input "damaged outdoor unit, replacement requested" at bounding box center [76, 322] width 133 height 12
drag, startPoint x: 140, startPoint y: 320, endPoint x: 155, endPoint y: 324, distance: 15.6
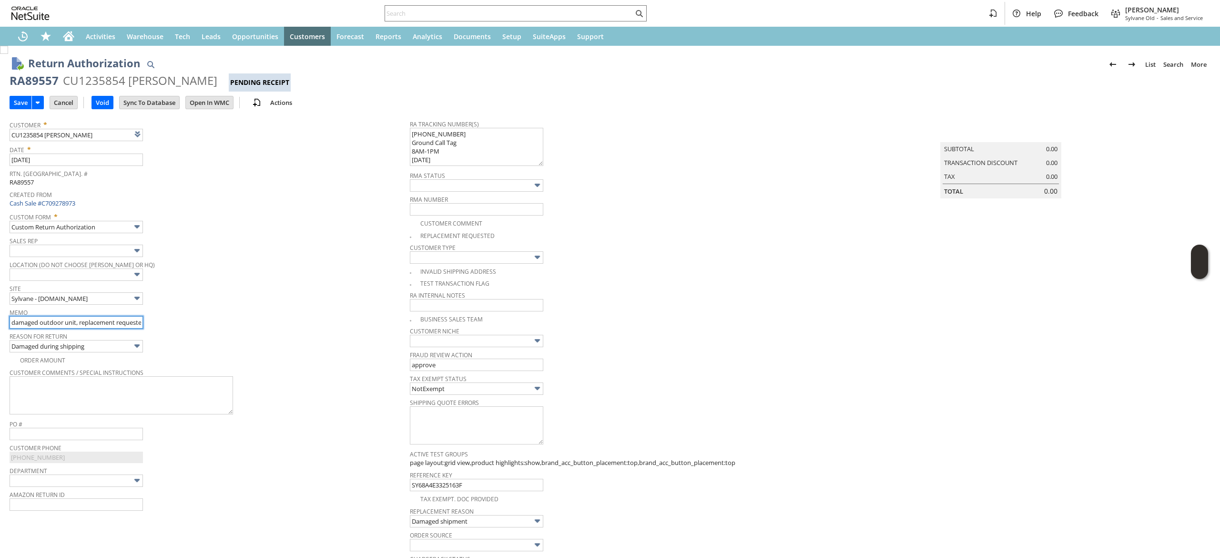
click at [155, 324] on div "Memo damaged outdoor unit, replacement requested" at bounding box center [208, 316] width 396 height 23
drag, startPoint x: 134, startPoint y: 320, endPoint x: 148, endPoint y: 320, distance: 13.8
click at [157, 324] on div "Memo damaged outdoor unit, replacement requested" at bounding box center [208, 316] width 396 height 23
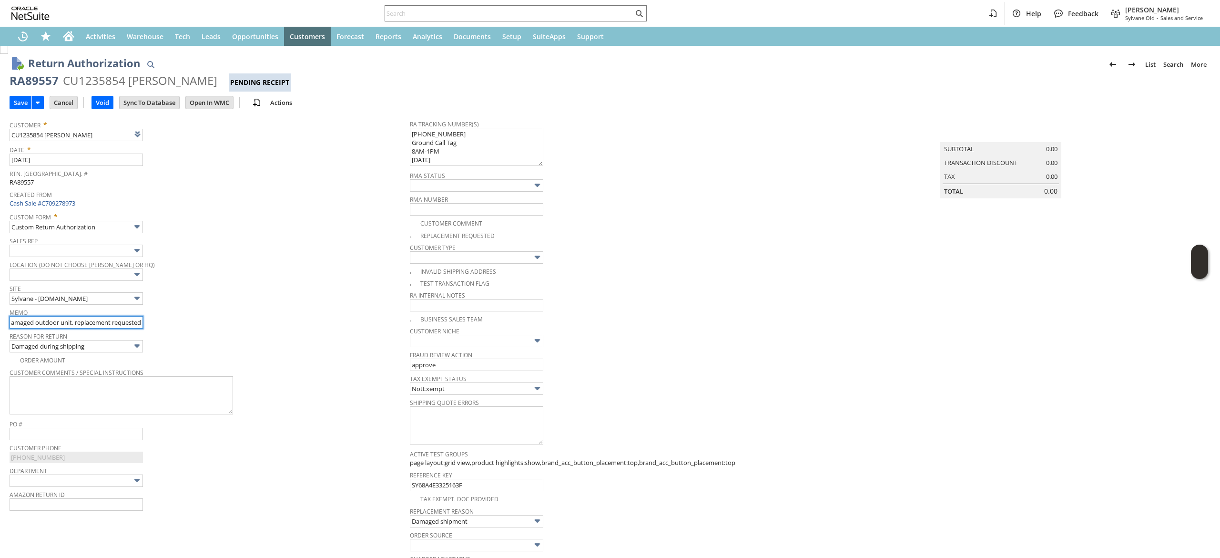
click at [138, 320] on input "damaged outdoor unit, replacement requested" at bounding box center [76, 322] width 133 height 12
click at [141, 320] on input "damaged outdoor unit, replacement requested" at bounding box center [76, 322] width 133 height 12
click at [140, 319] on input "damaged outdoor unit, replacement requested" at bounding box center [76, 322] width 133 height 12
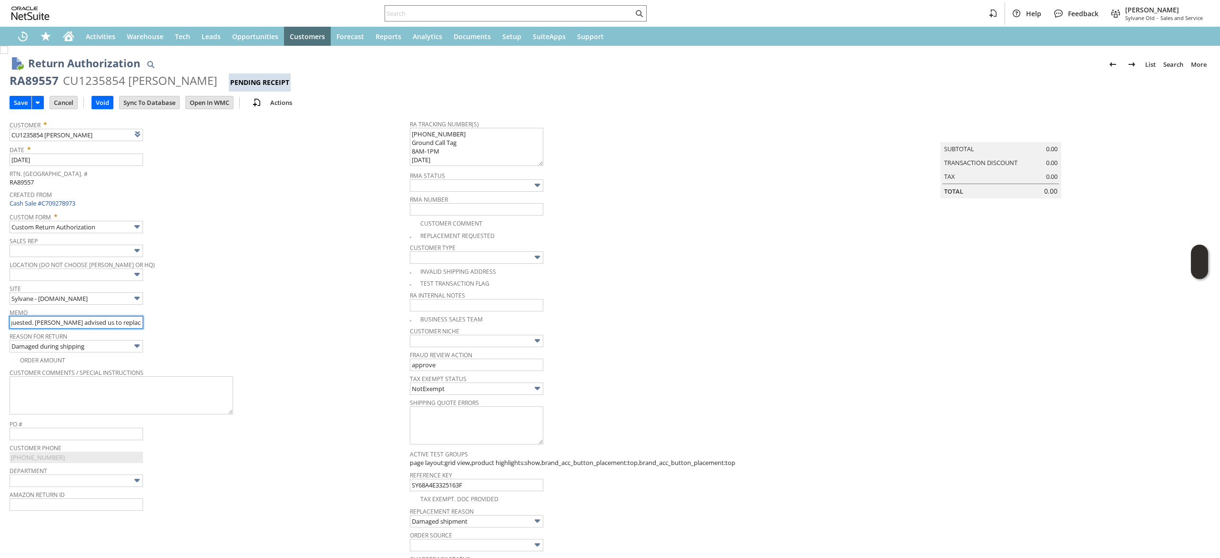
scroll to position [0, 115]
type input "damaged outdoor unit, replacement requested. Motili advised us to replace the u…"
click at [16, 97] on input "Save" at bounding box center [20, 102] width 21 height 12
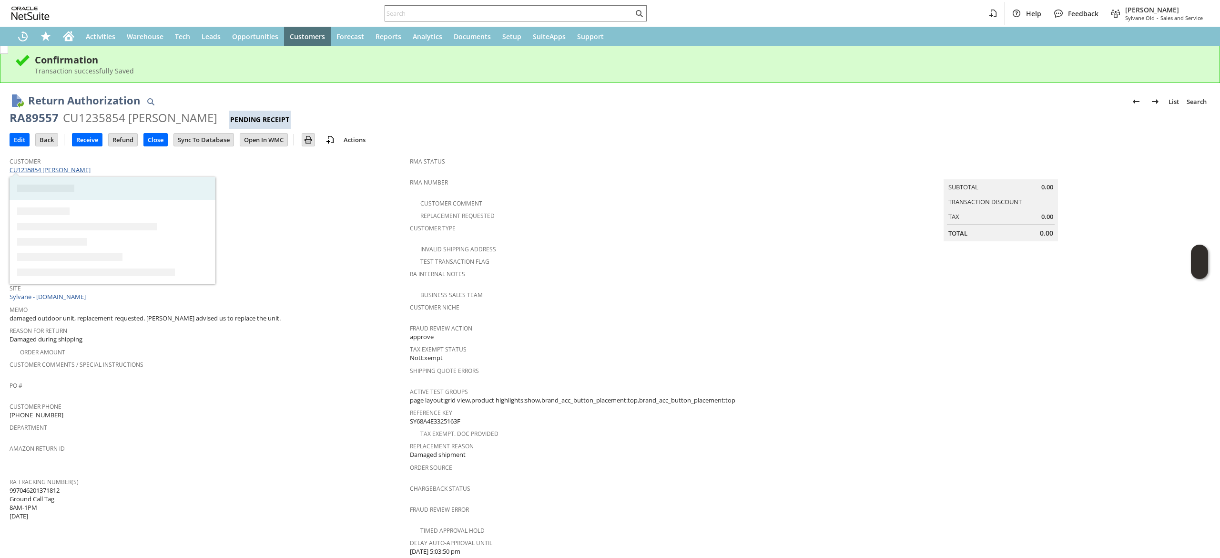
click at [46, 167] on link "CU1235854 [PERSON_NAME]" at bounding box center [51, 169] width 83 height 9
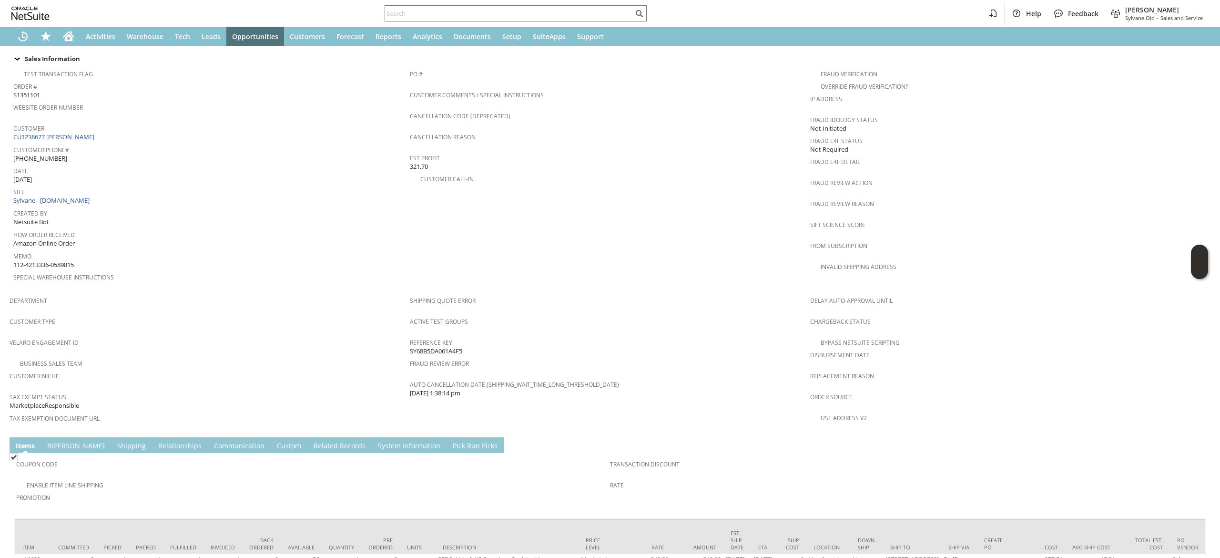
scroll to position [340, 0]
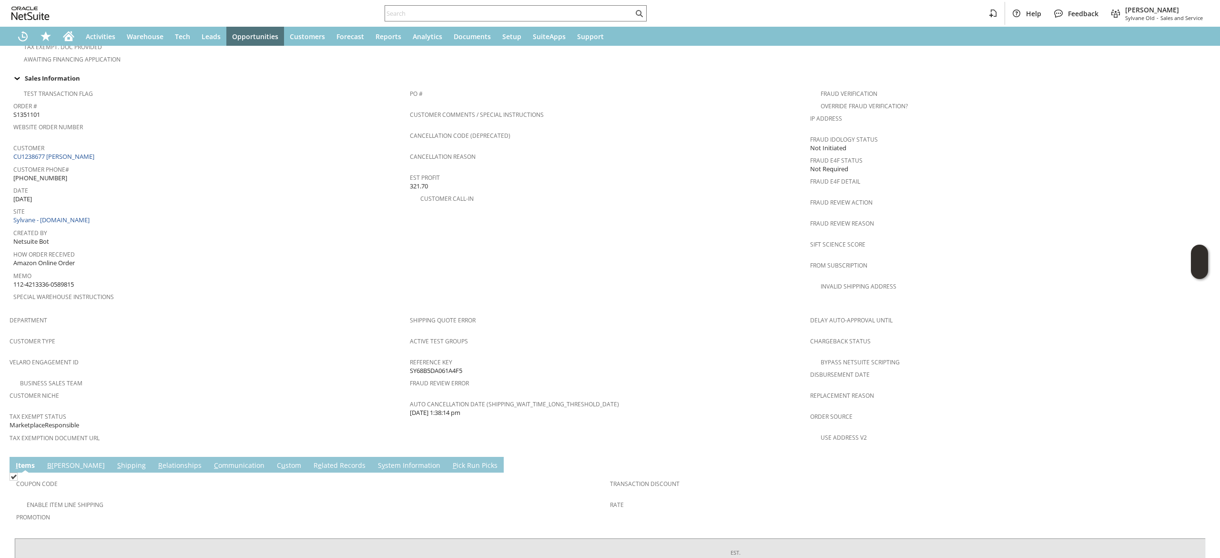
click at [112, 145] on div "Customer CU1238677 [PERSON_NAME]" at bounding box center [209, 151] width 392 height 20
click at [111, 145] on div "Customer CU1238677 [PERSON_NAME]" at bounding box center [209, 151] width 392 height 20
copy tbody "CU1238677 [PERSON_NAME]"
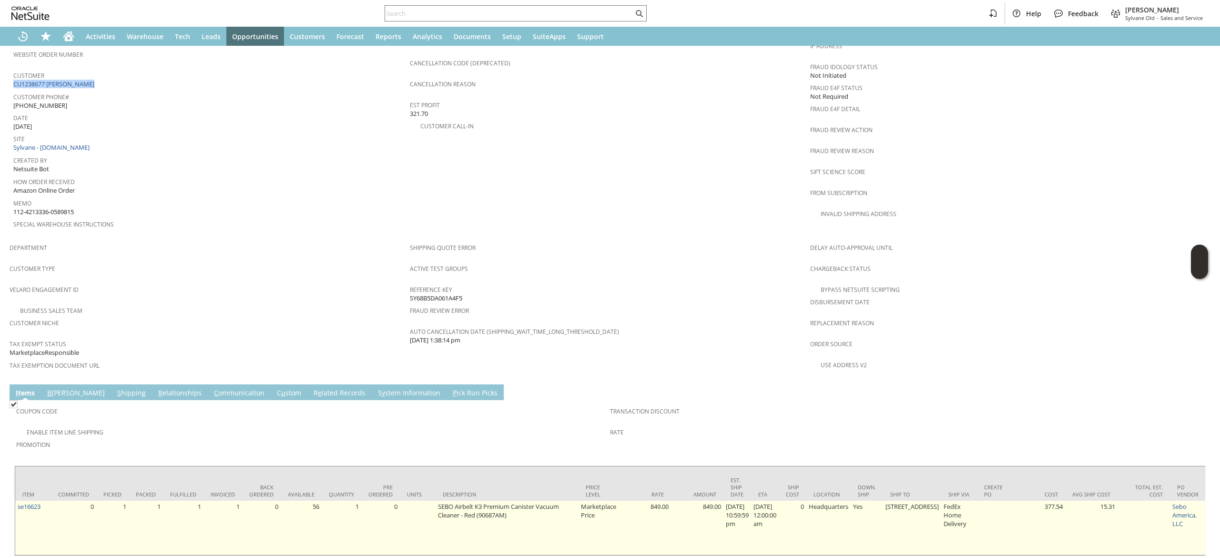
scroll to position [435, 0]
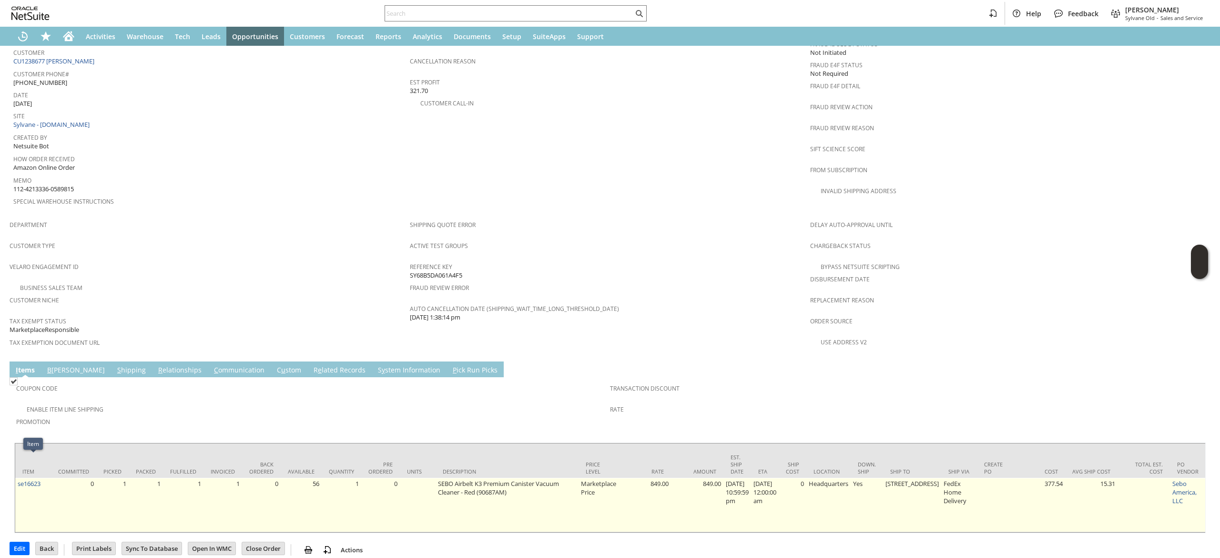
click at [46, 477] on td "se16623" at bounding box center [33, 504] width 36 height 54
copy tr "se16623"
click at [28, 477] on td "se16623" at bounding box center [33, 504] width 36 height 54
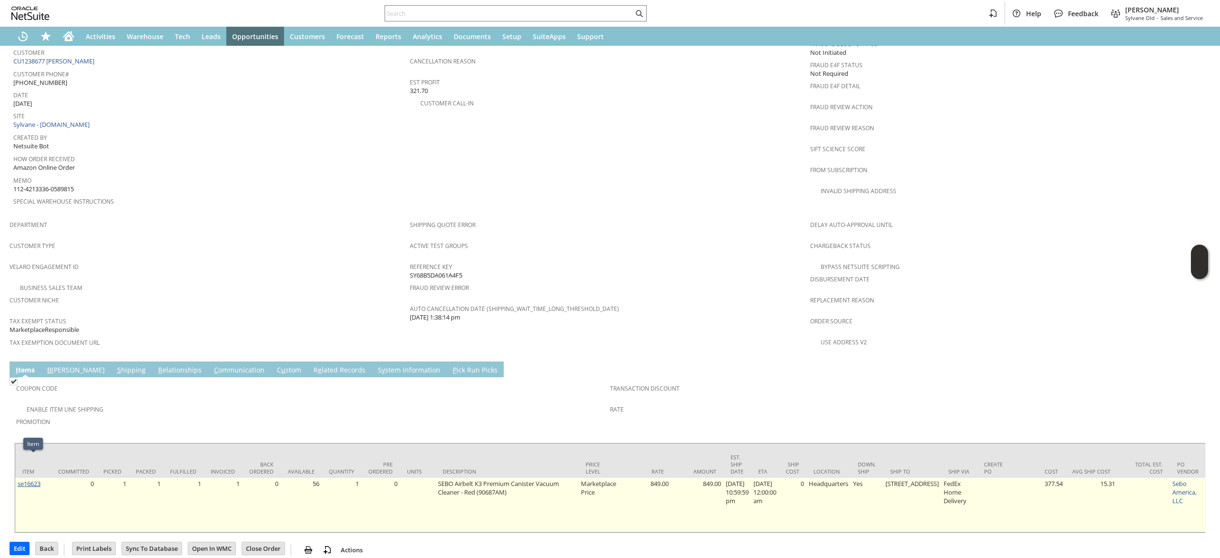
click at [35, 479] on link "se16623" at bounding box center [29, 483] width 23 height 9
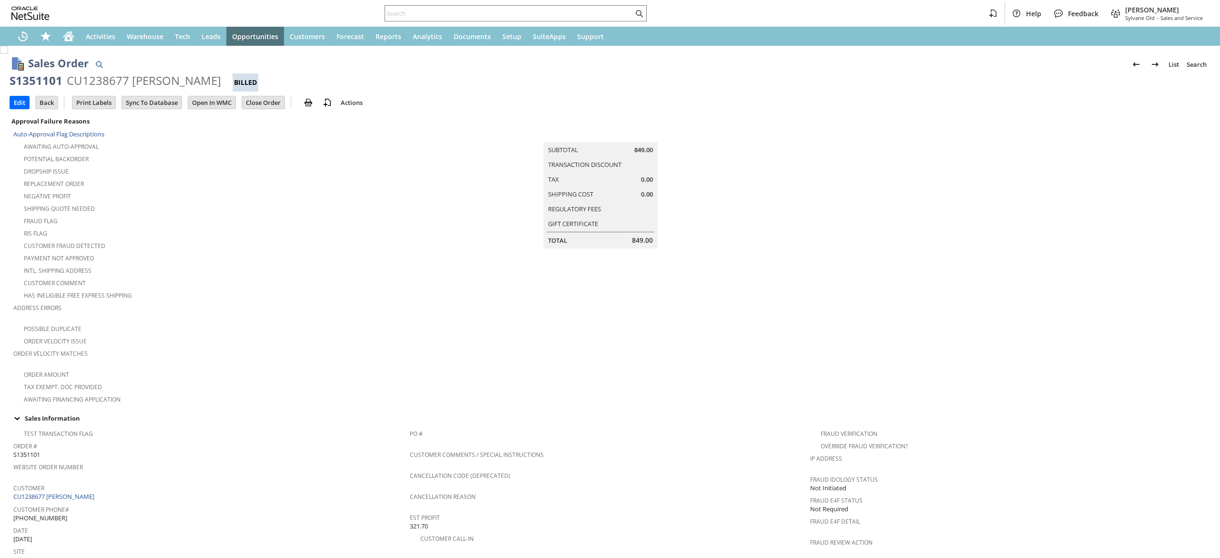
scroll to position [410, 0]
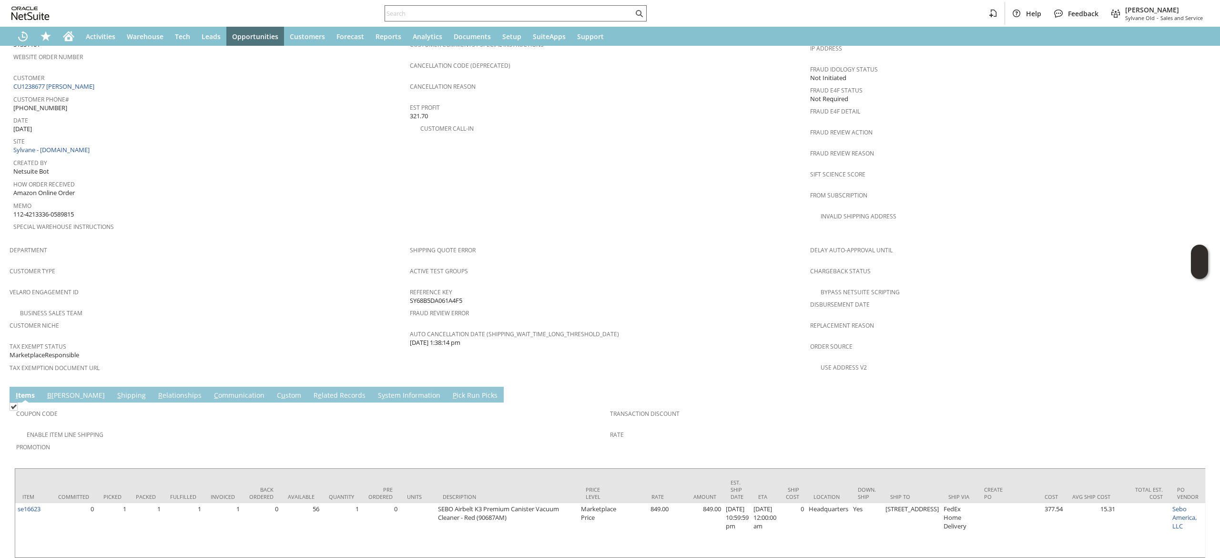
click at [523, 20] on div at bounding box center [516, 13] width 262 height 16
click at [528, 11] on input "text" at bounding box center [509, 13] width 248 height 11
paste input "8023796177"
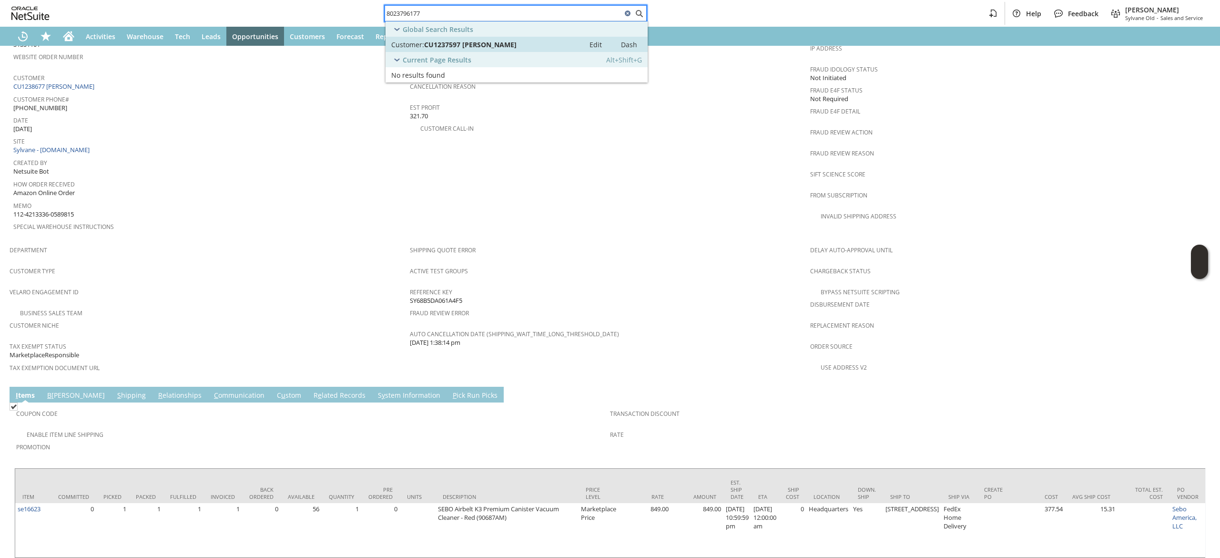
click at [546, 51] on link "Customer: CU1237597 christopher Champine Edit Dash" at bounding box center [517, 44] width 262 height 15
click at [538, 9] on input "8023796177" at bounding box center [503, 13] width 237 height 11
paste input "debbiestoker@gmail.com"
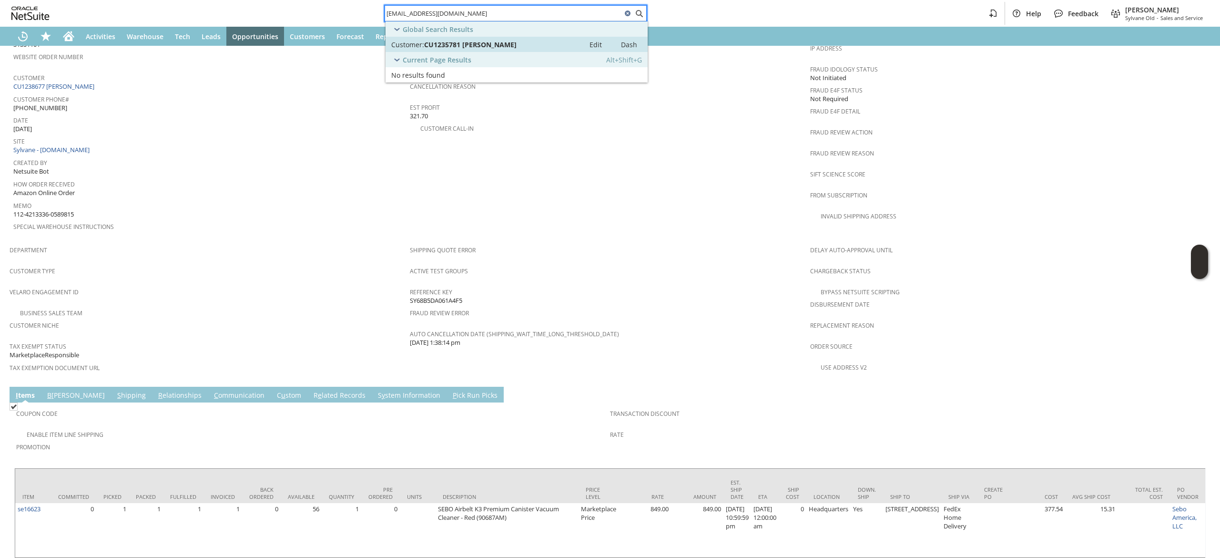
type input "debbiestoker@gmail.com"
click at [521, 47] on div "Customer: CU1235781 Deborah Stoker" at bounding box center [485, 44] width 188 height 9
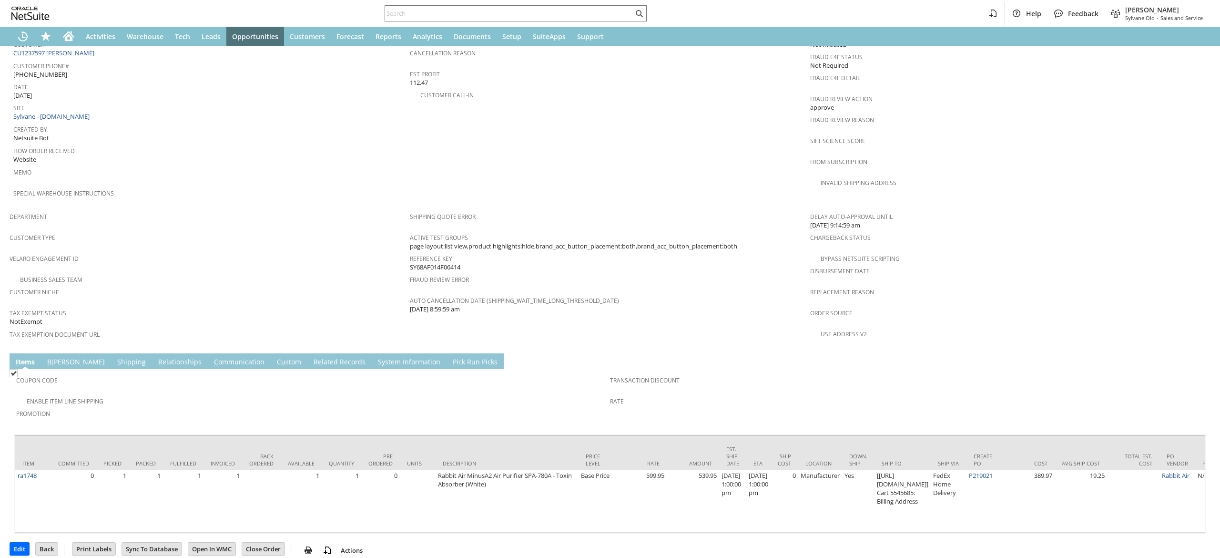
click at [115, 357] on link "S hipping" at bounding box center [131, 362] width 33 height 10
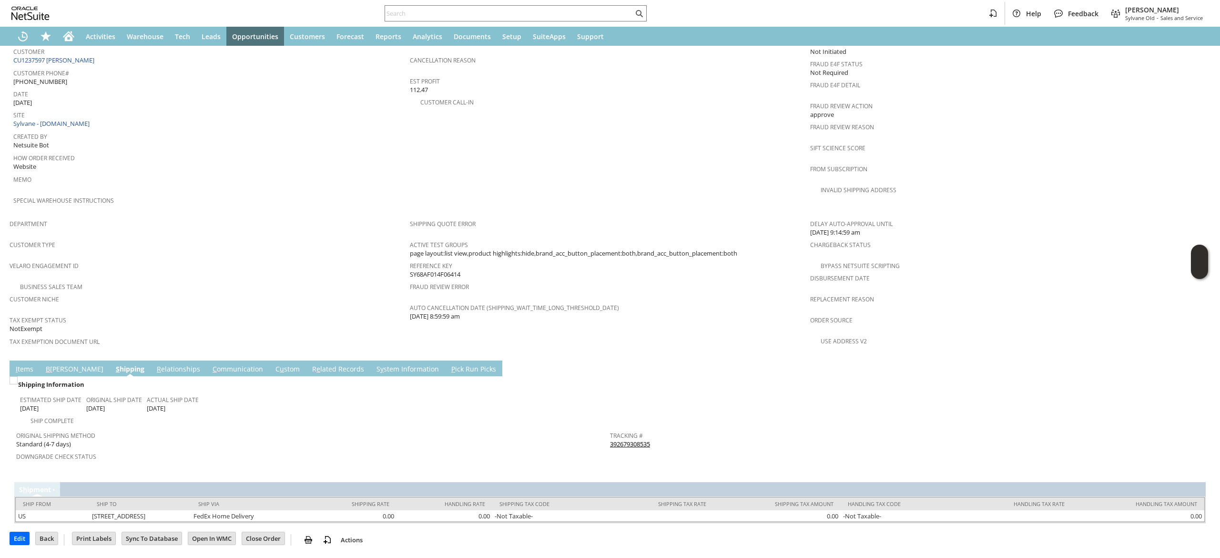
scroll to position [413, 0]
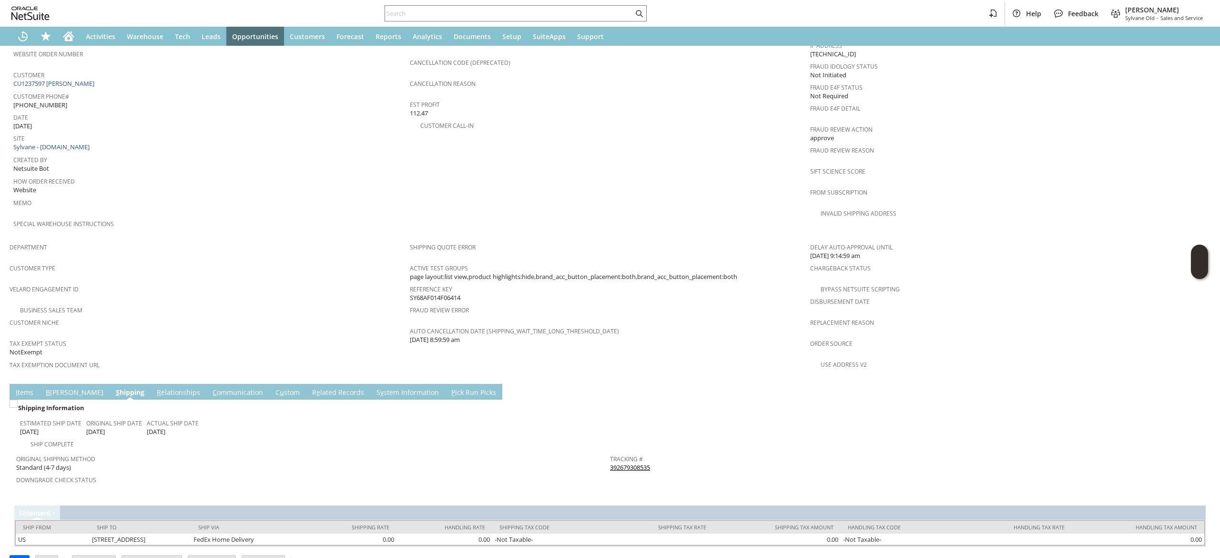
click at [601, 449] on td "Original Shipping Method Standard (4-7 days)" at bounding box center [313, 460] width 594 height 23
click at [626, 463] on link "392679308535" at bounding box center [630, 467] width 40 height 9
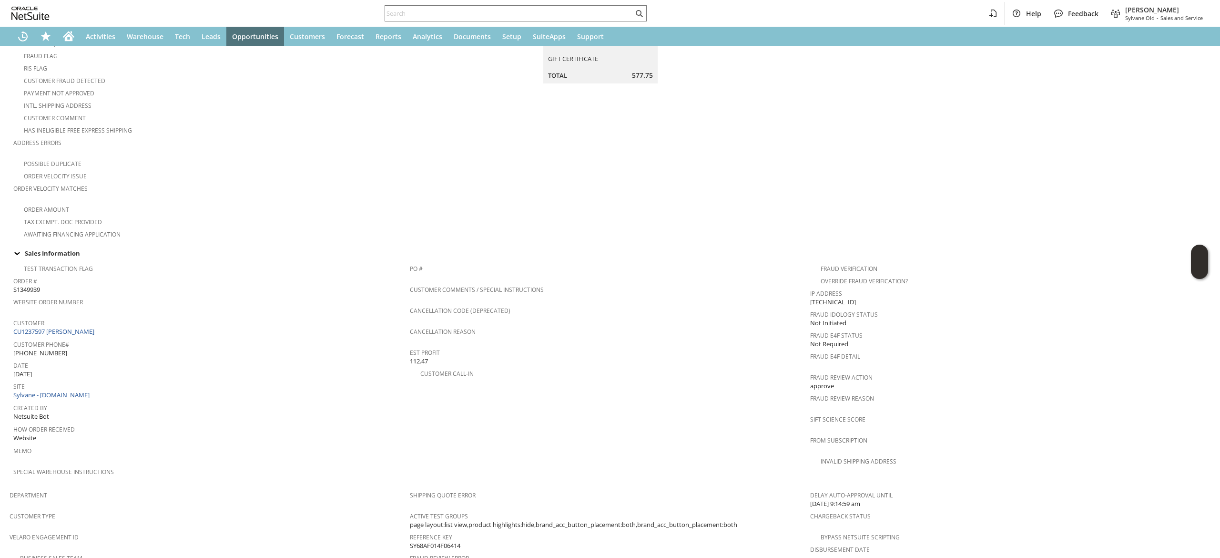
scroll to position [0, 0]
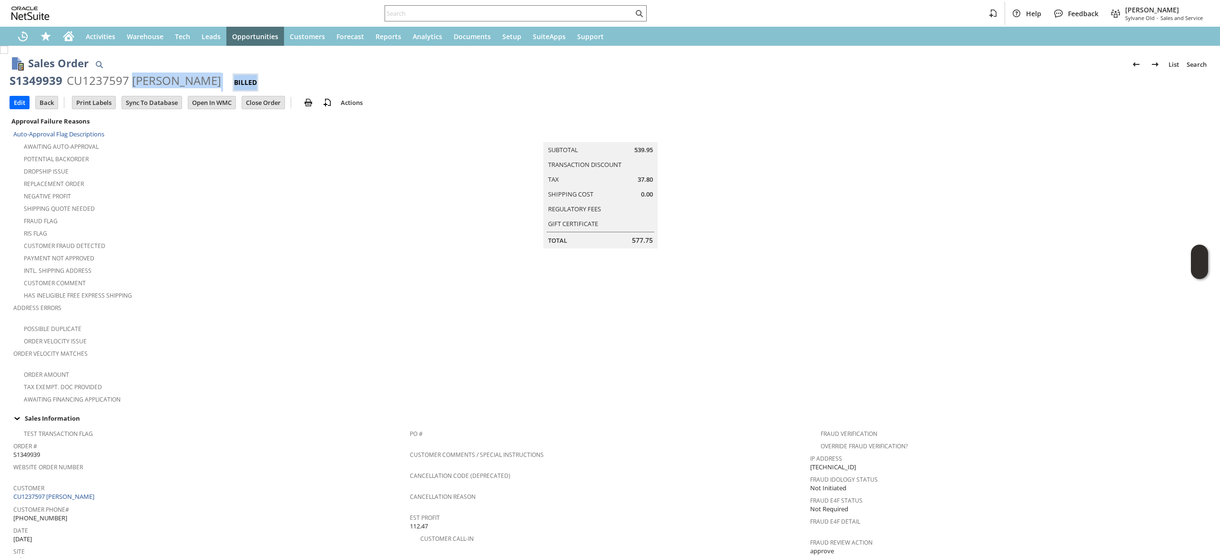
drag, startPoint x: 132, startPoint y: 82, endPoint x: 166, endPoint y: 69, distance: 36.4
click at [223, 68] on div "Sales Order List Search S1349939 CU1237597 christopher Champine Billed Go" at bounding box center [610, 69] width 1201 height 43
click at [432, 178] on td "Summary Subtotal 539.95 Transaction Discount Tax 37.80 Shipping Cost 0.00 Regul…" at bounding box center [610, 181] width 400 height 133
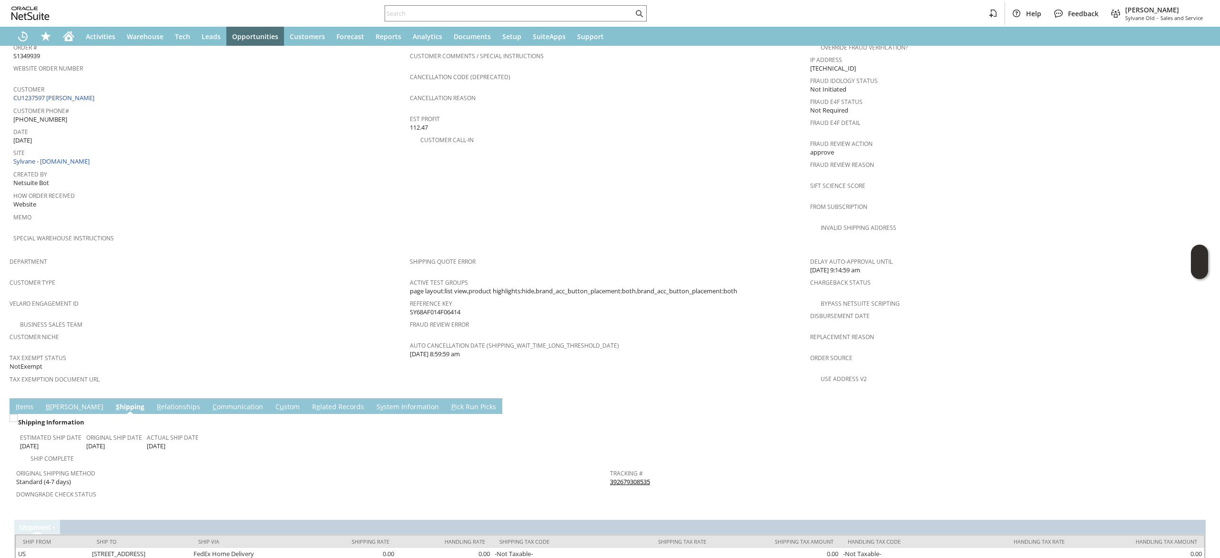
scroll to position [413, 0]
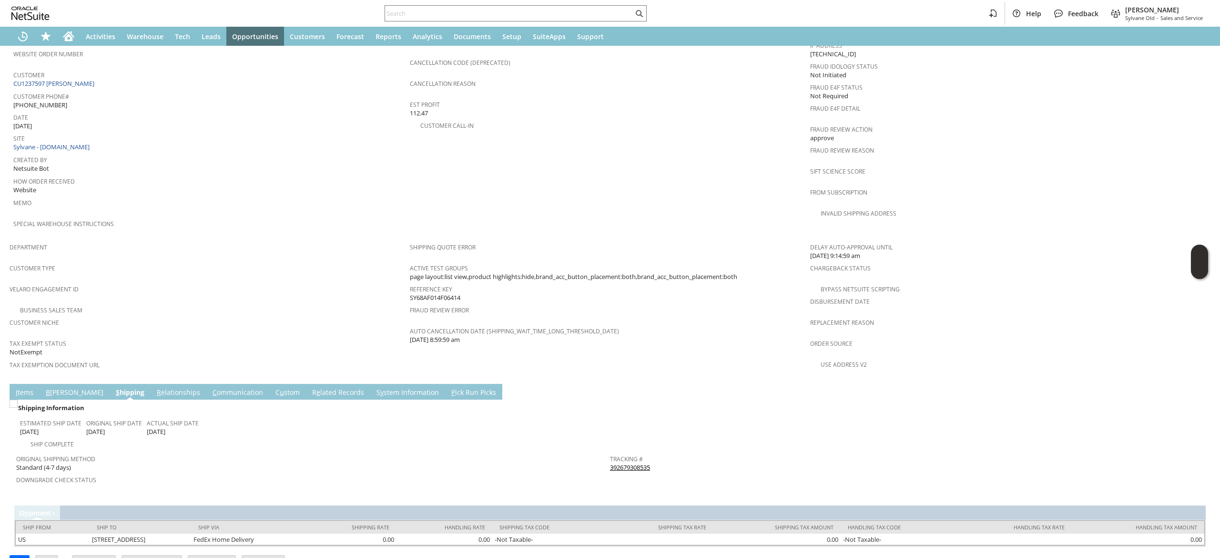
click at [20, 387] on link "I tems" at bounding box center [24, 392] width 22 height 10
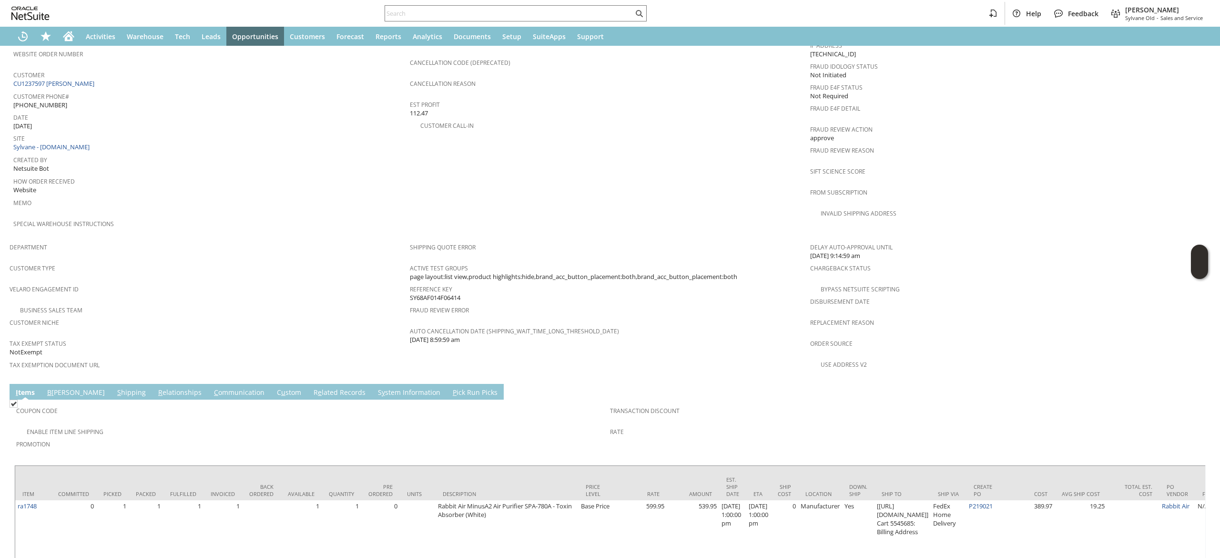
scroll to position [443, 0]
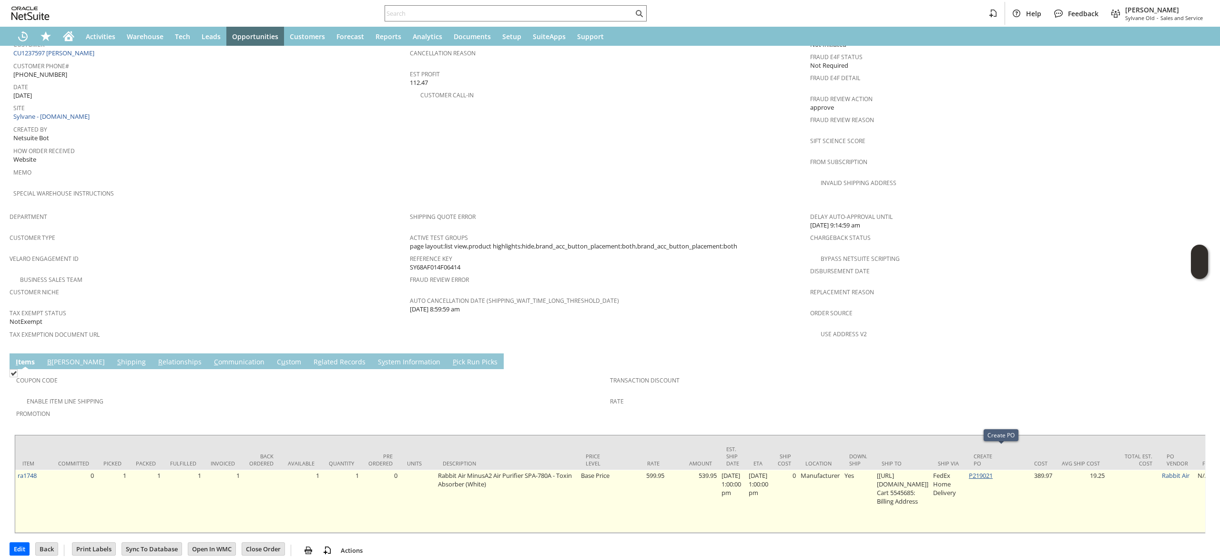
click at [993, 471] on link "P219021" at bounding box center [981, 475] width 24 height 9
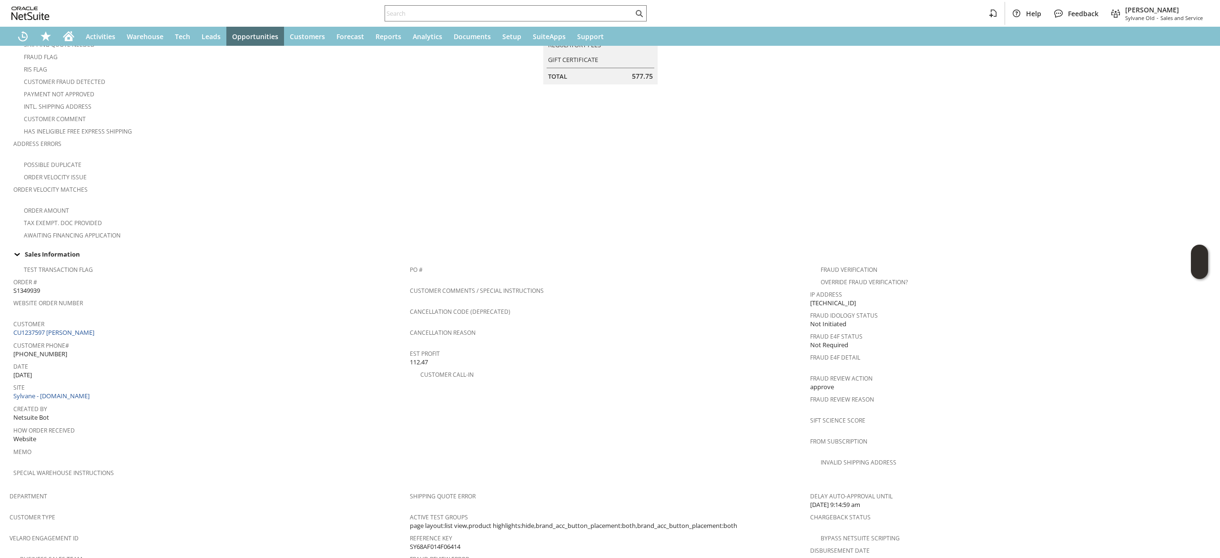
scroll to position [443, 0]
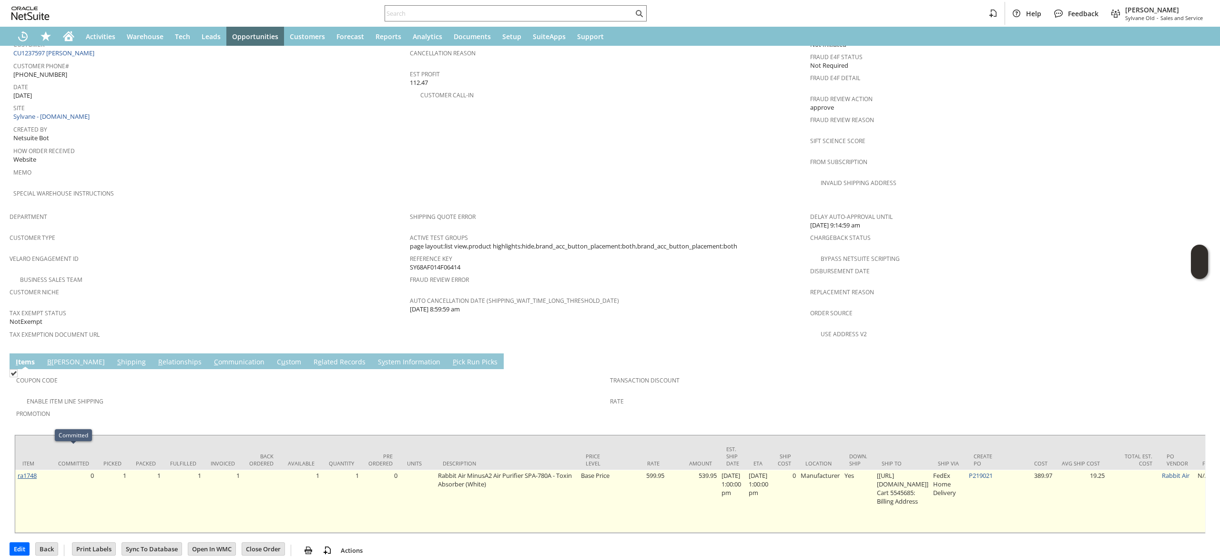
click at [25, 471] on link "ra1748" at bounding box center [27, 475] width 19 height 9
click at [993, 471] on link "P219021" at bounding box center [981, 475] width 24 height 9
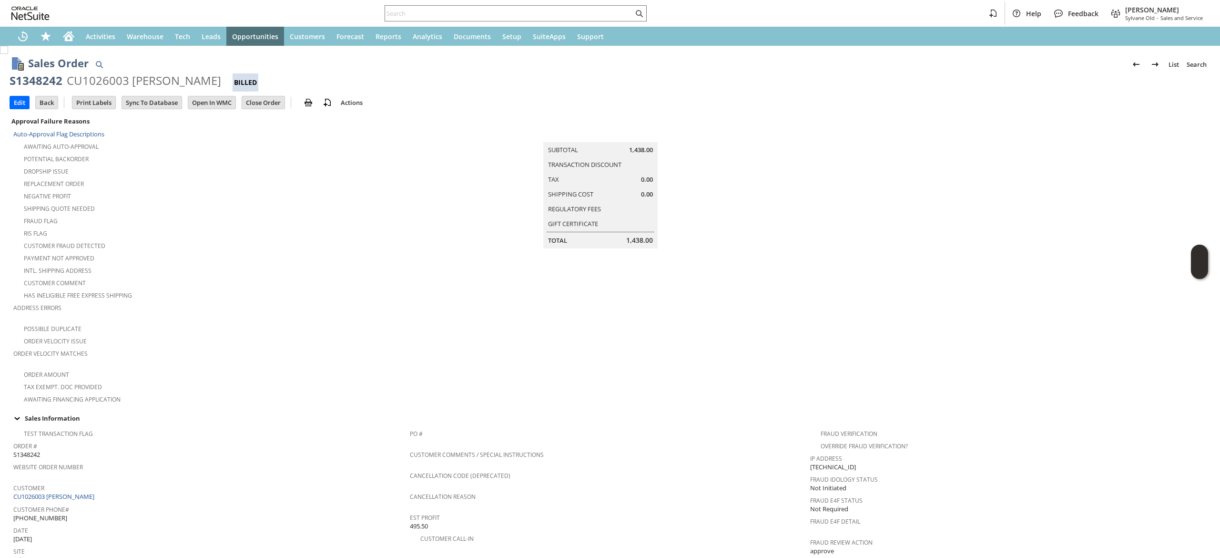
click at [43, 88] on div "S1348242" at bounding box center [36, 80] width 53 height 15
copy div "S1348242"
click at [435, 8] on input "text" at bounding box center [509, 13] width 248 height 11
paste input "CU1237126 Julia D Royster"
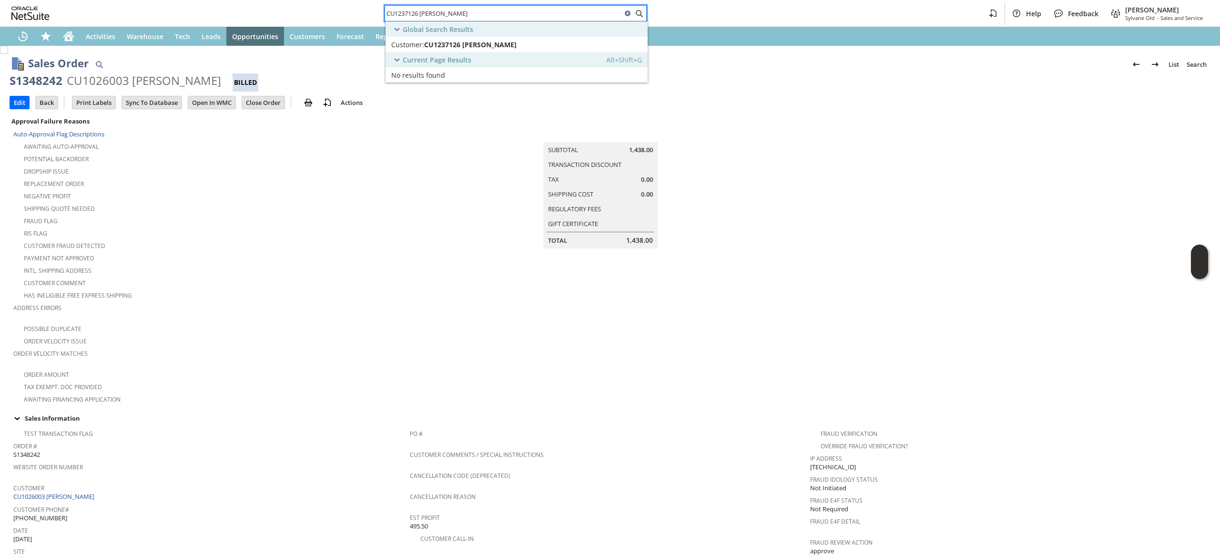
type input "CU1237126 Julia D Royster"
click at [504, 43] on span "CU1237126 Julia D Royster" at bounding box center [470, 44] width 92 height 9
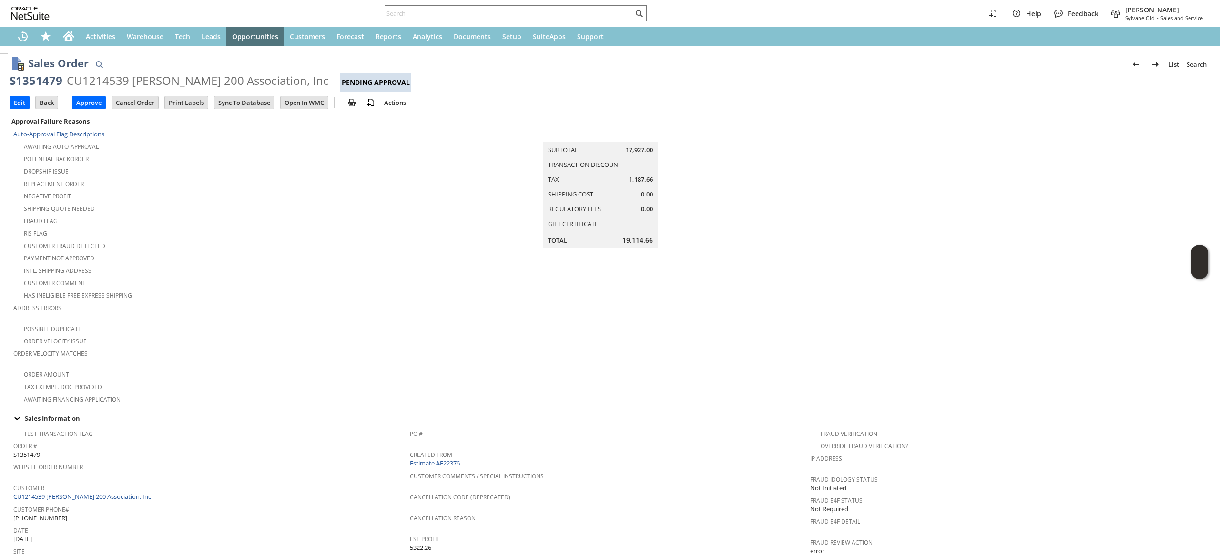
click at [35, 78] on div "S1351479" at bounding box center [36, 80] width 53 height 15
copy div "S1351479"
click at [551, 19] on input "text" at bounding box center [509, 13] width 248 height 11
paste input "[EMAIL_ADDRESS][DOMAIN_NAME]"
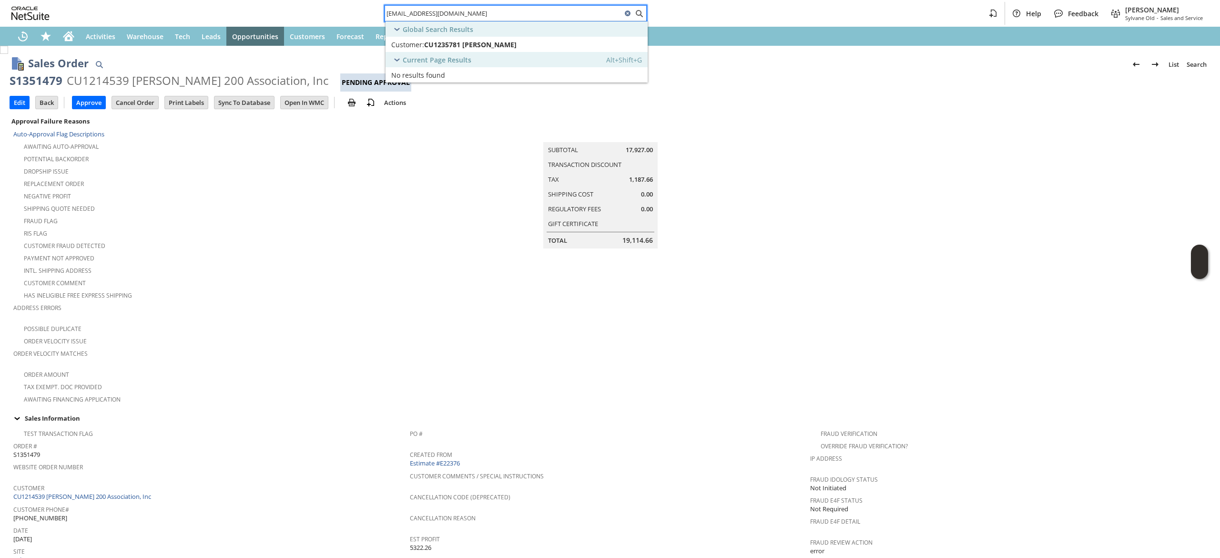
type input "[EMAIL_ADDRESS][DOMAIN_NAME]"
click at [557, 55] on div "Current Page Results Alt+Shift+G" at bounding box center [517, 59] width 262 height 15
click at [548, 45] on div "Customer: CU1235781 [PERSON_NAME]" at bounding box center [485, 44] width 188 height 9
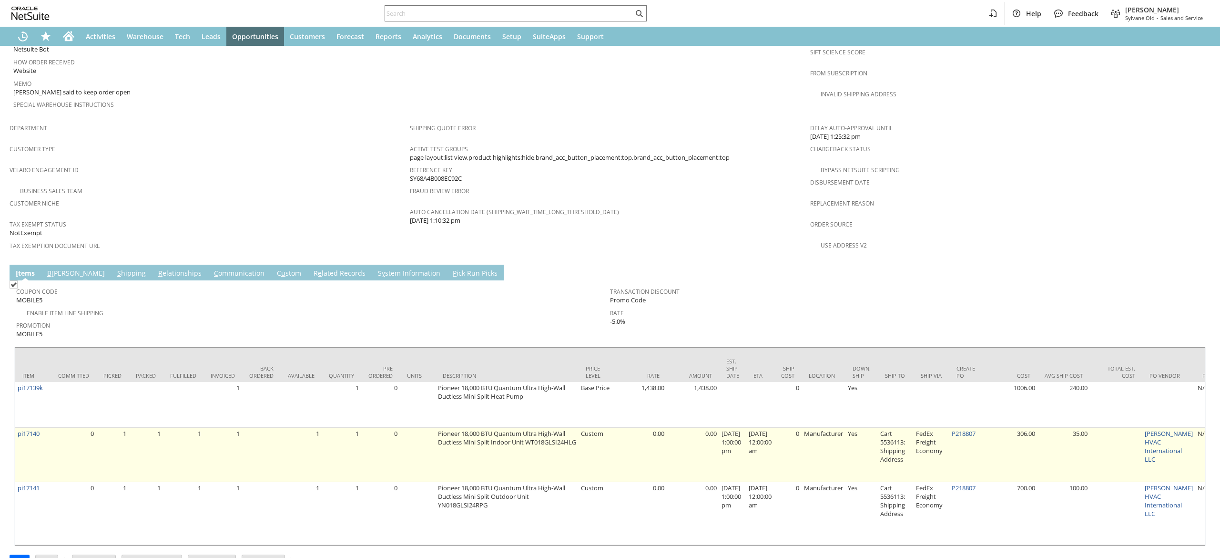
scroll to position [540, 0]
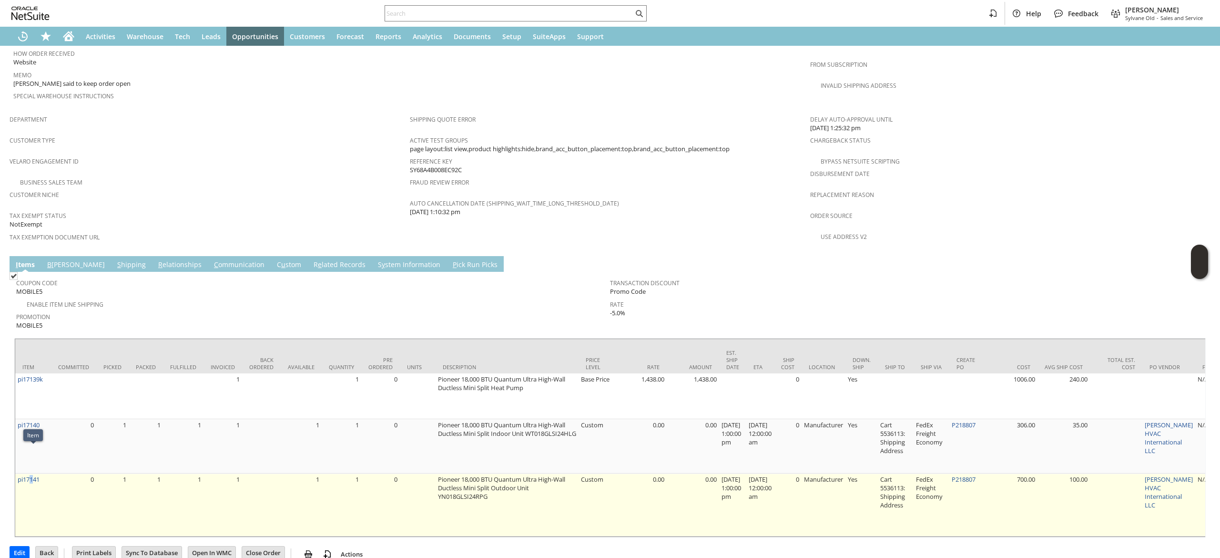
click at [35, 473] on td "pi17141" at bounding box center [33, 504] width 36 height 63
click at [33, 475] on link "pi17141" at bounding box center [29, 479] width 22 height 9
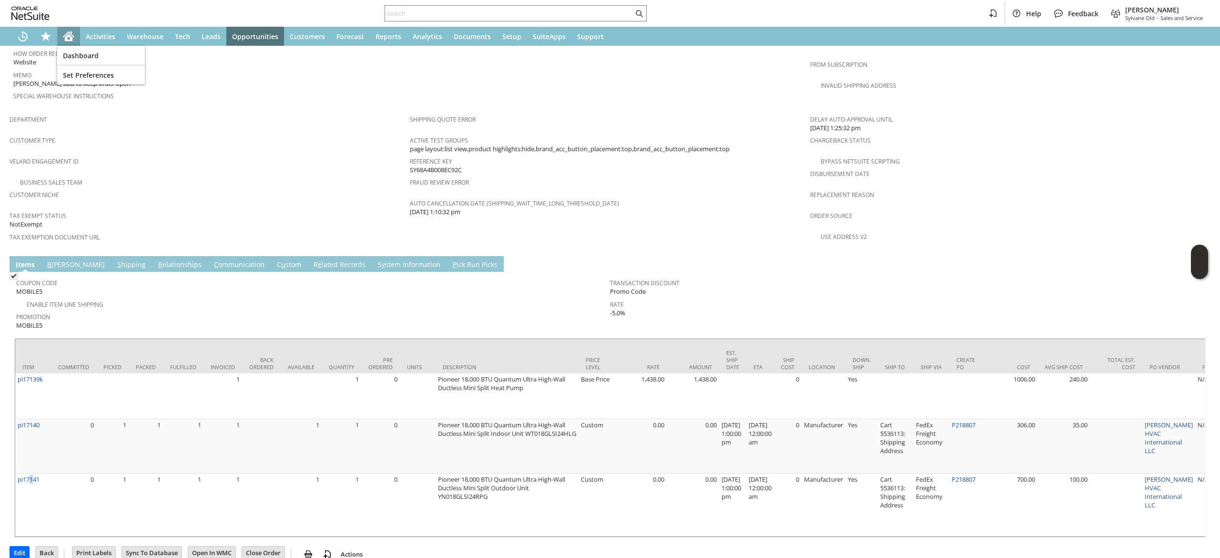
click at [74, 31] on div "Home" at bounding box center [68, 36] width 23 height 19
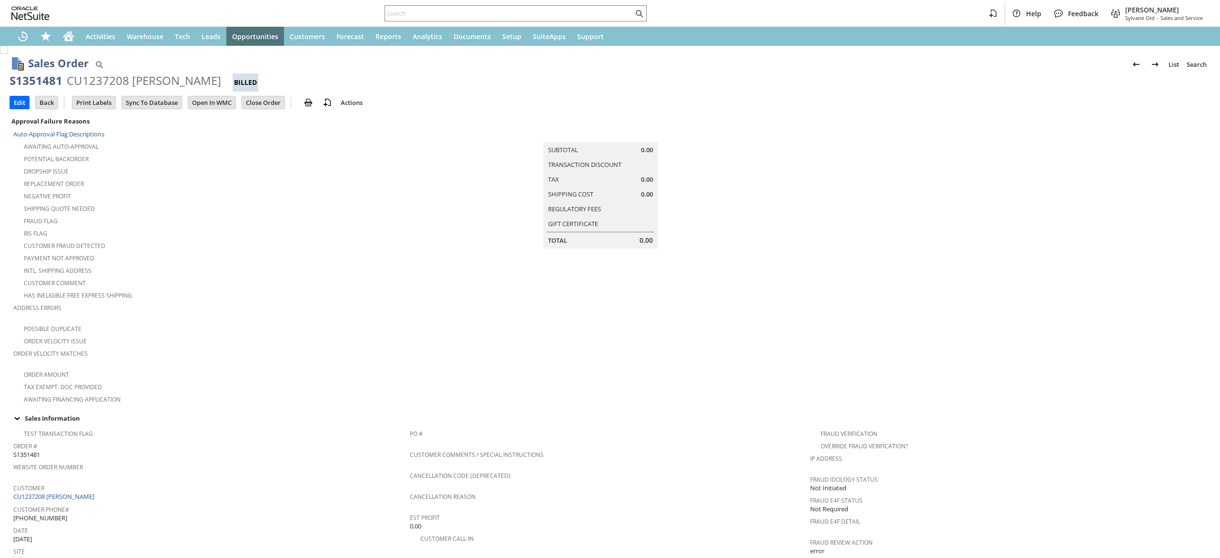
scroll to position [401, 0]
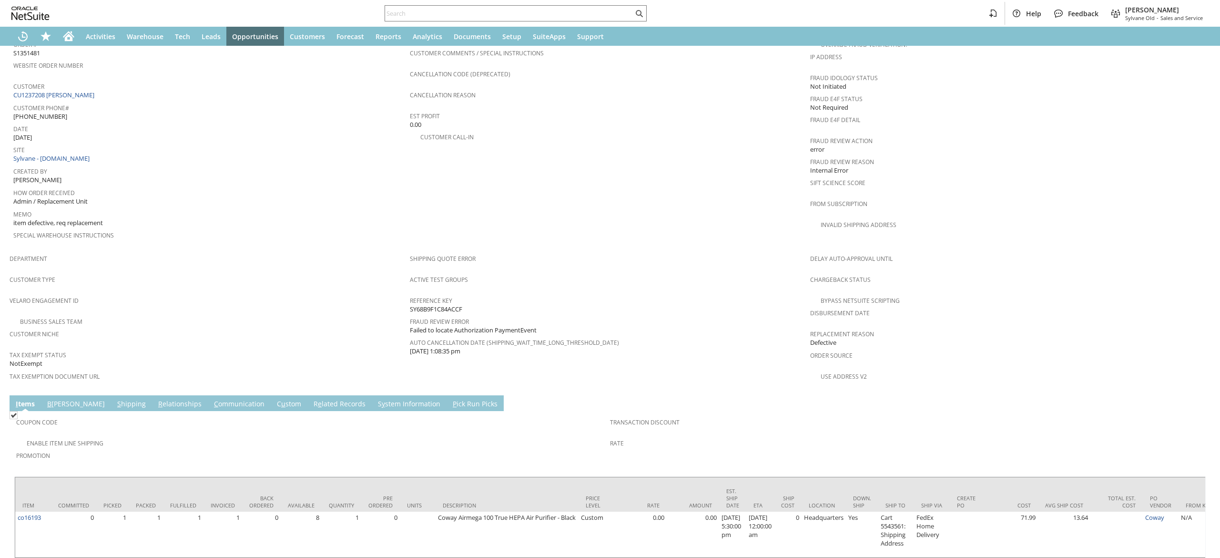
click at [115, 399] on link "S hipping" at bounding box center [131, 404] width 33 height 10
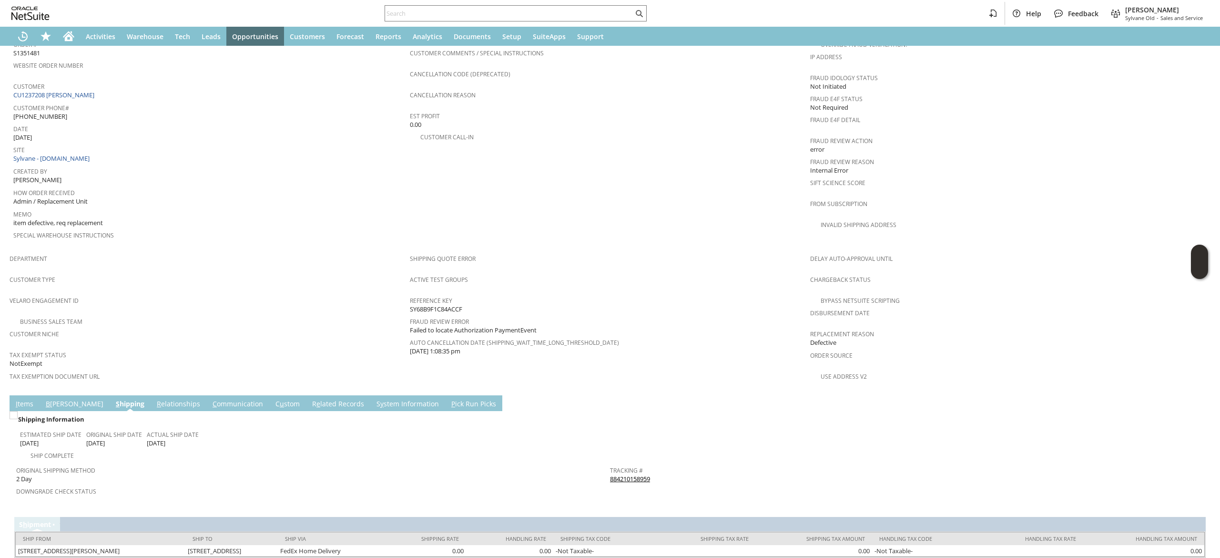
click at [636, 474] on link "884210158959" at bounding box center [630, 478] width 40 height 9
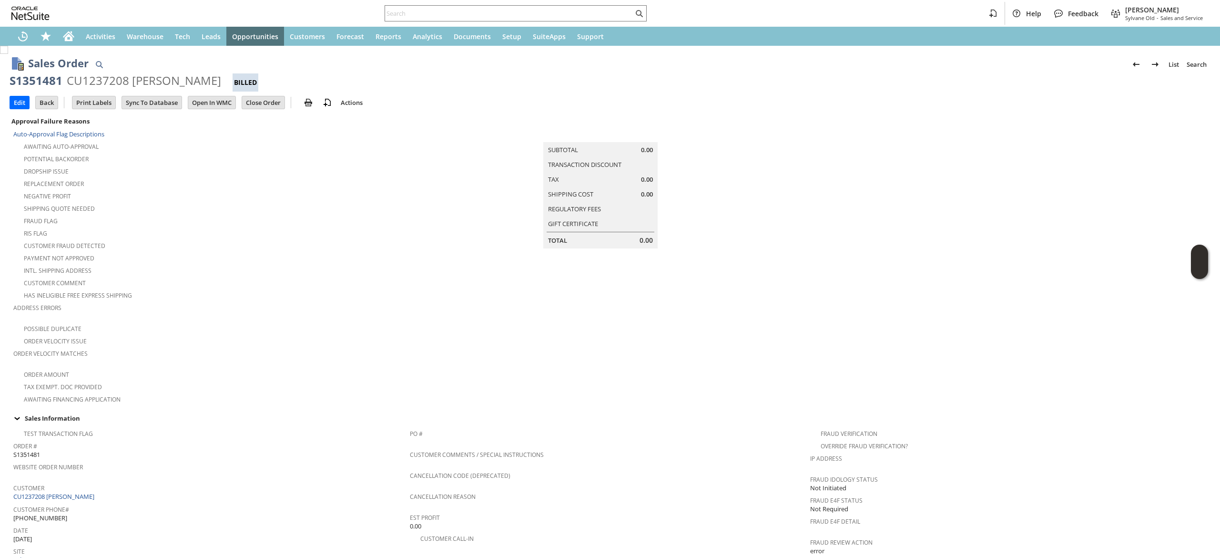
scroll to position [413, 0]
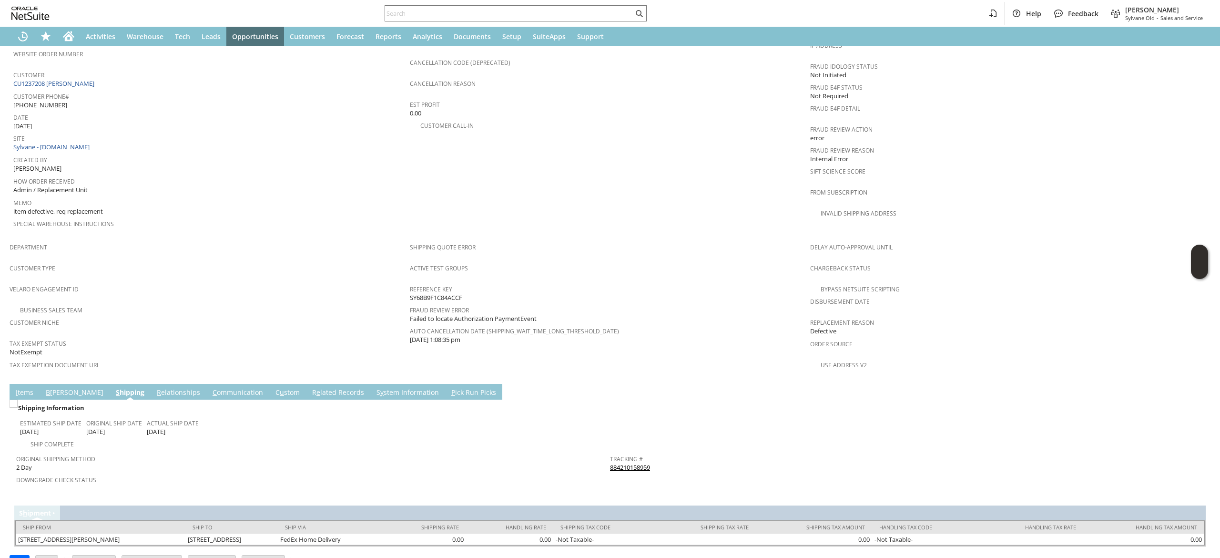
click at [21, 387] on link "I tems" at bounding box center [24, 392] width 22 height 10
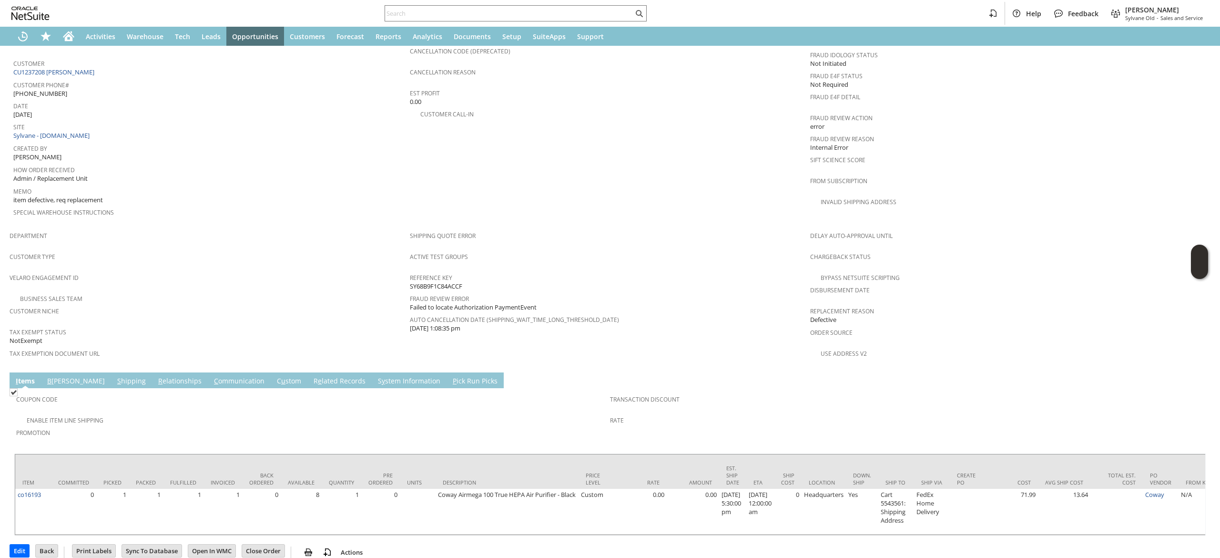
scroll to position [427, 0]
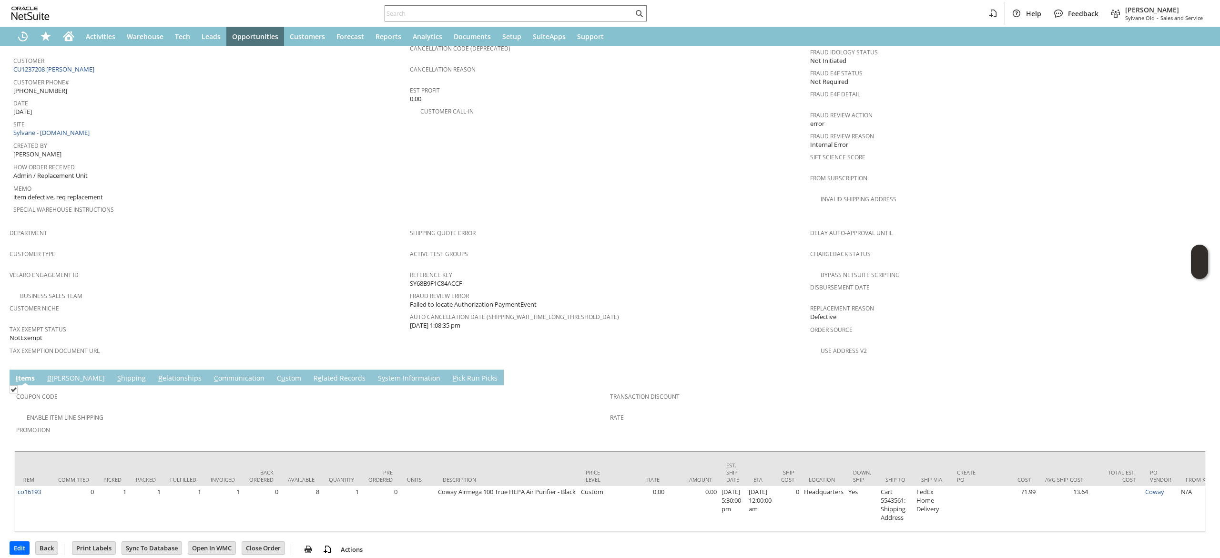
click at [212, 373] on link "C ommunication" at bounding box center [239, 378] width 55 height 10
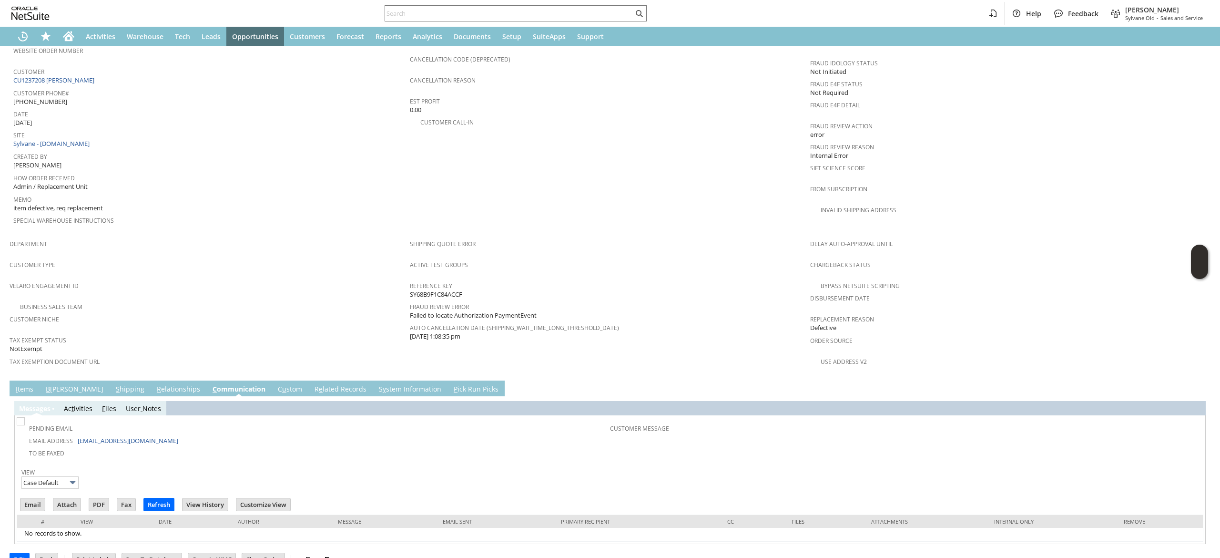
scroll to position [0, 0]
click at [28, 498] on input "Email" at bounding box center [32, 504] width 24 height 12
click at [776, 171] on td "PO # Customer Comments / Special Instructions Cancellation Code (deprecated) Ca…" at bounding box center [610, 121] width 400 height 226
